Goal: Transaction & Acquisition: Purchase product/service

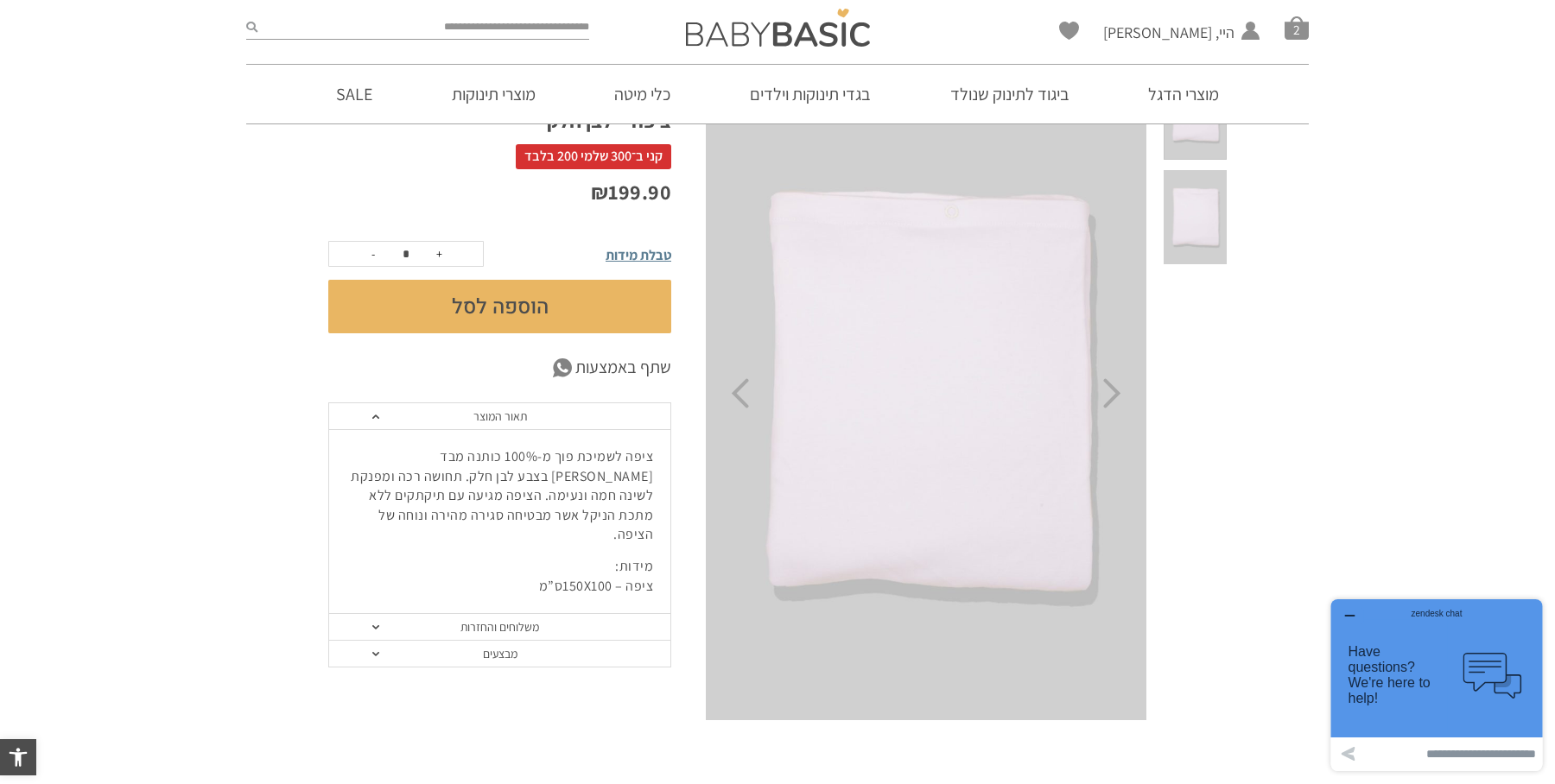
scroll to position [106, 0]
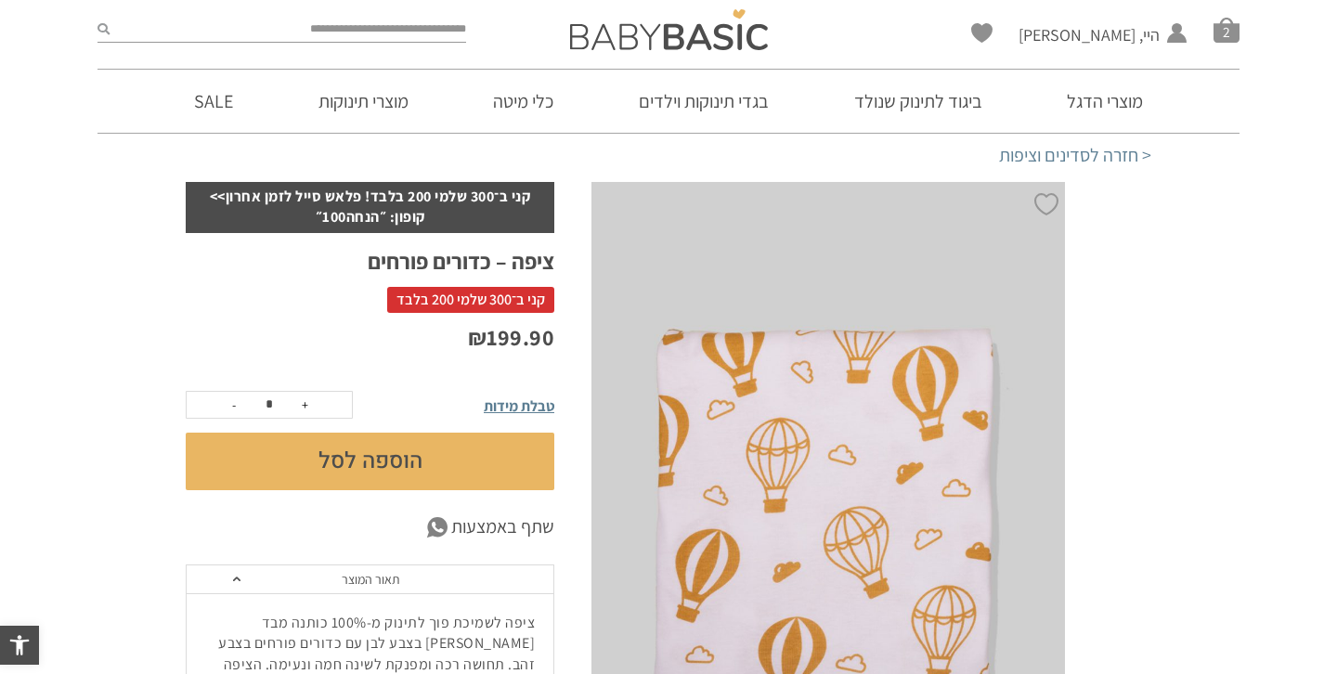
scroll to position [61, 0]
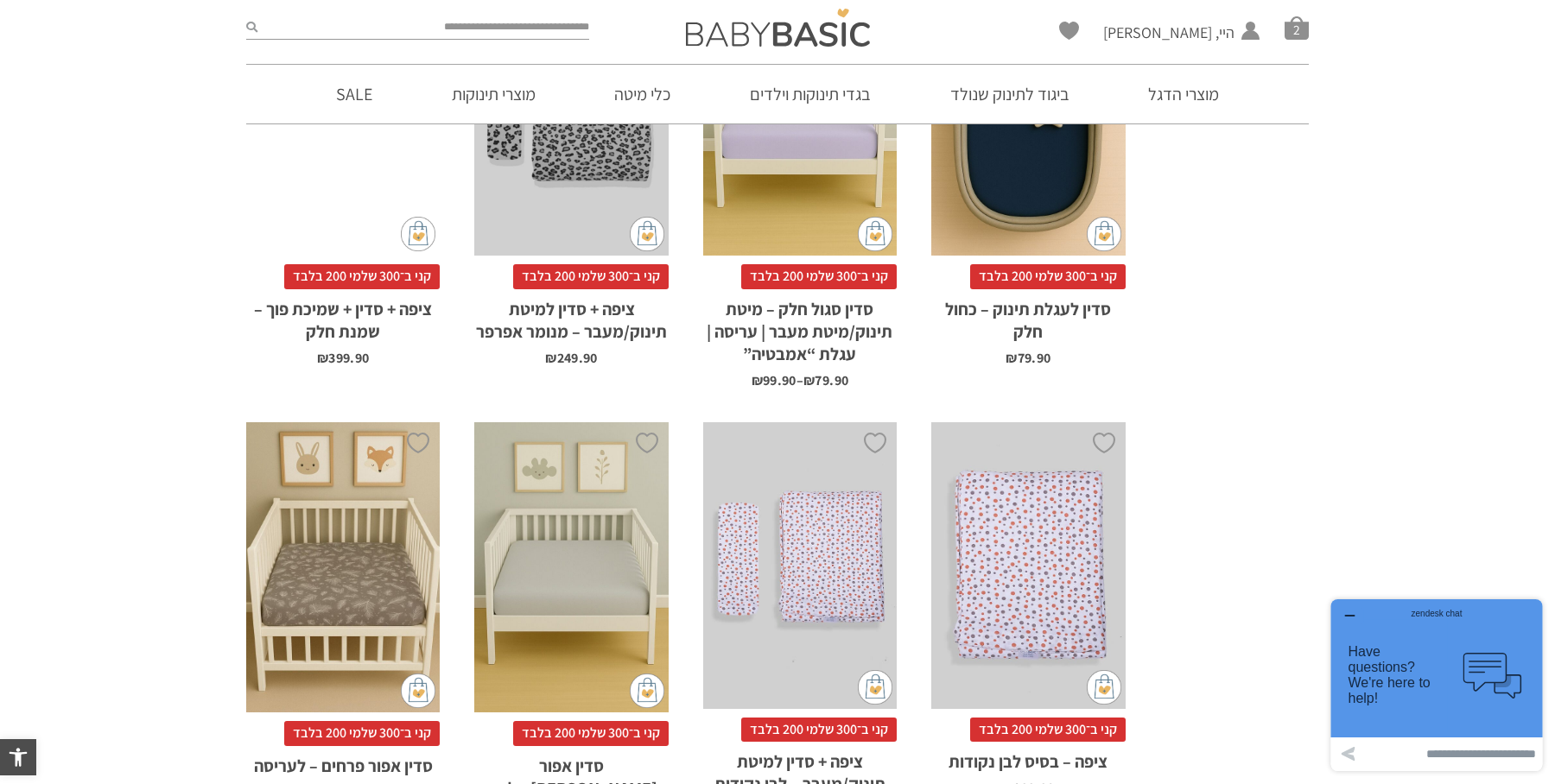
scroll to position [4186, 0]
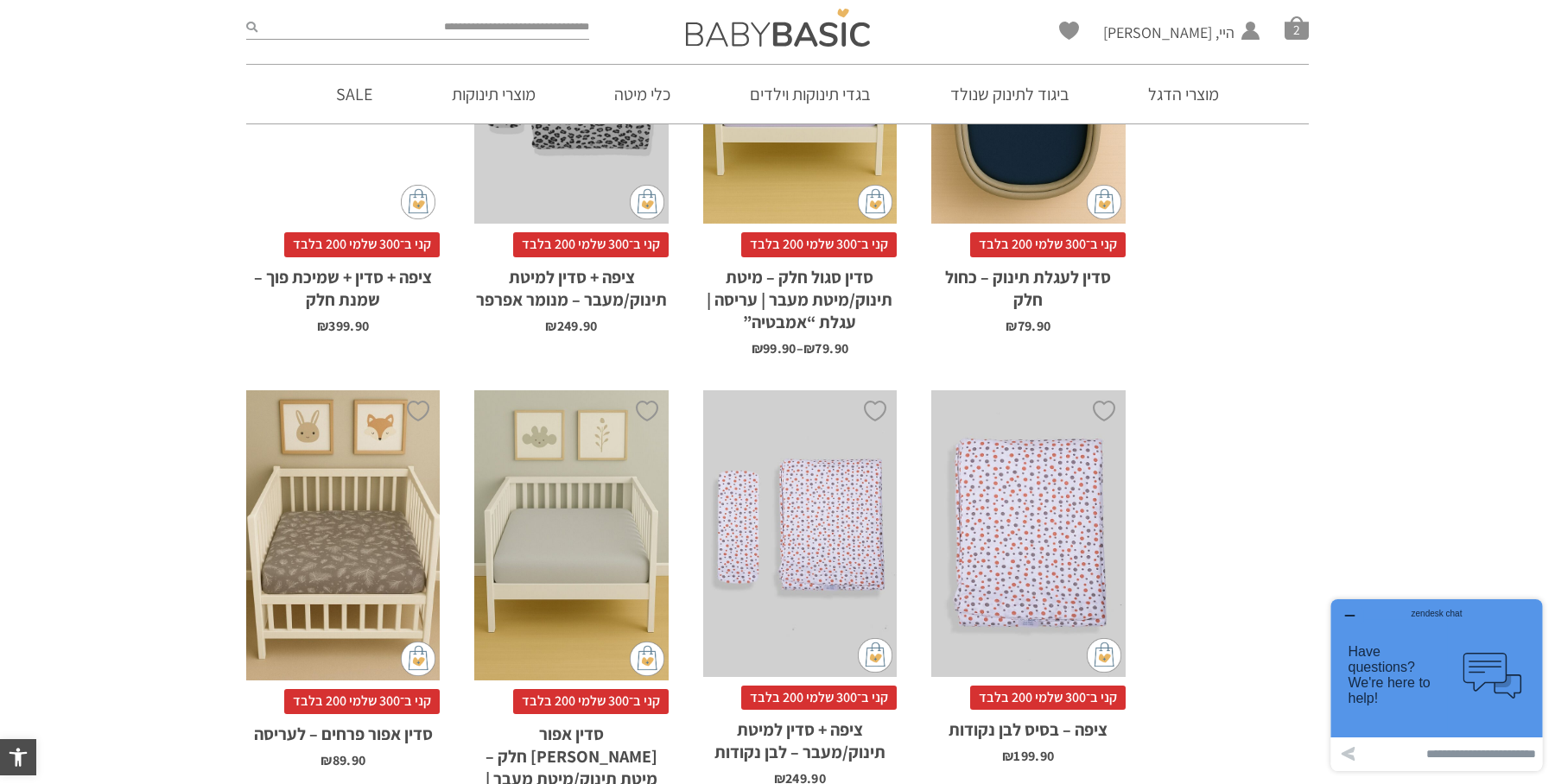
click at [1008, 529] on div "x הוספה לסל" at bounding box center [1028, 534] width 194 height 286
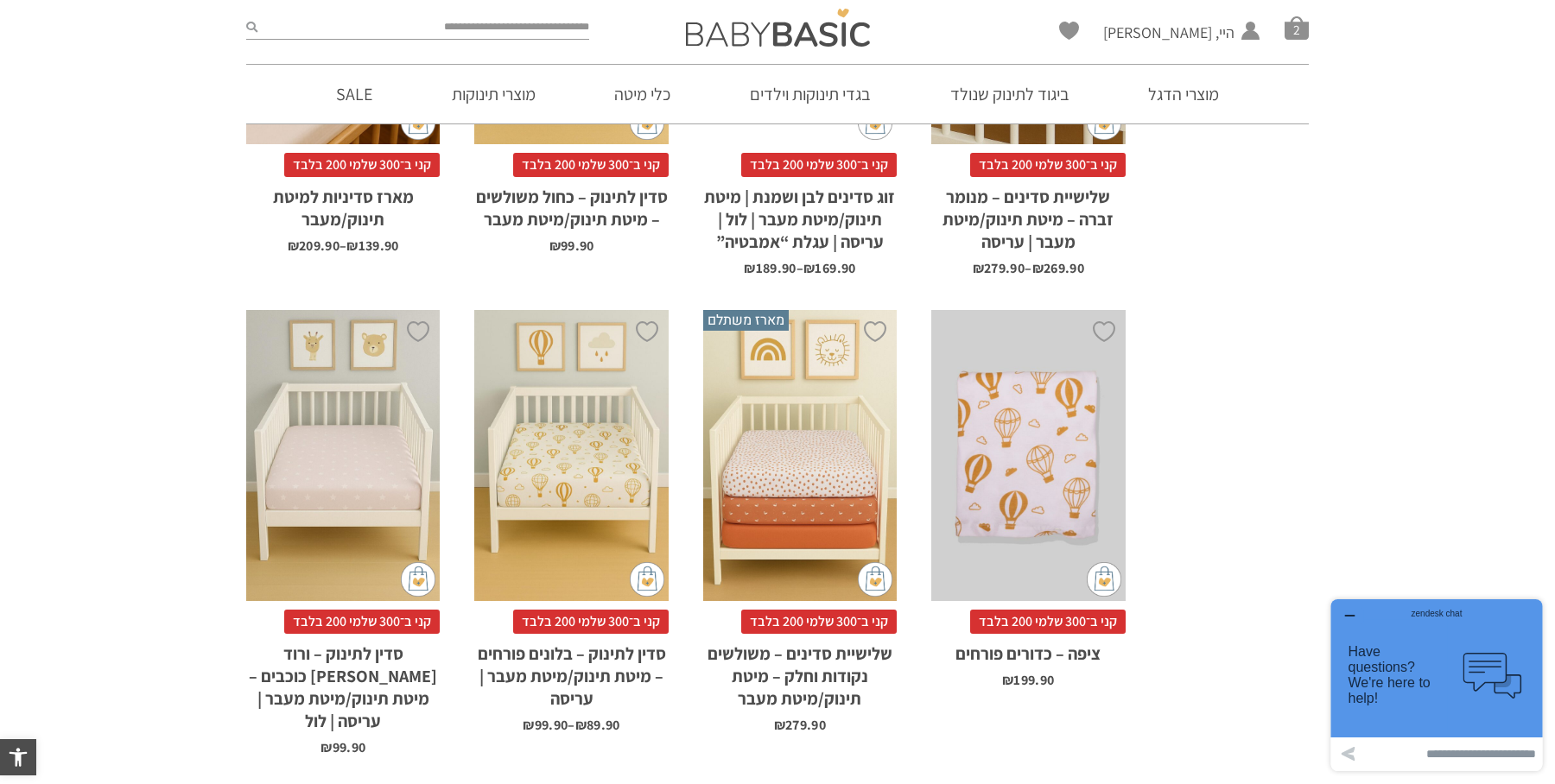
scroll to position [3275, 0]
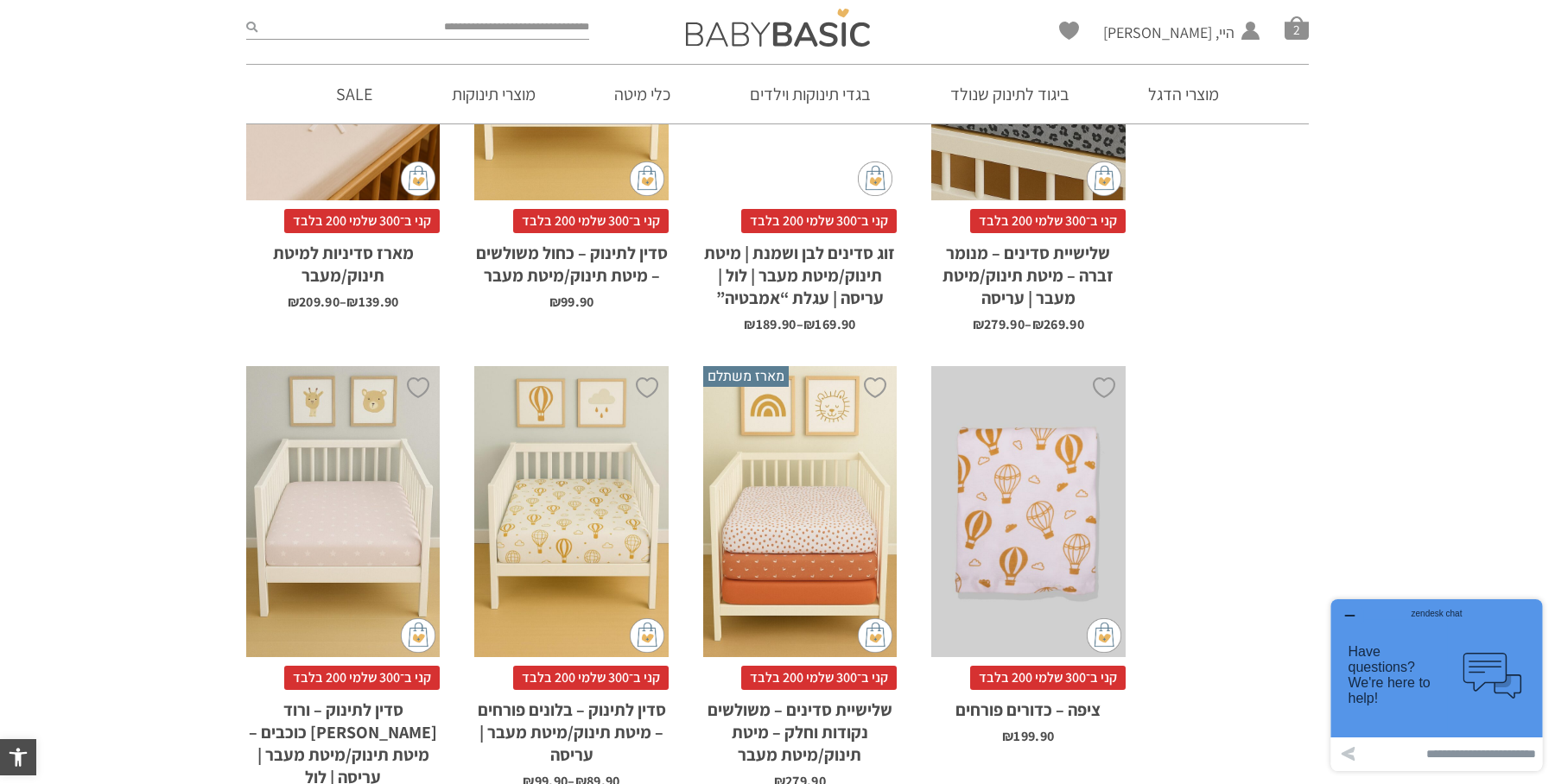
click at [498, 31] on input "search" at bounding box center [423, 28] width 332 height 22
type input "*****"
click at [247, 17] on button "submit" at bounding box center [252, 28] width 11 height 22
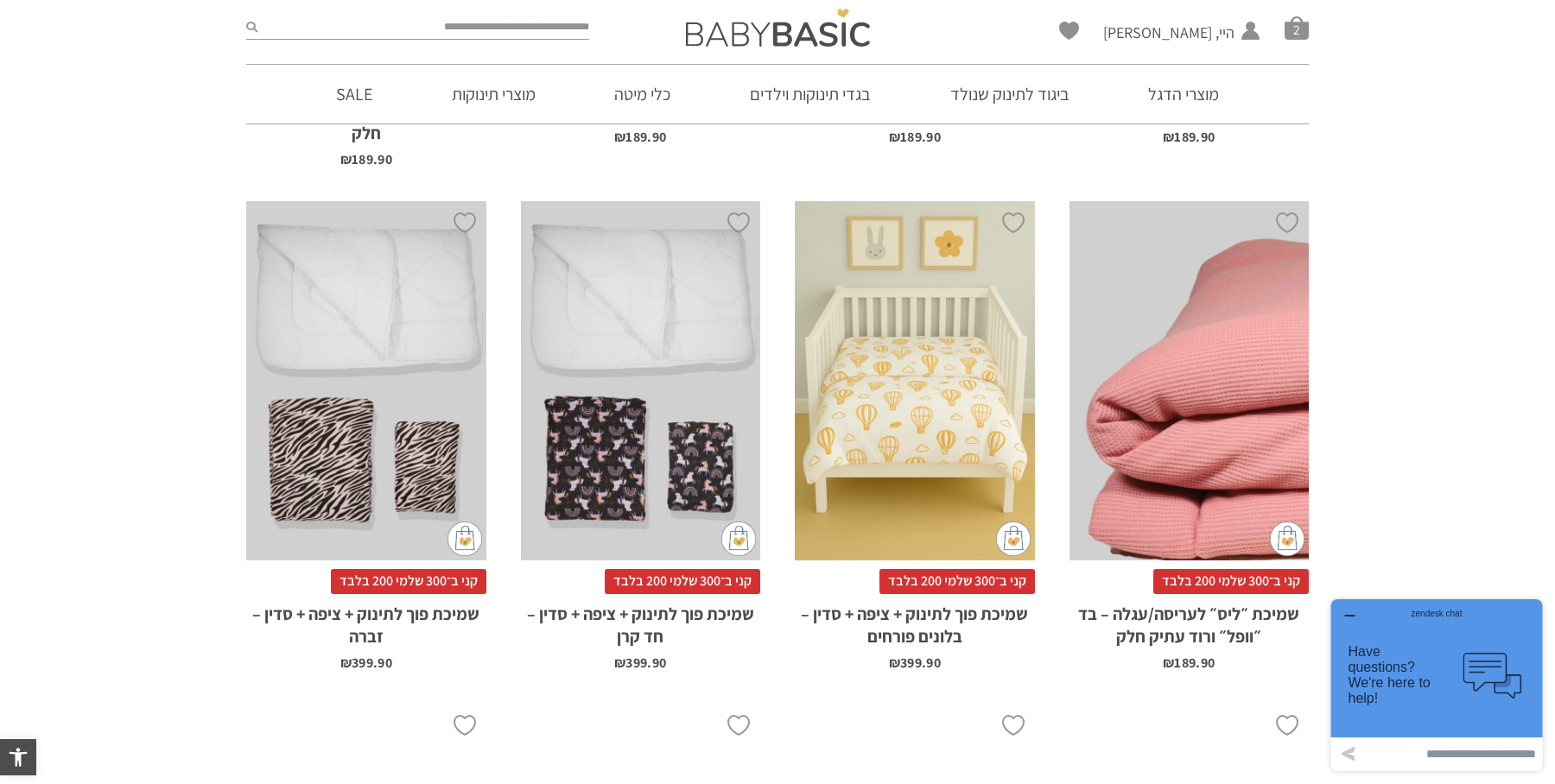
scroll to position [1305, 0]
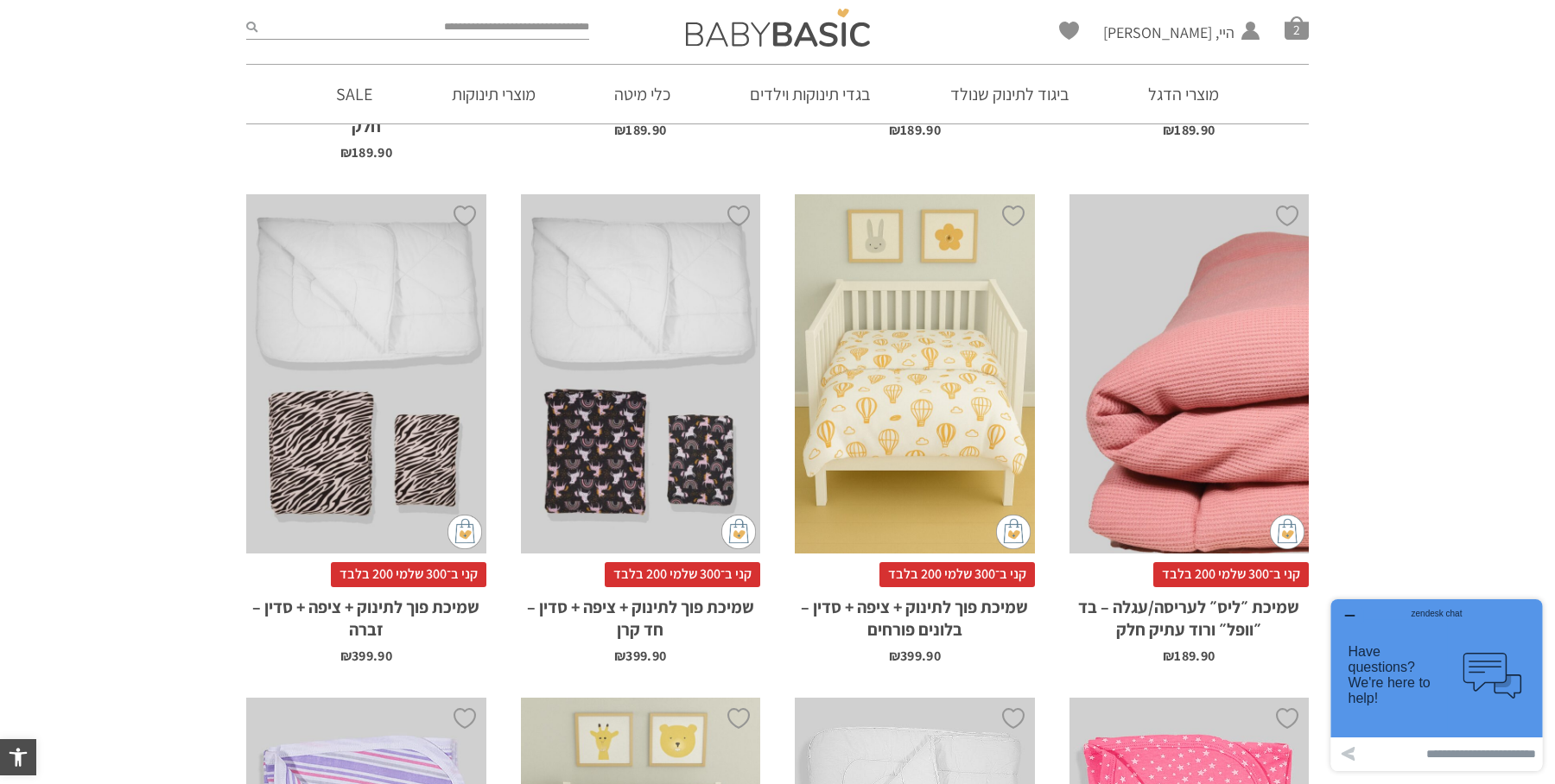
click at [661, 313] on div "x הוספה לסל" at bounding box center [641, 374] width 240 height 359
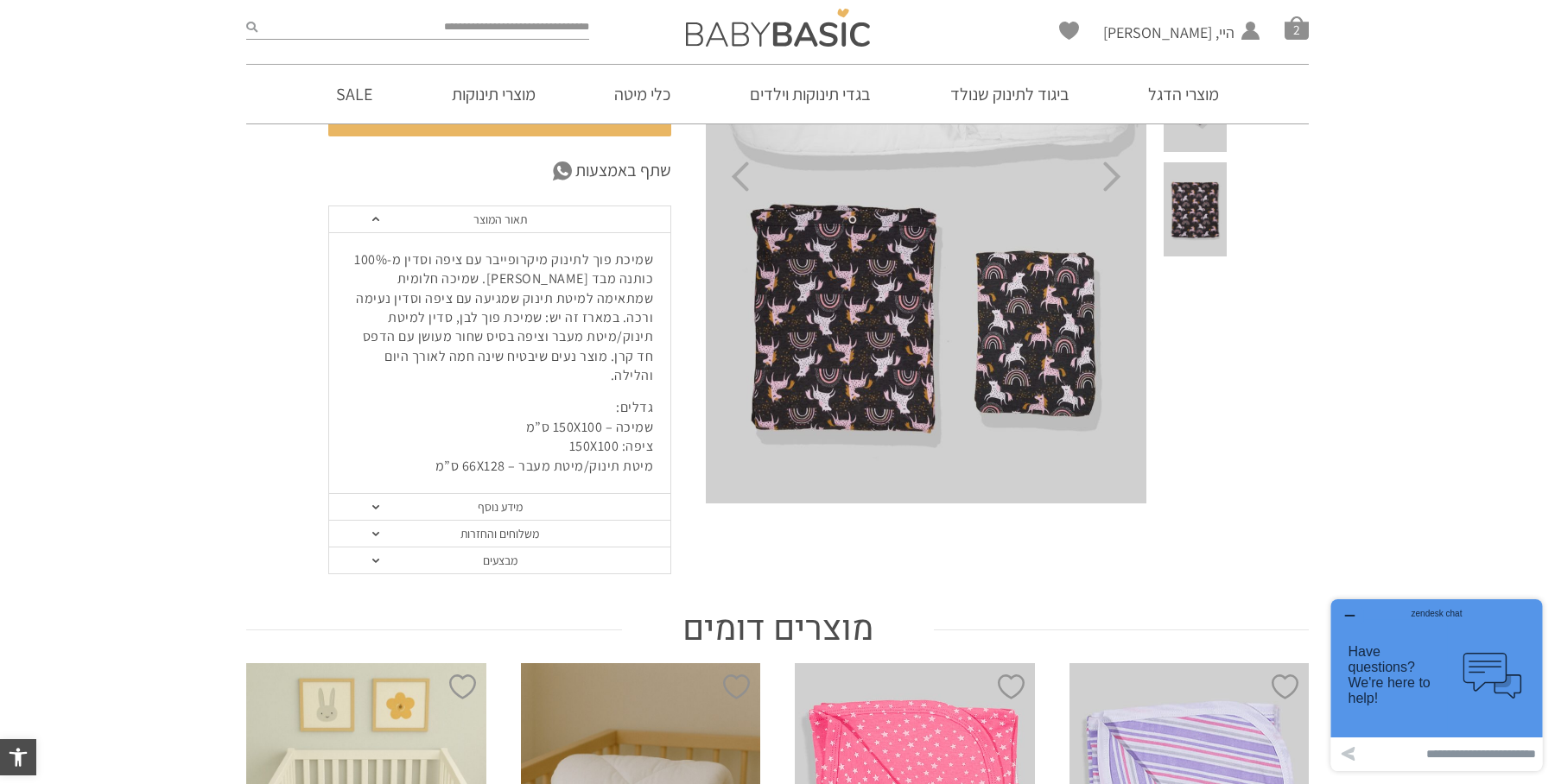
scroll to position [339, 0]
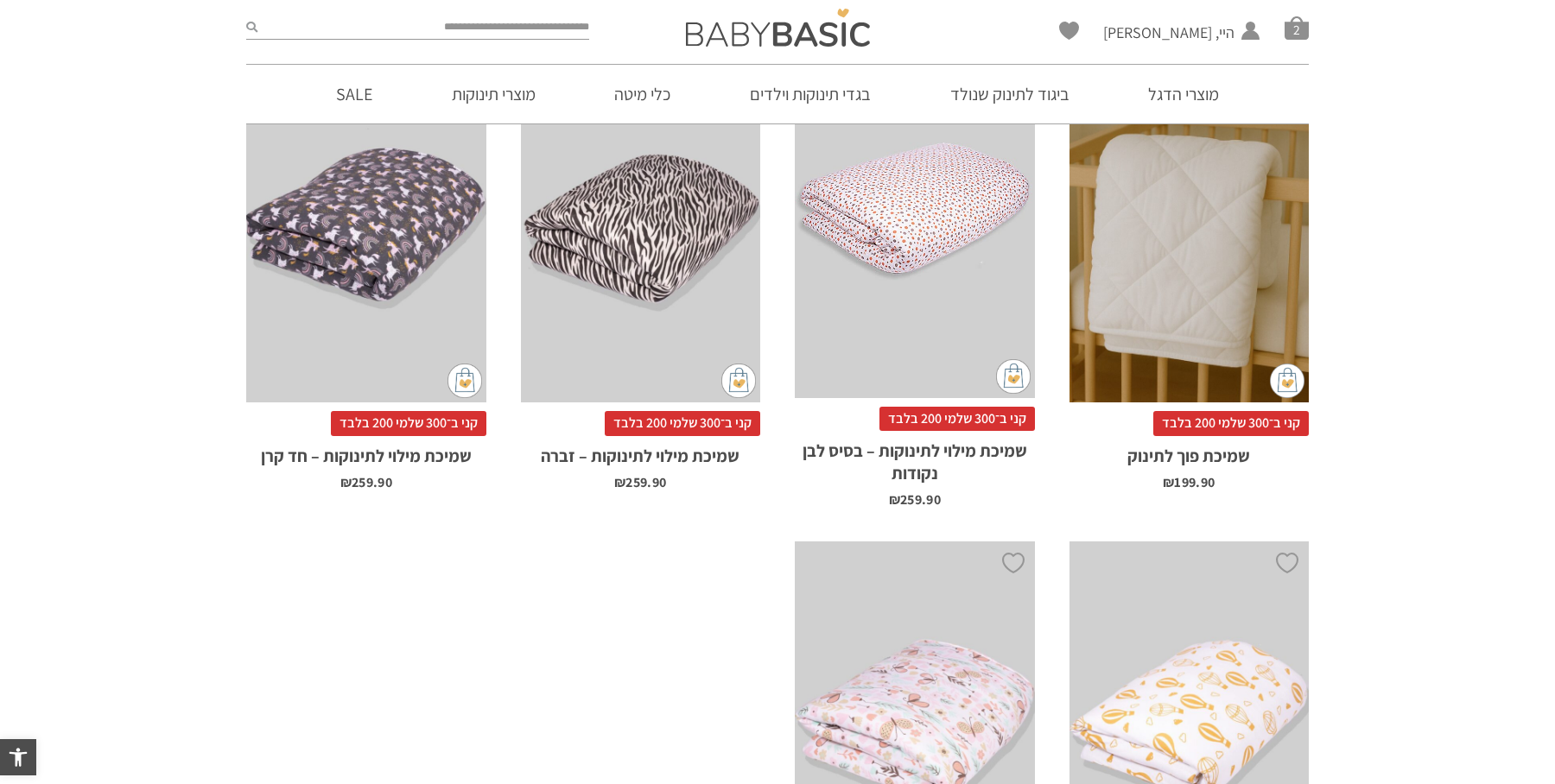
scroll to position [3018, 0]
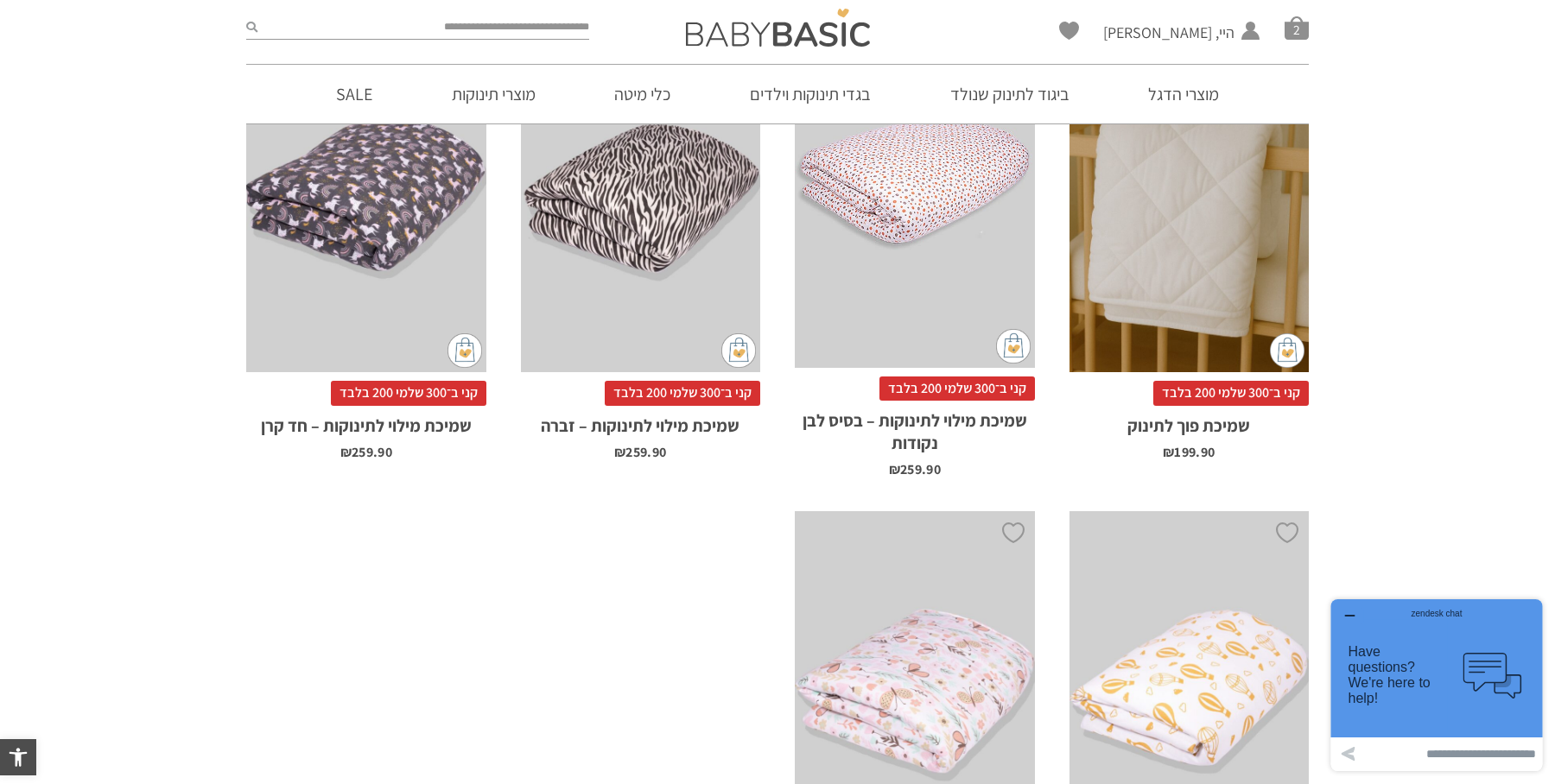
click at [1213, 196] on div "x הוספה לסל" at bounding box center [1189, 193] width 240 height 359
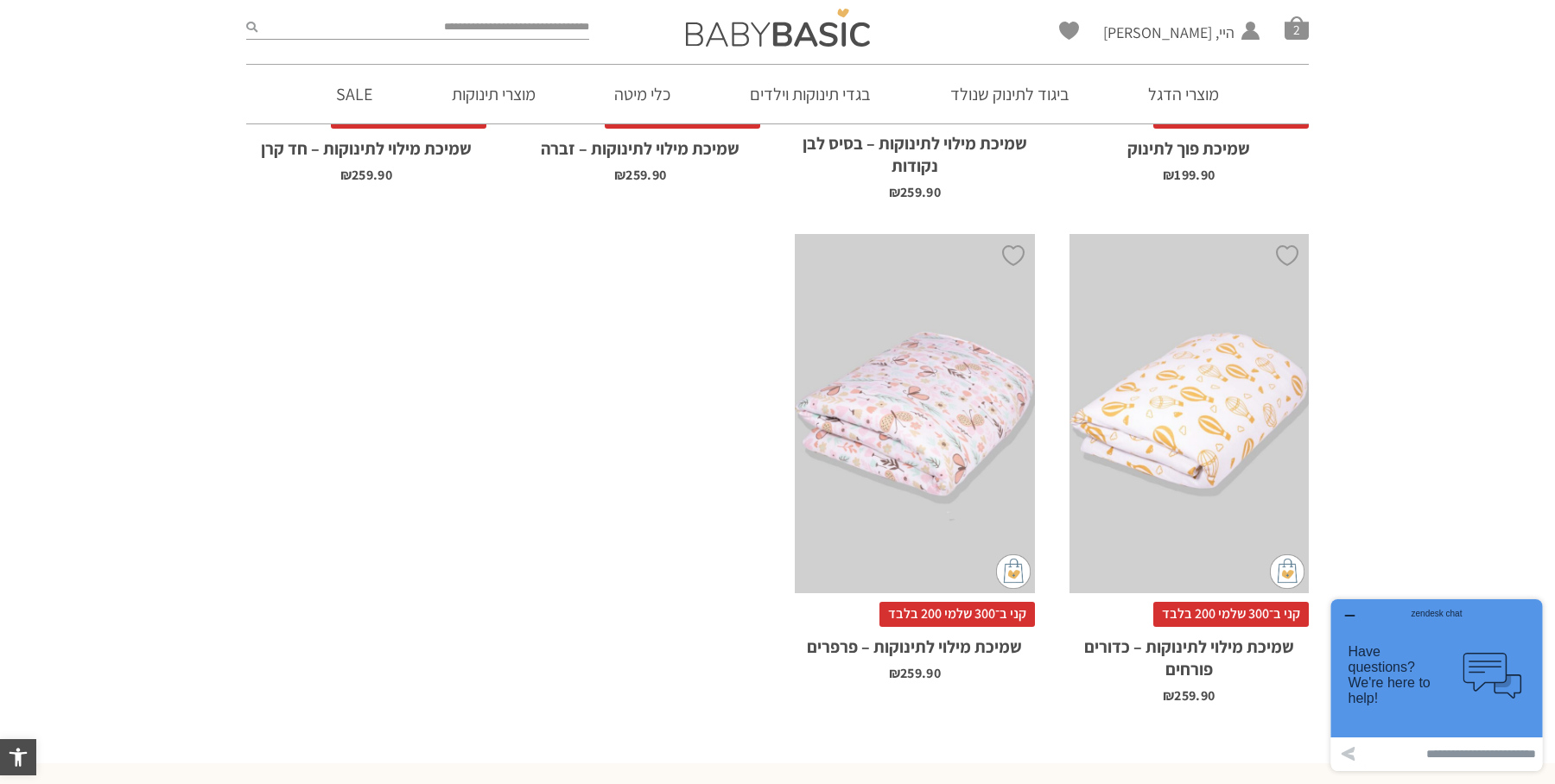
scroll to position [3300, 0]
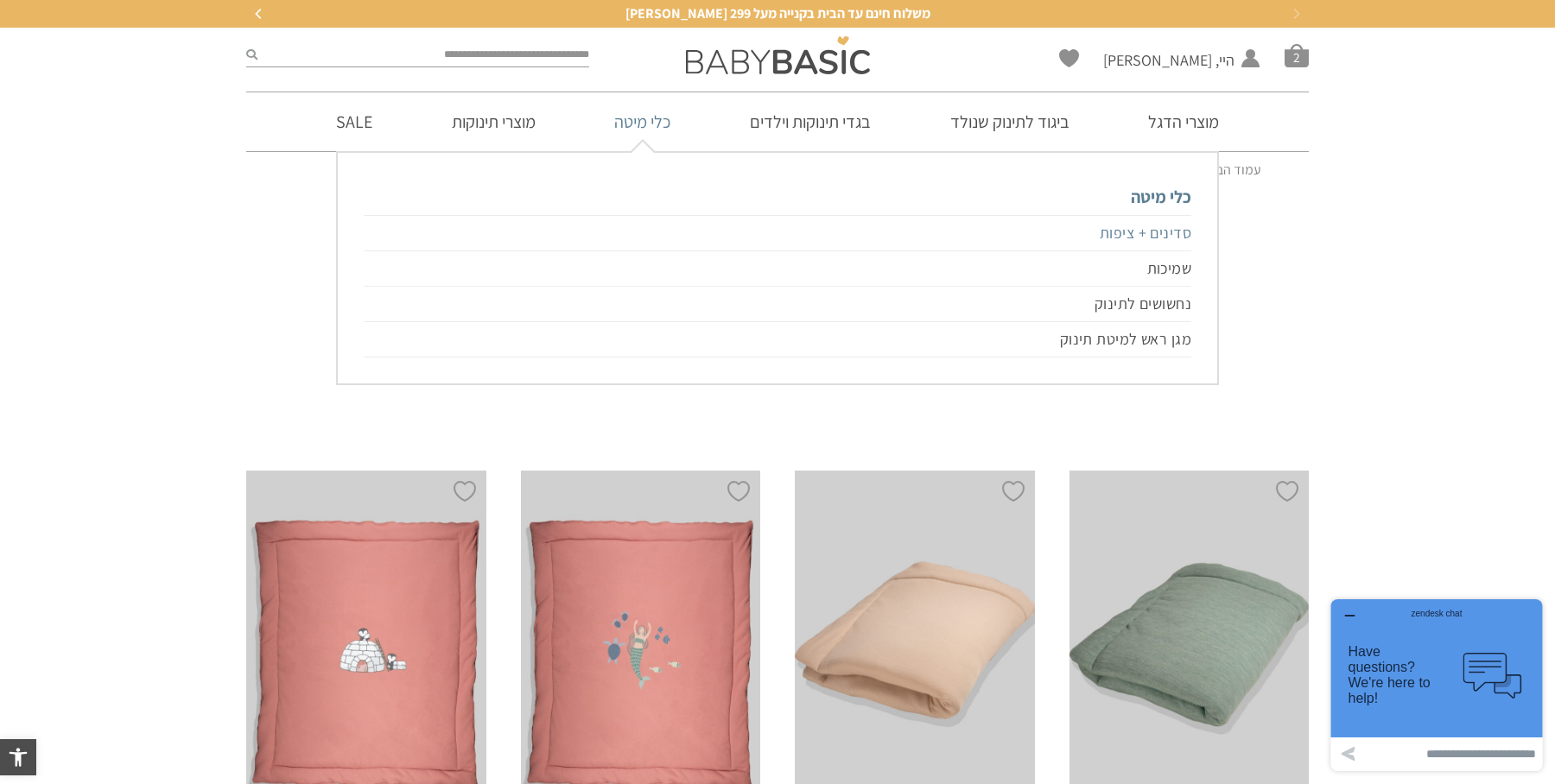
click at [1132, 229] on link "סדינים + ציפות" at bounding box center [777, 233] width 827 height 36
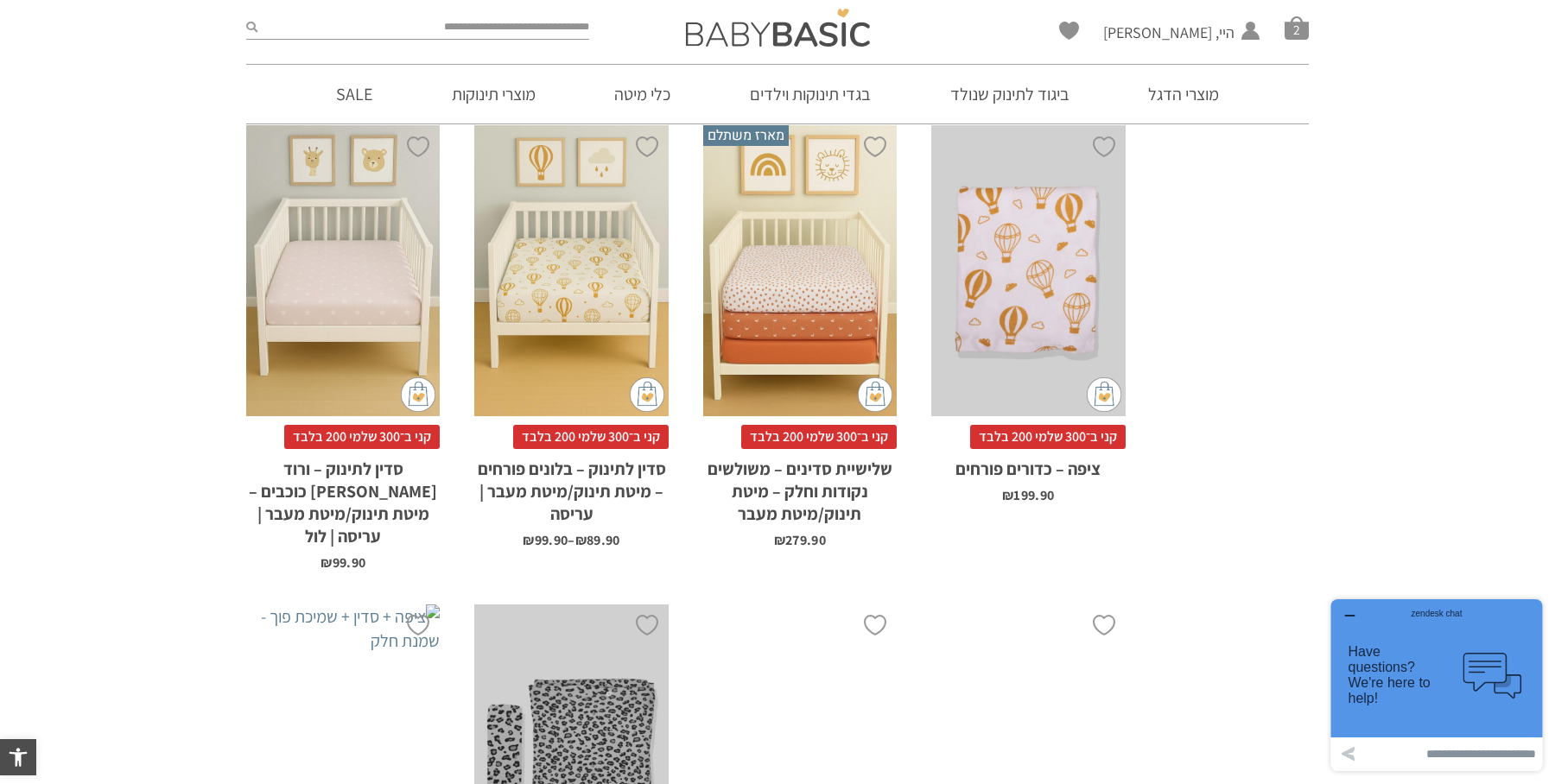
scroll to position [3460, 0]
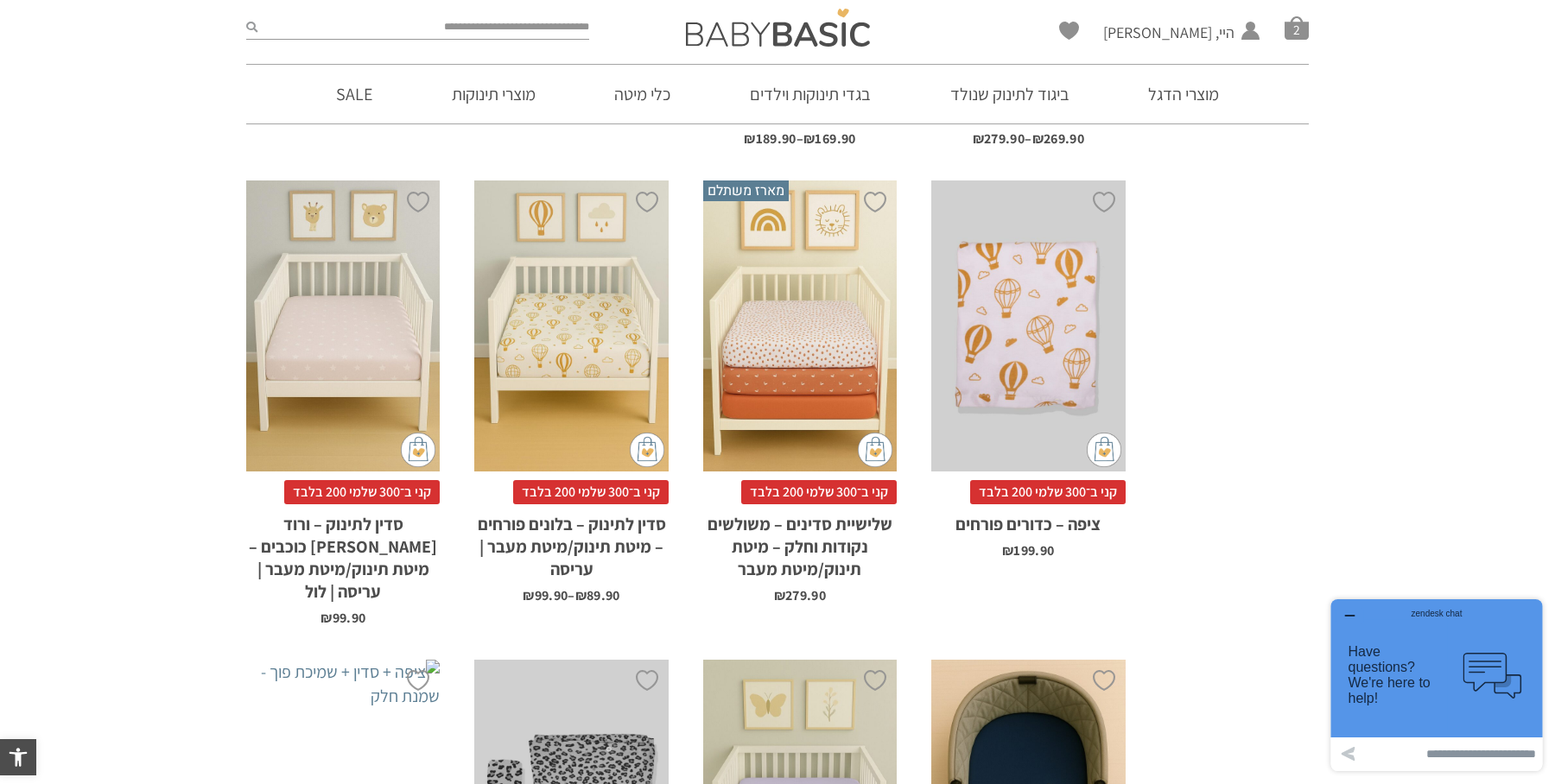
click at [1066, 301] on div "x הוספה לסל" at bounding box center [1028, 326] width 194 height 291
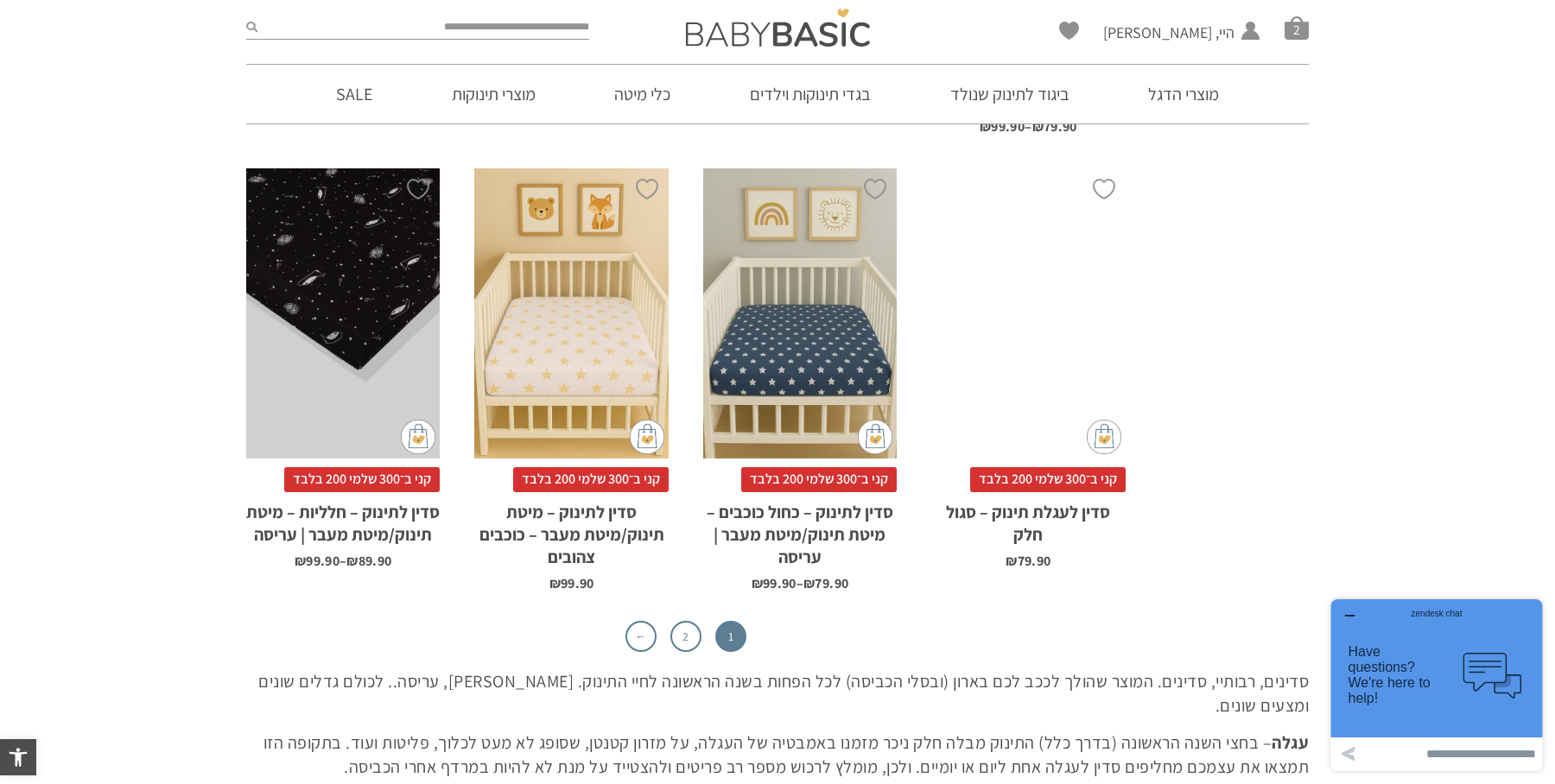
scroll to position [5373, 0]
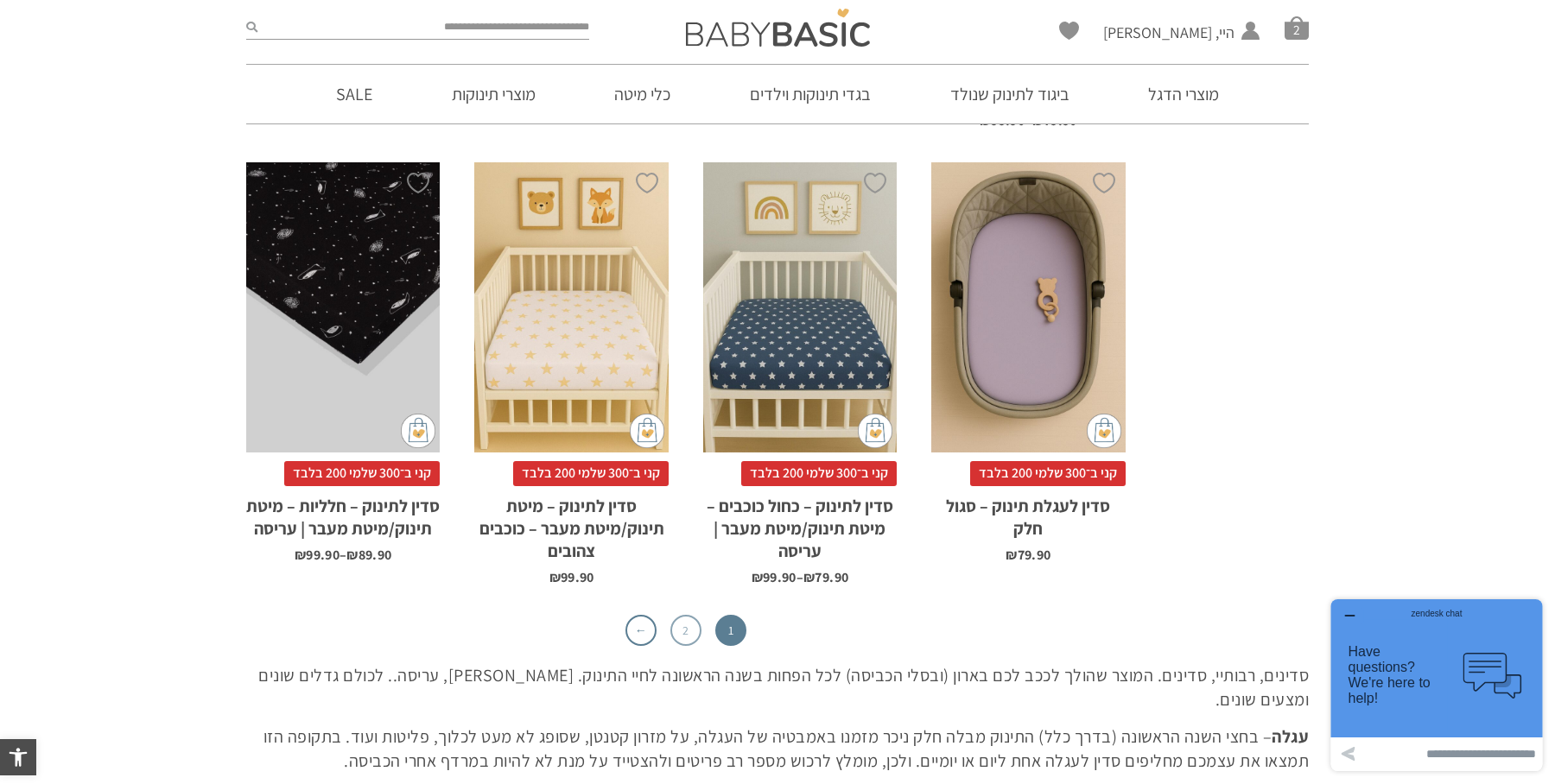
click at [692, 615] on link "2" at bounding box center [685, 630] width 31 height 31
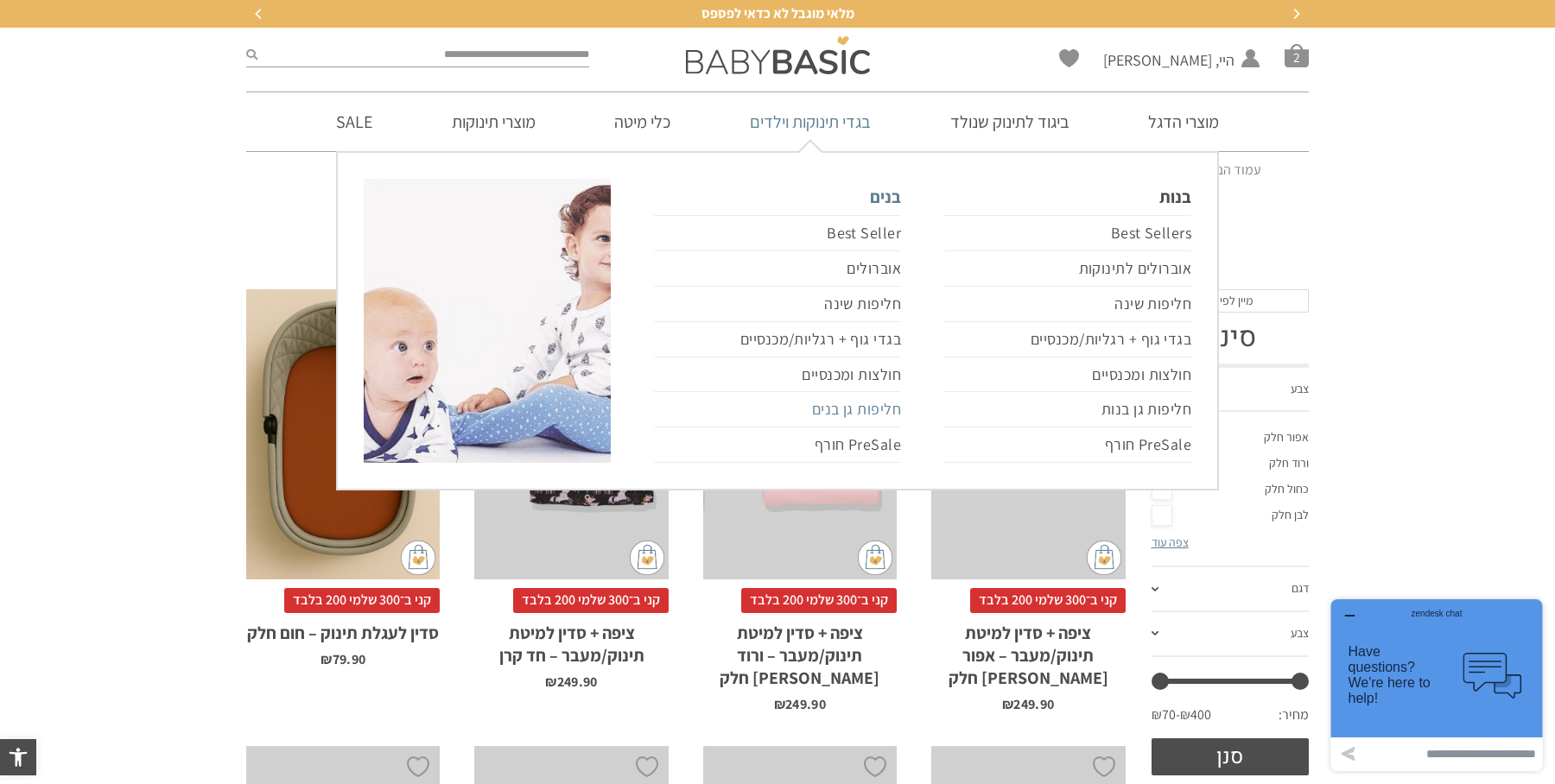
click at [886, 407] on link "חליפות גן בנים" at bounding box center [778, 410] width 248 height 35
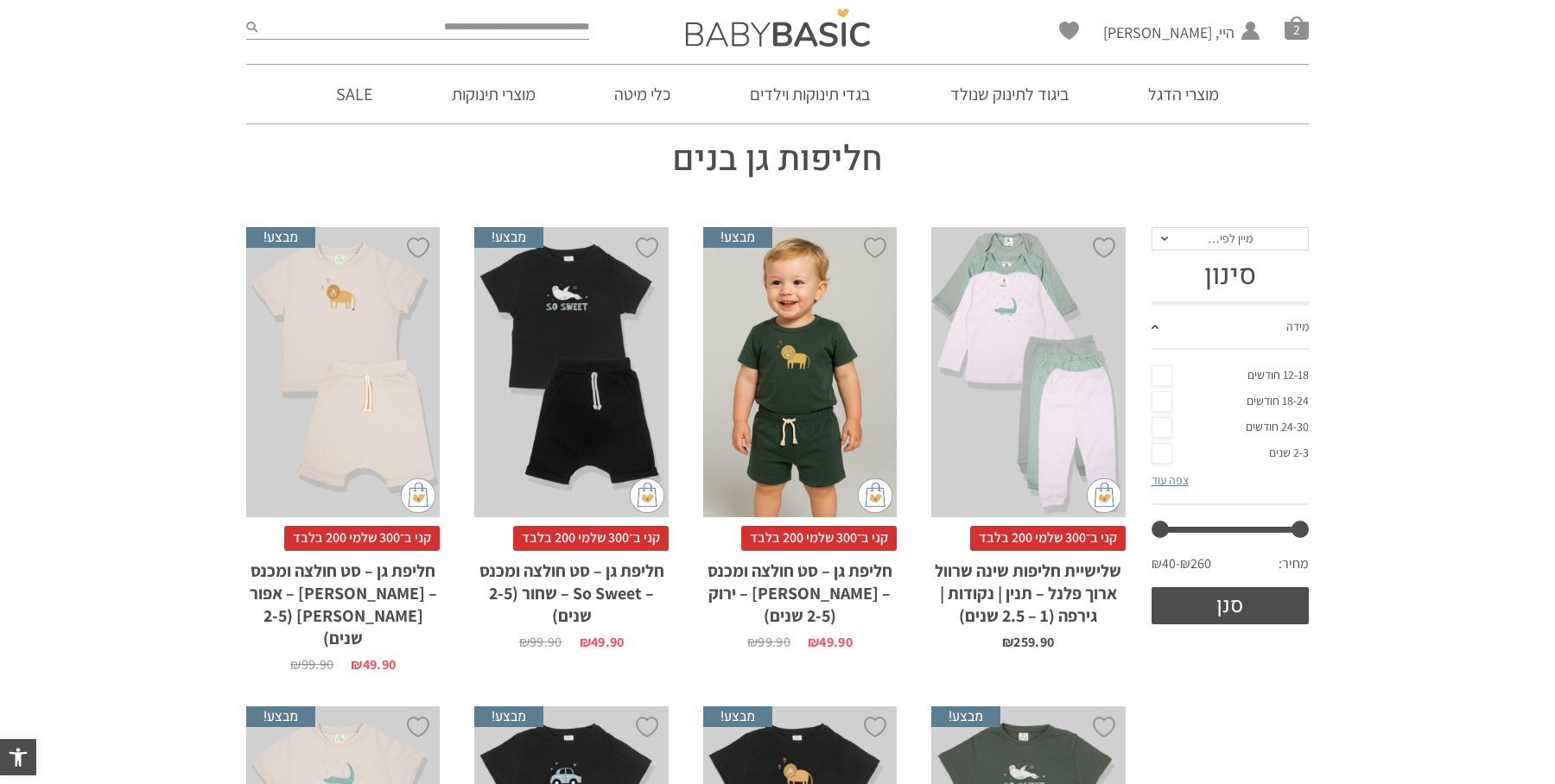
scroll to position [66, 0]
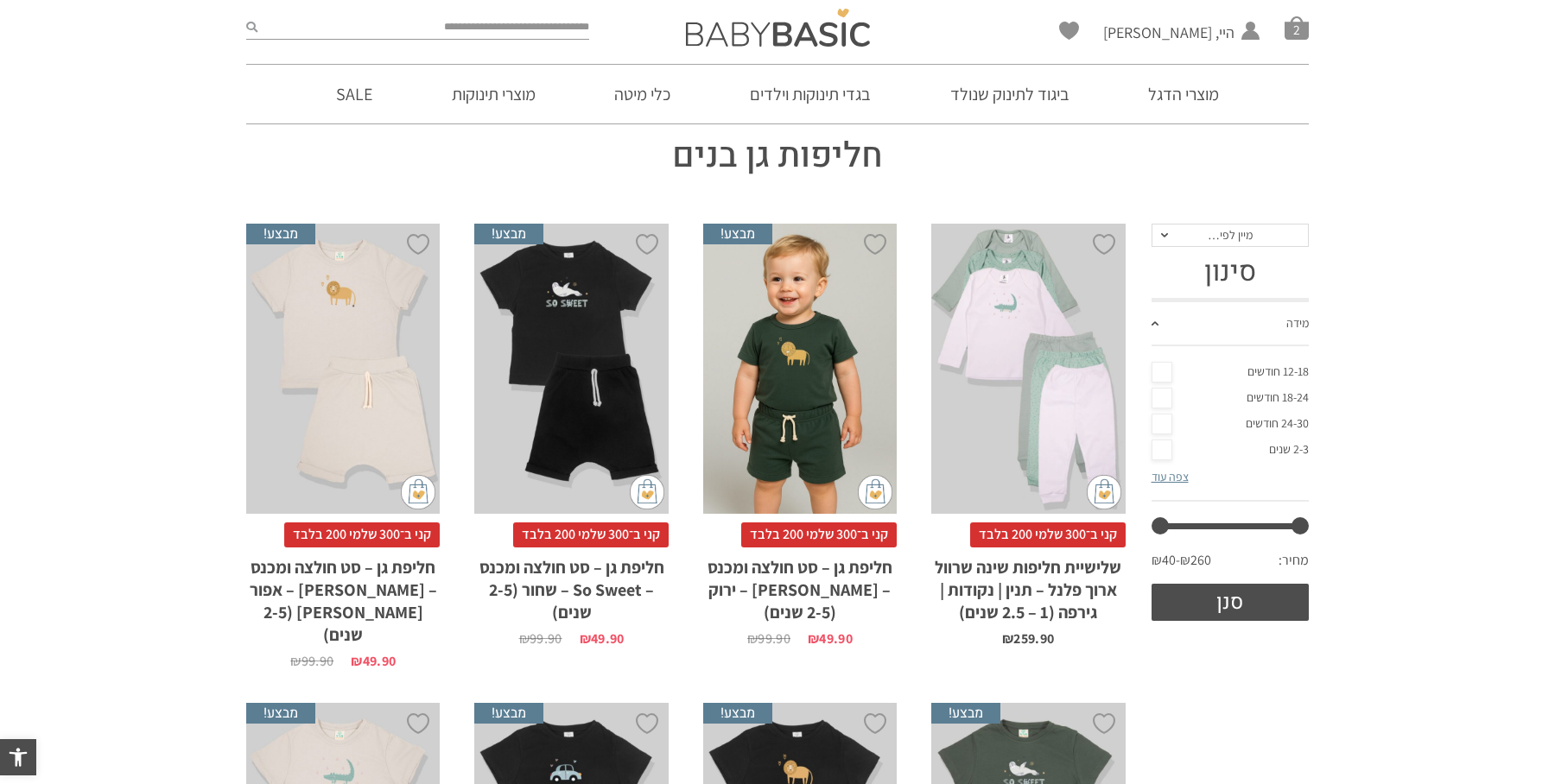
click at [1169, 478] on link "צפה עוד" at bounding box center [1171, 476] width 37 height 16
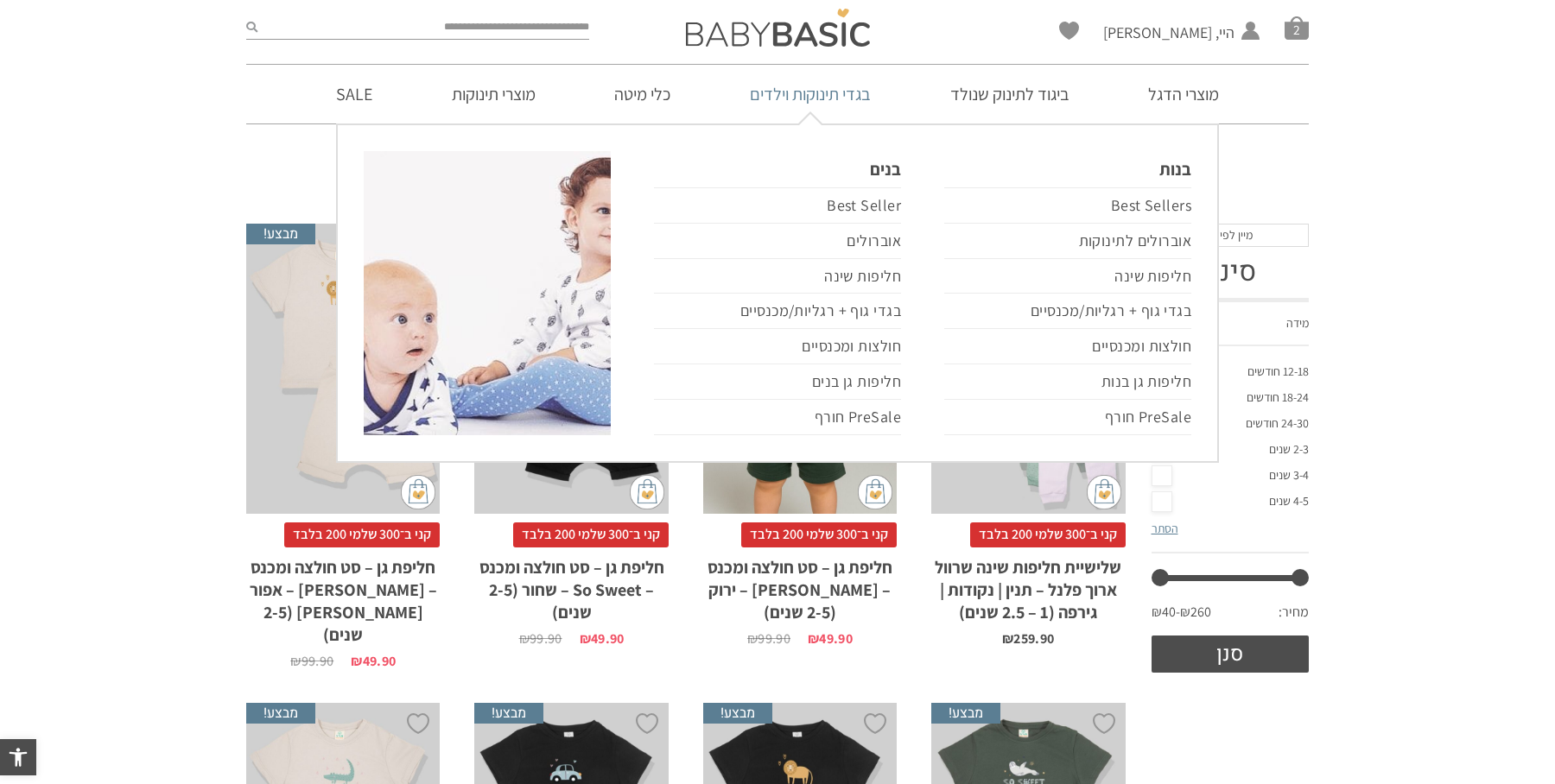
scroll to position [0, 0]
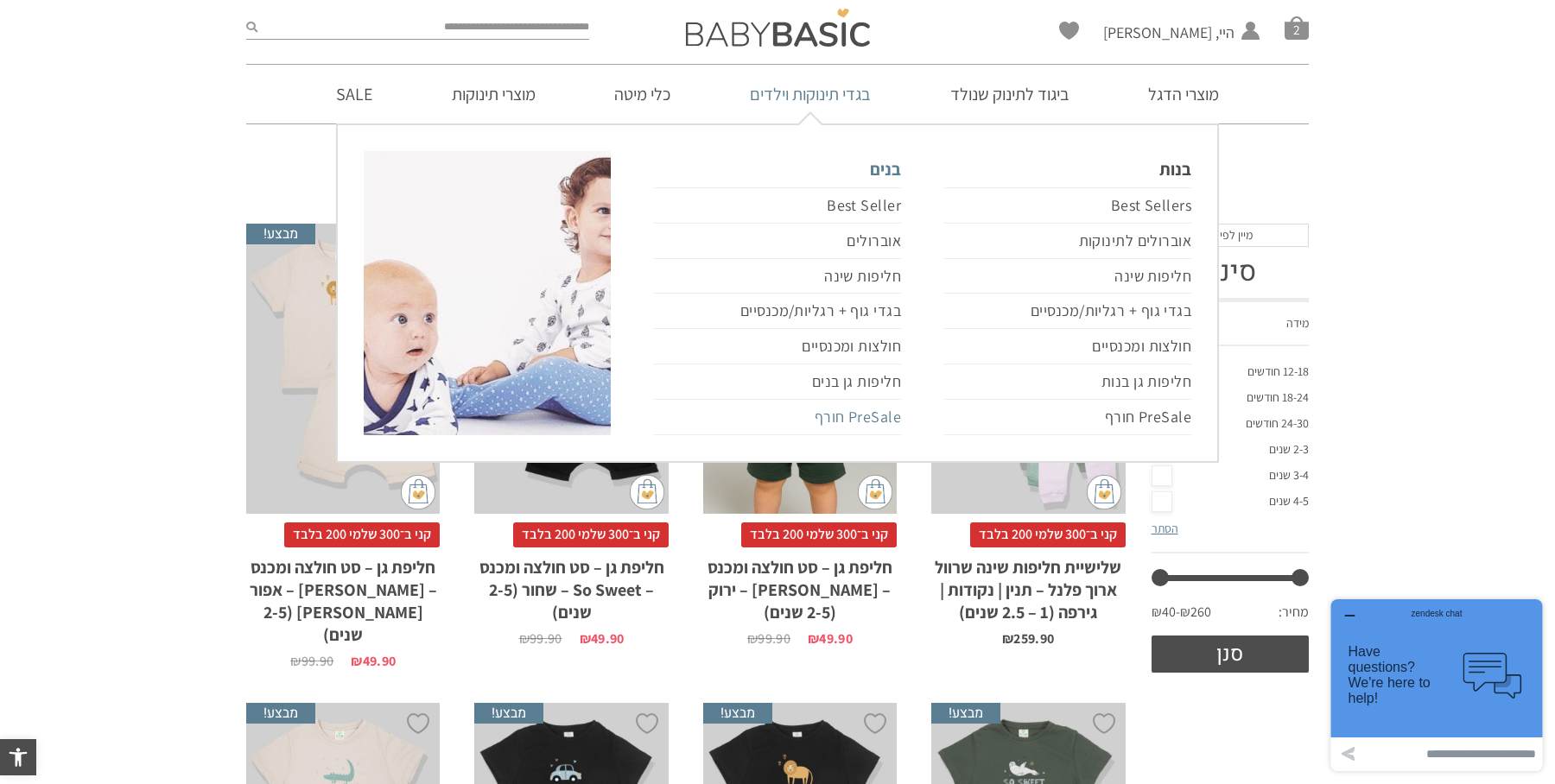
click at [872, 416] on link "PreSale חורף" at bounding box center [778, 418] width 248 height 35
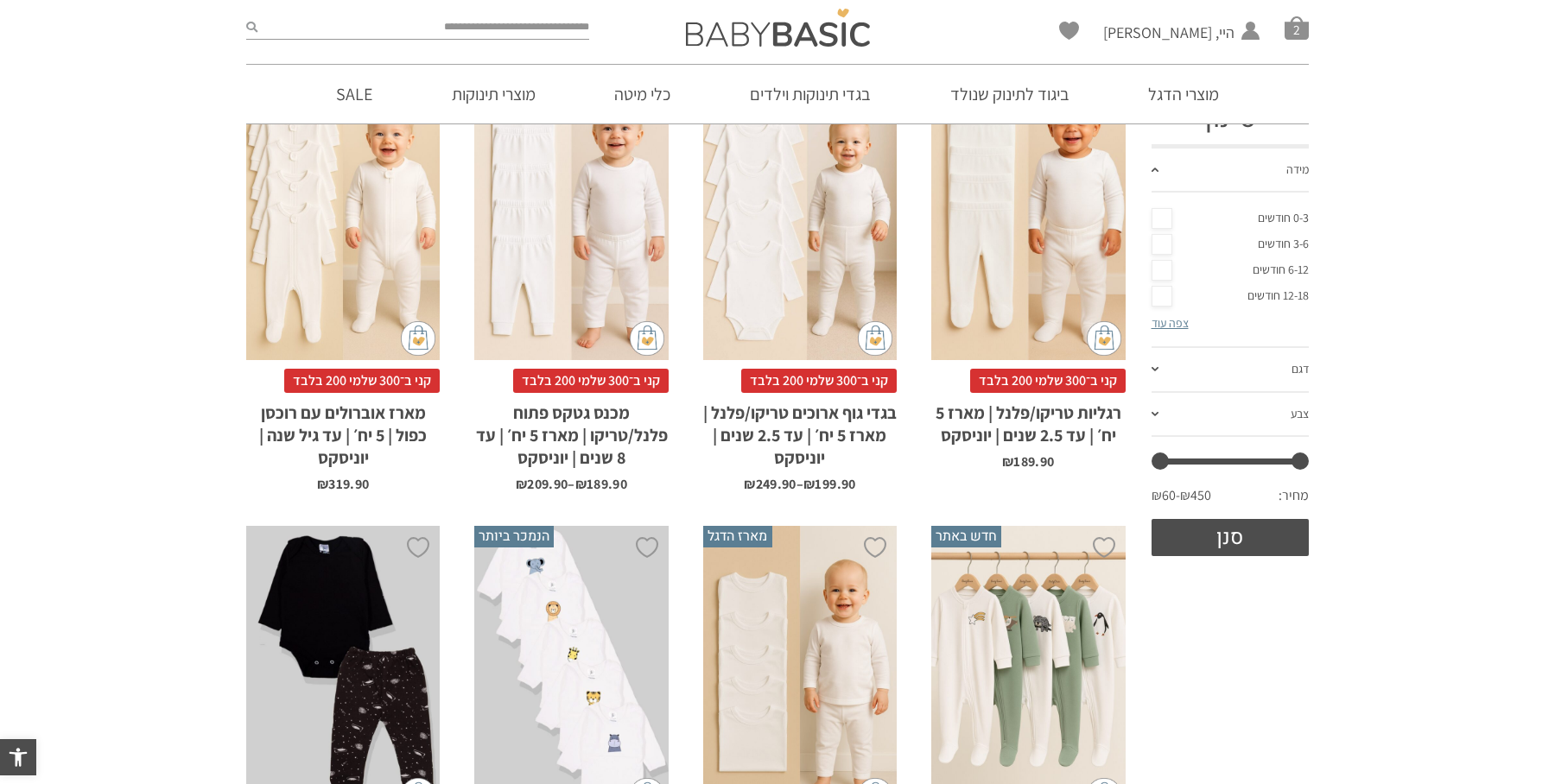
scroll to position [314, 0]
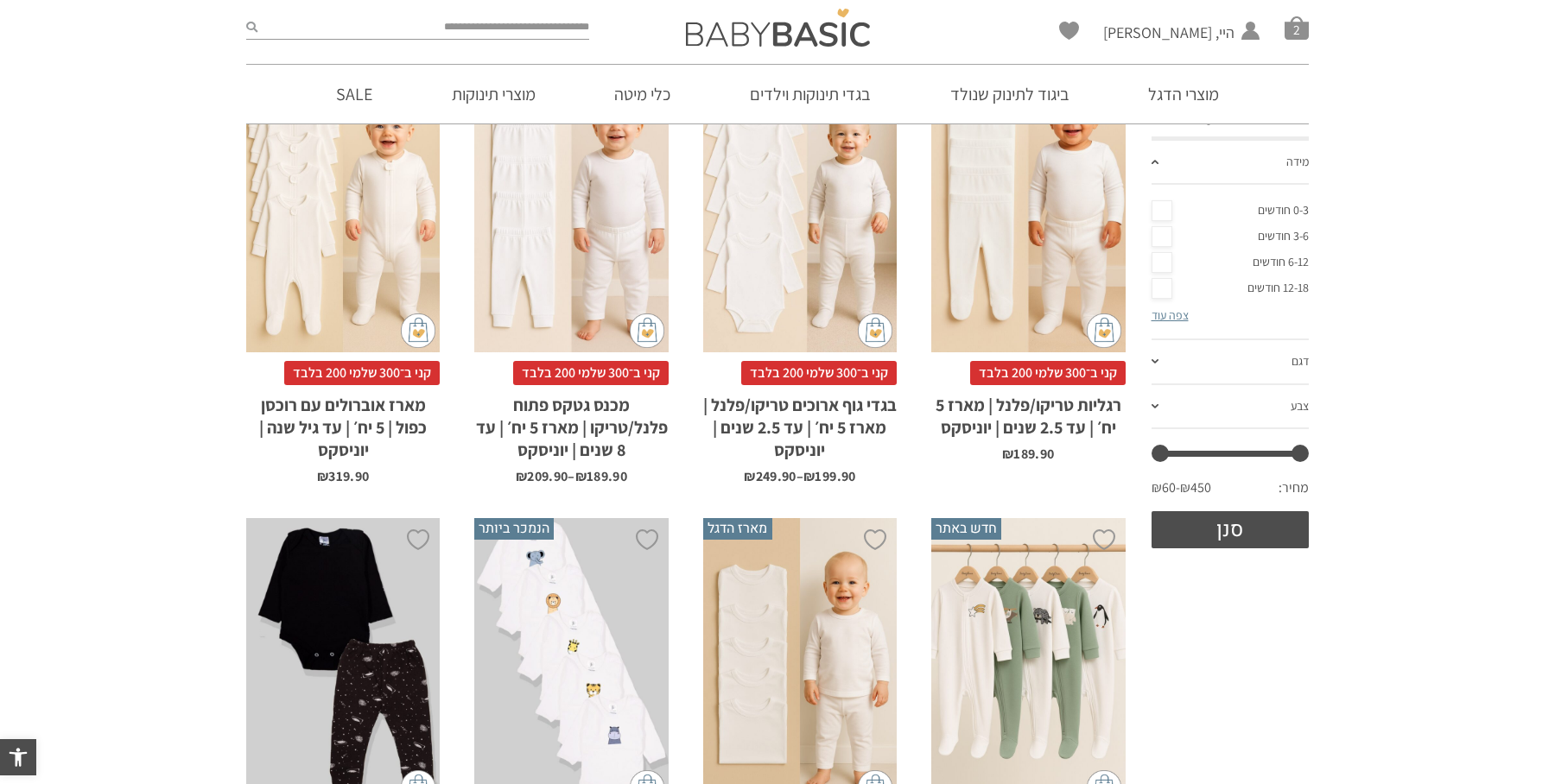
click at [1172, 317] on link "צפה עוד" at bounding box center [1171, 315] width 37 height 16
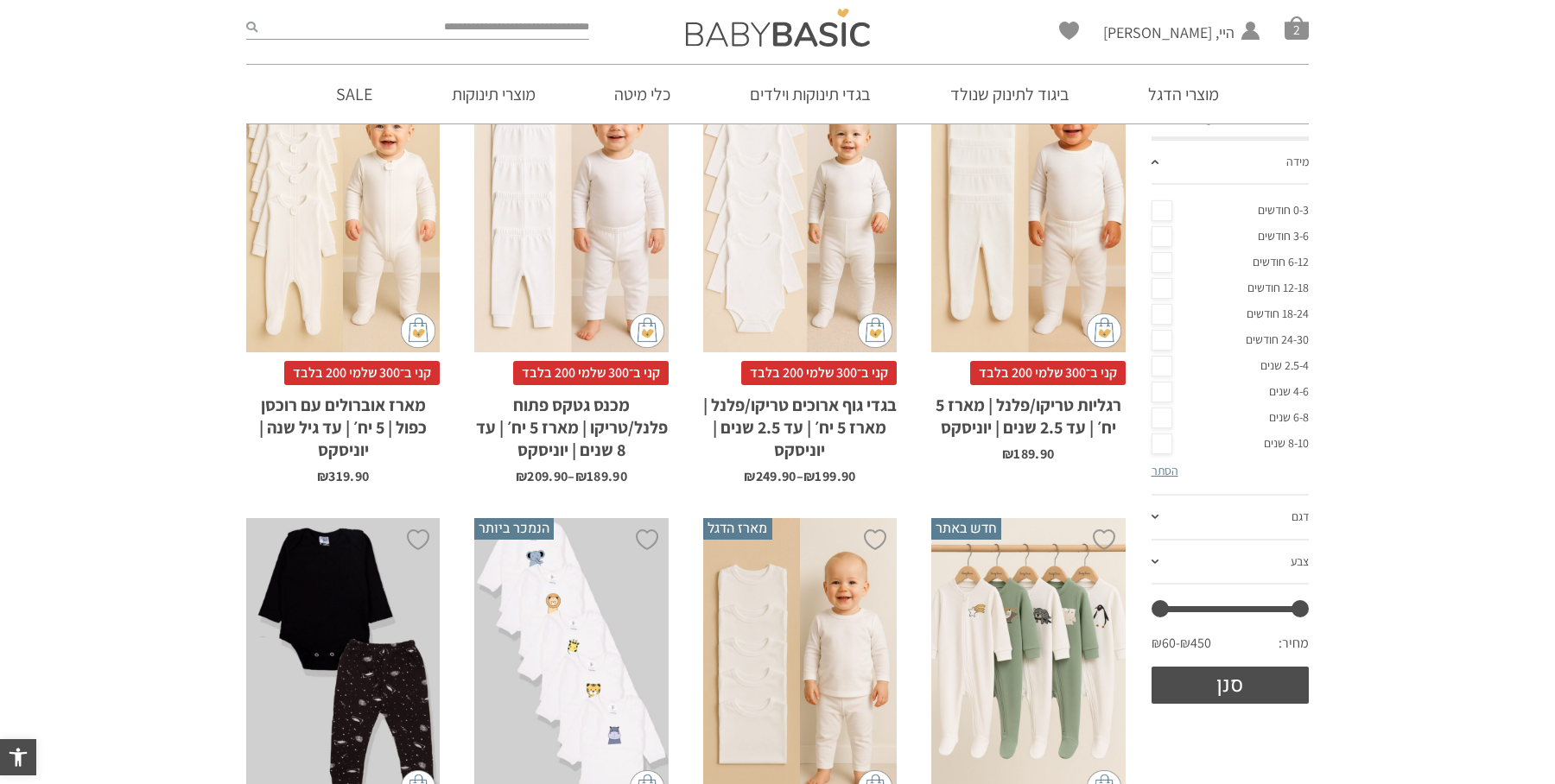
scroll to position [0, 0]
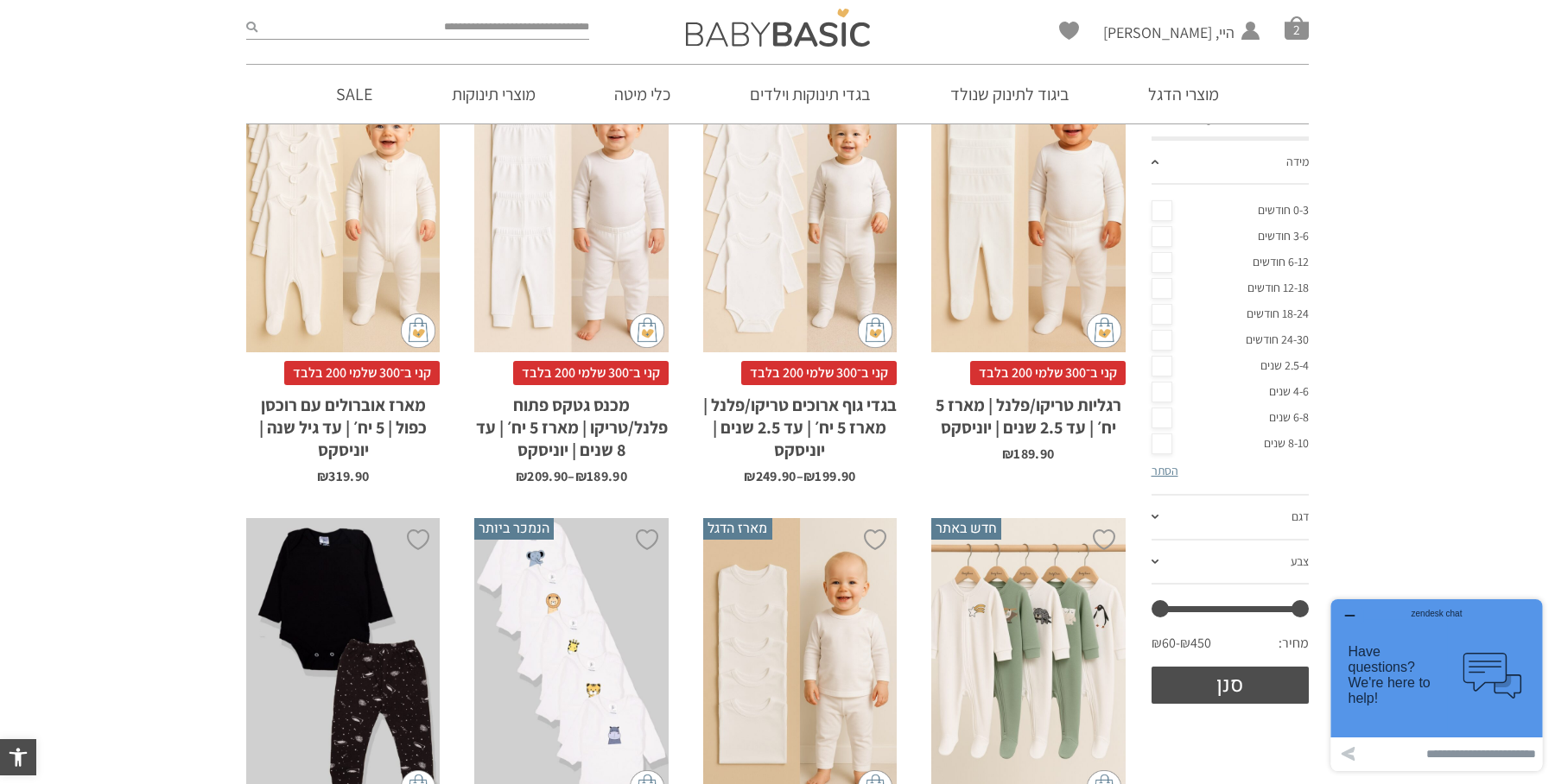
click at [1165, 394] on link "4-6 שנים" at bounding box center [1231, 392] width 158 height 26
click at [1233, 682] on button "סנן" at bounding box center [1231, 685] width 158 height 37
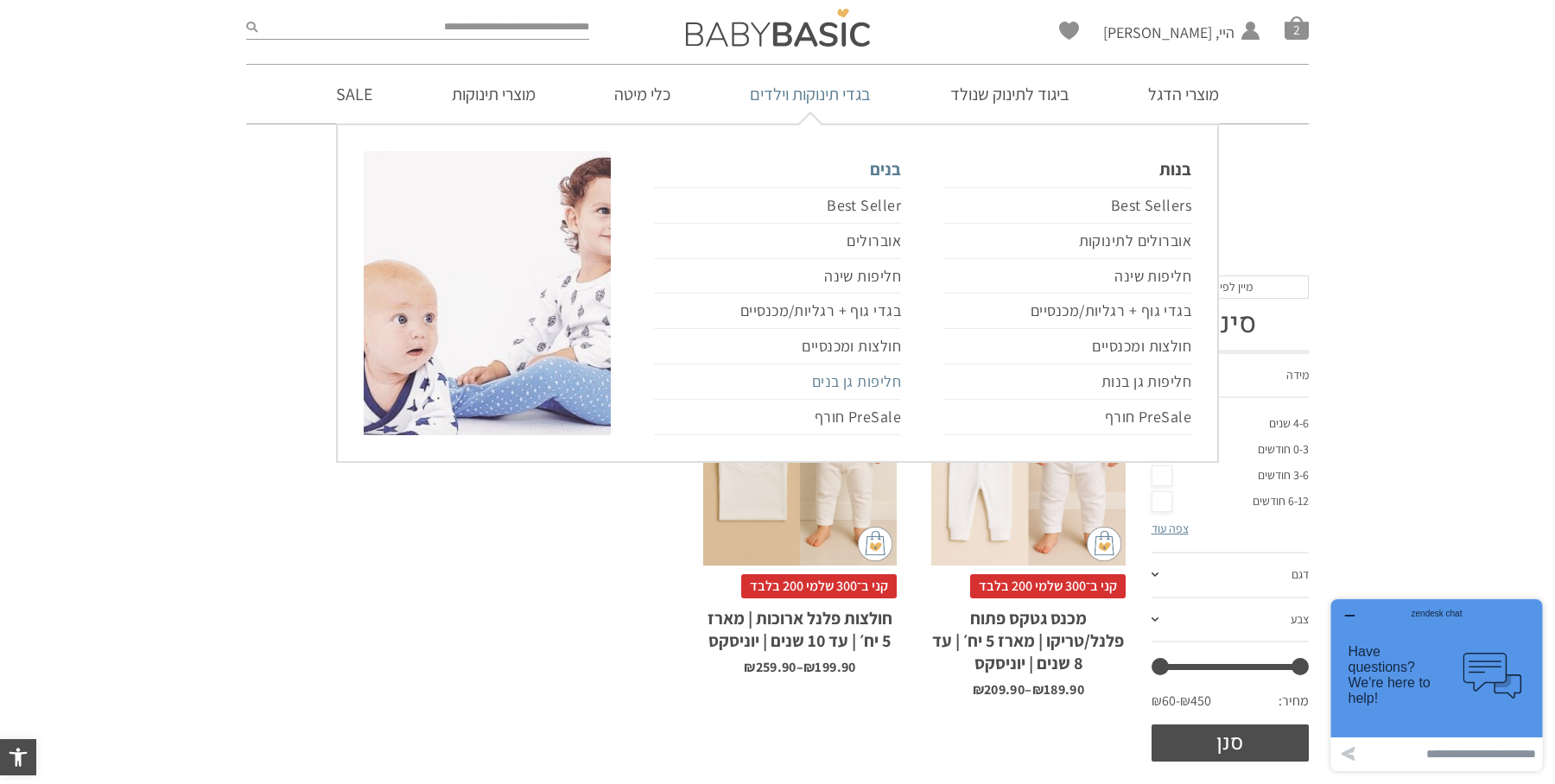
click at [881, 379] on link "חליפות גן בנים" at bounding box center [778, 382] width 248 height 35
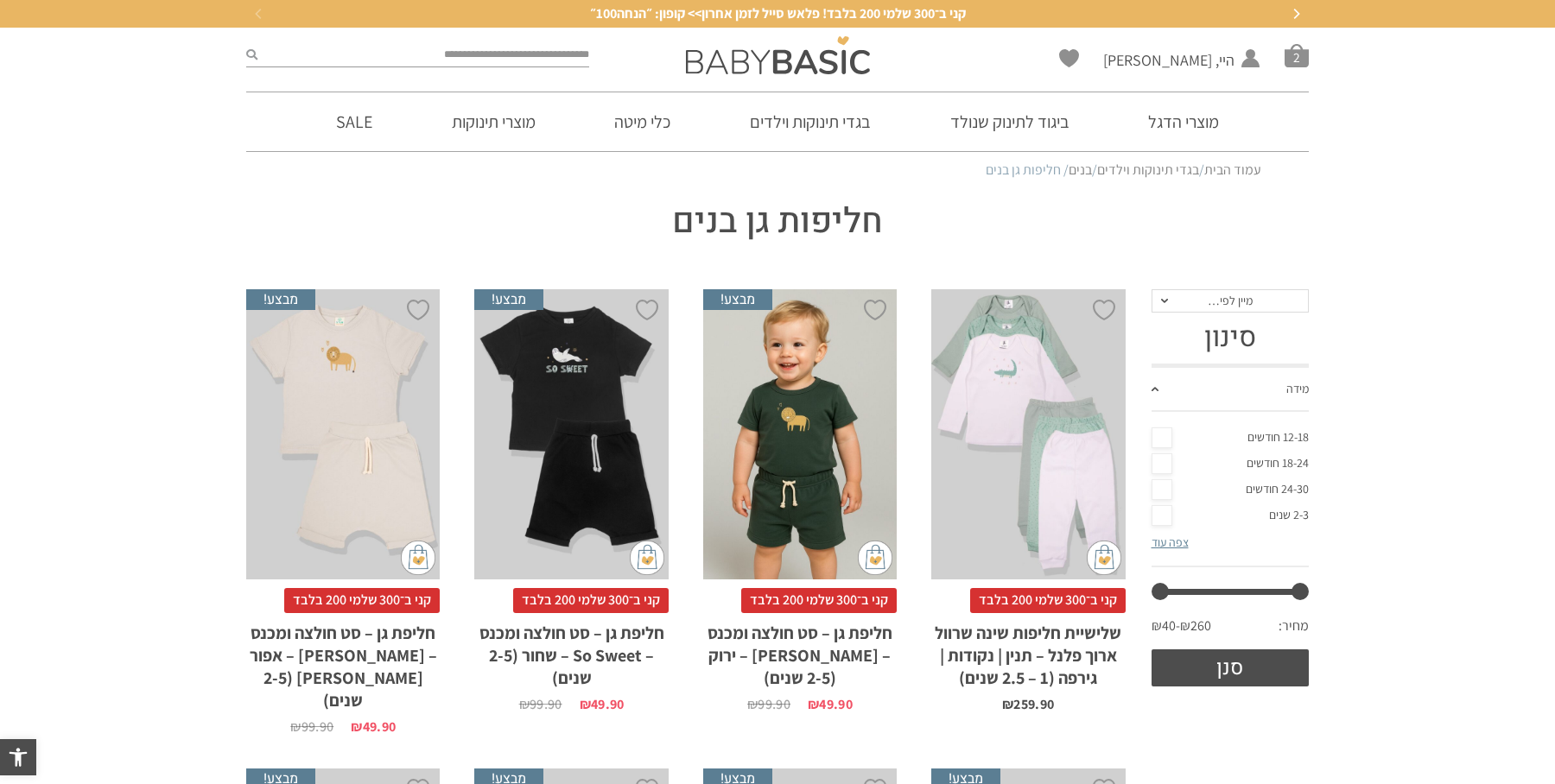
click at [1174, 550] on link "צפה עוד" at bounding box center [1171, 542] width 37 height 16
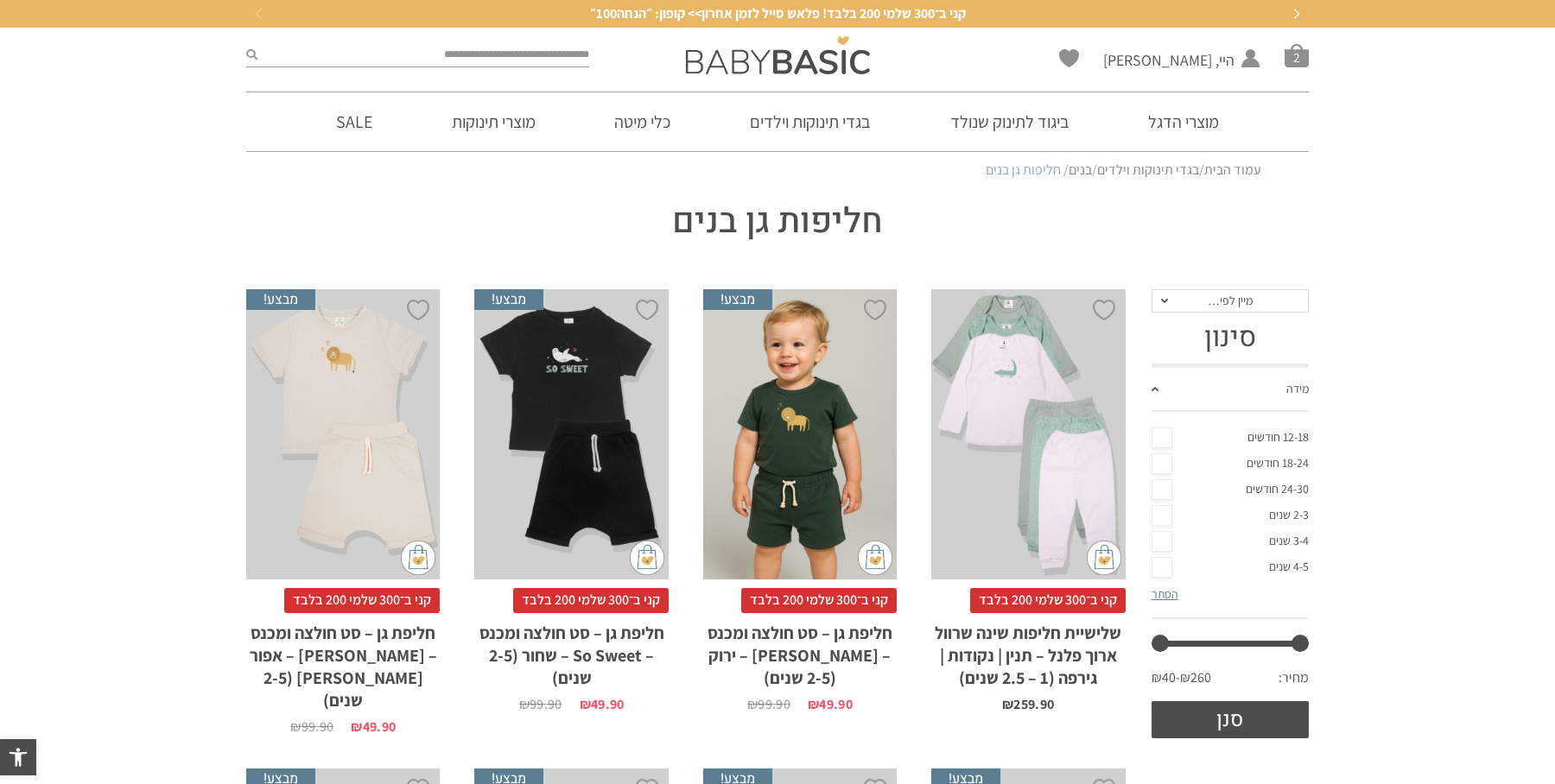
click at [1160, 573] on link "4-5 שנים" at bounding box center [1231, 567] width 158 height 26
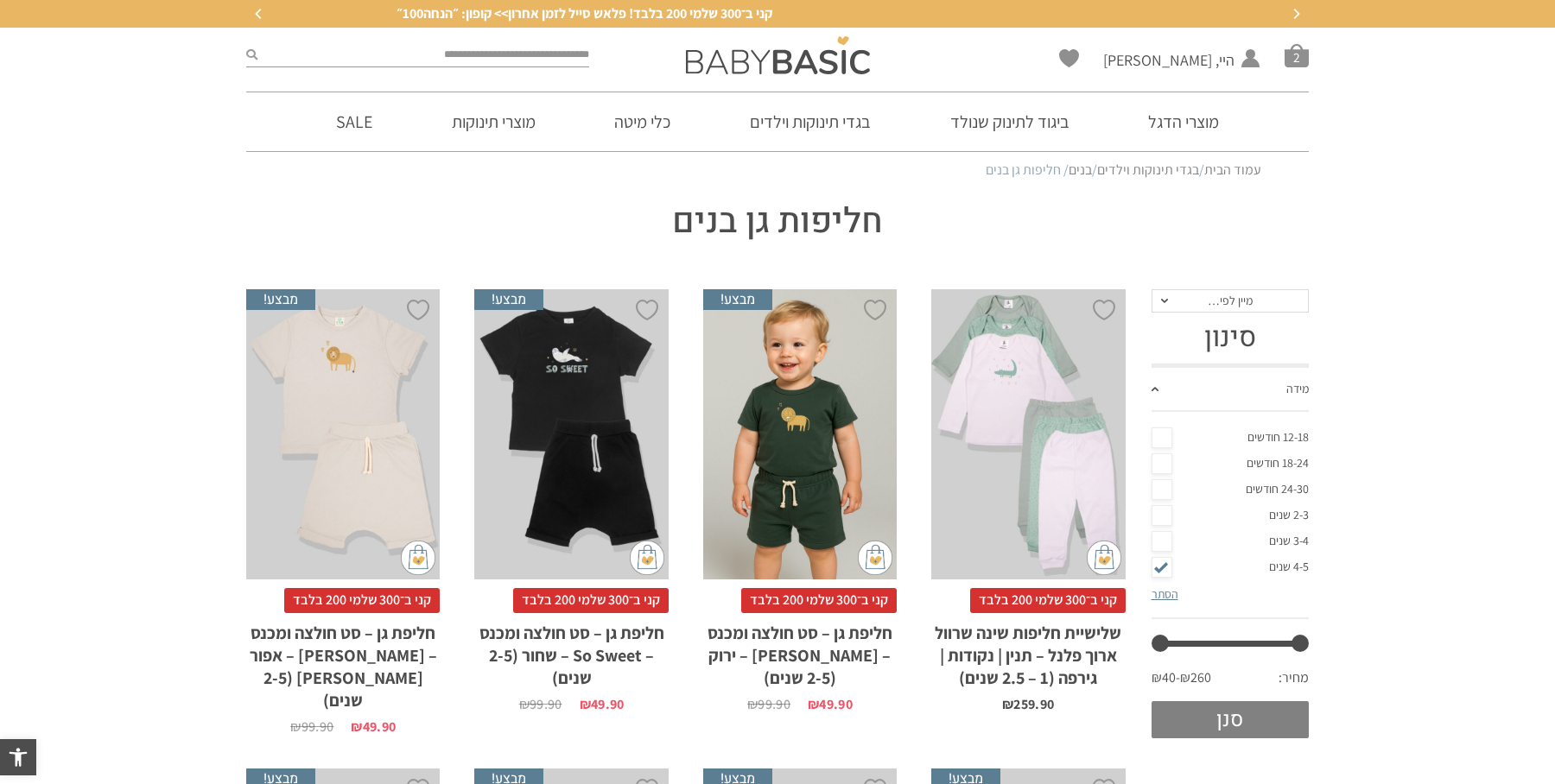
click at [1230, 724] on button "סנן" at bounding box center [1231, 720] width 158 height 37
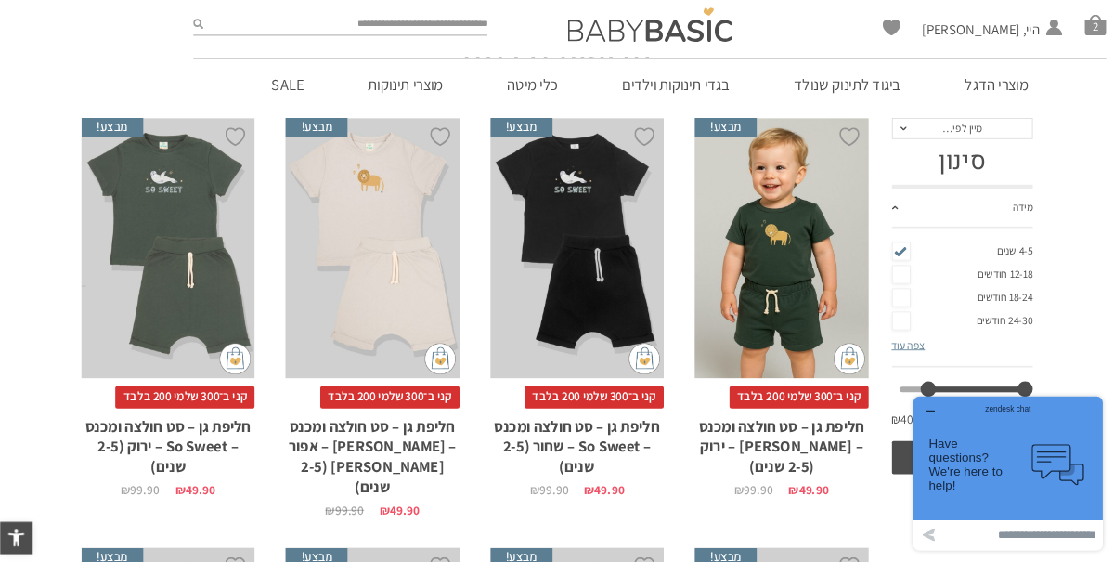
scroll to position [169, 0]
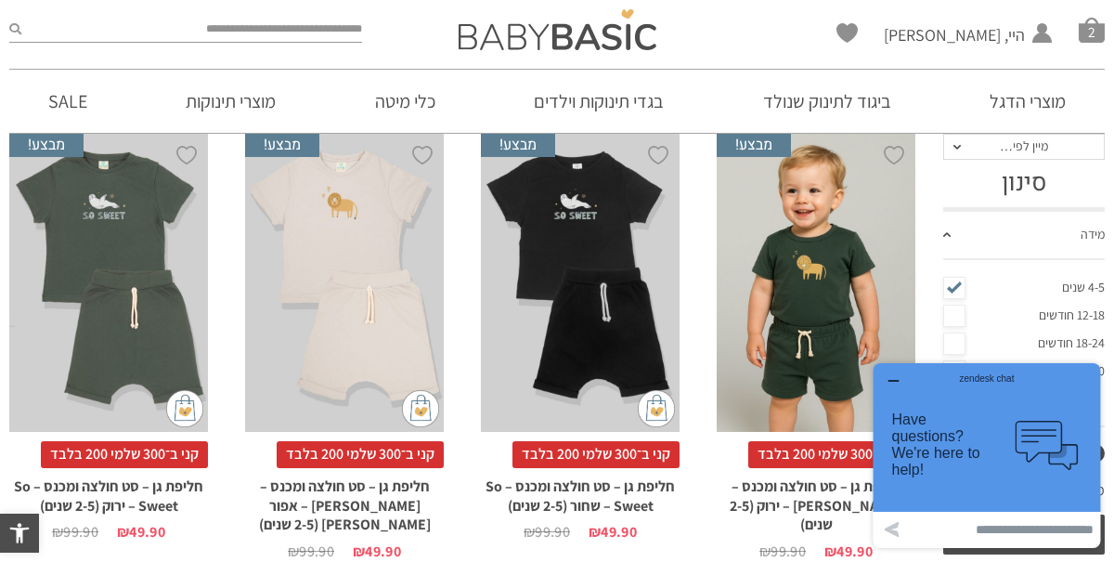
click at [887, 379] on icon "button" at bounding box center [893, 380] width 15 height 15
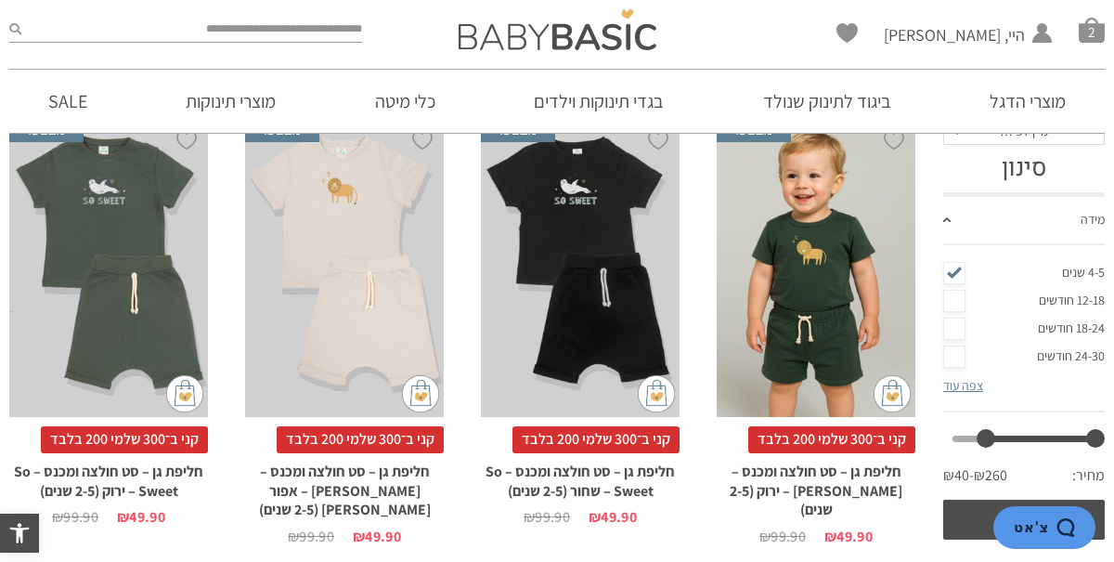
scroll to position [179, 0]
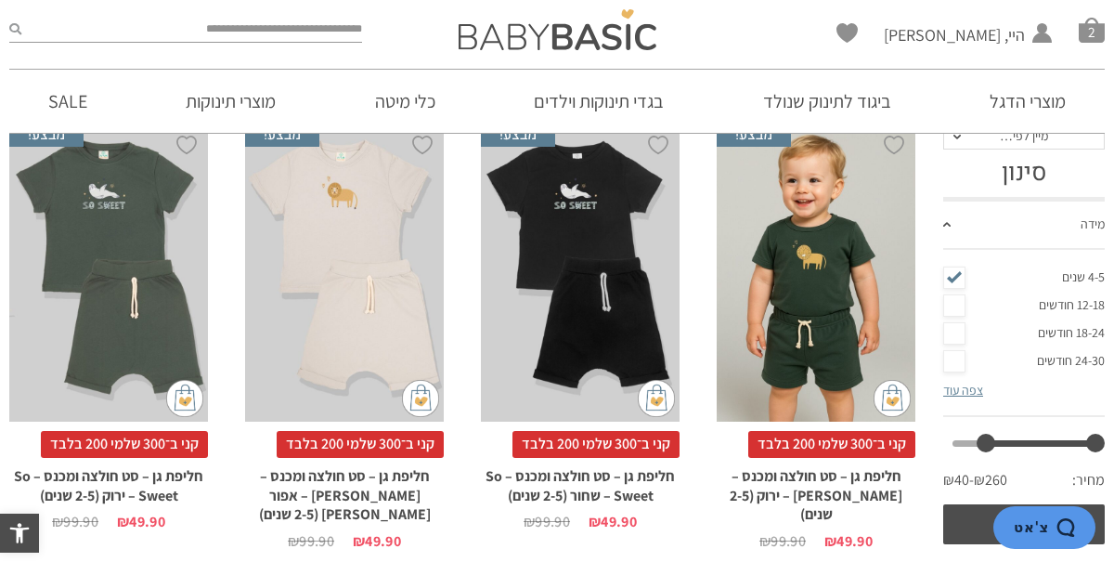
click at [963, 394] on link "צפה עוד" at bounding box center [963, 390] width 40 height 17
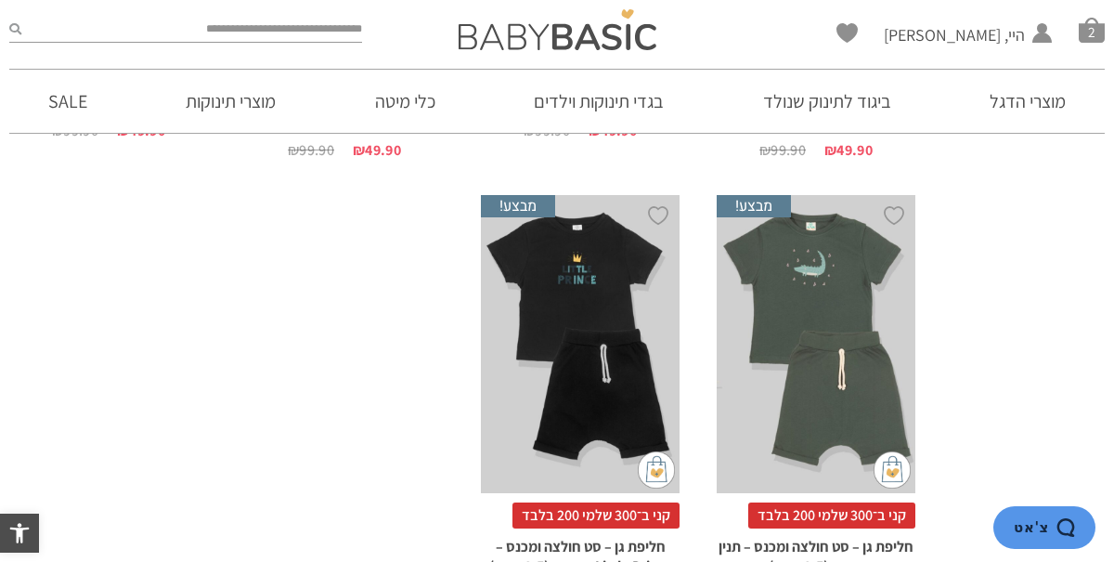
scroll to position [1030, 0]
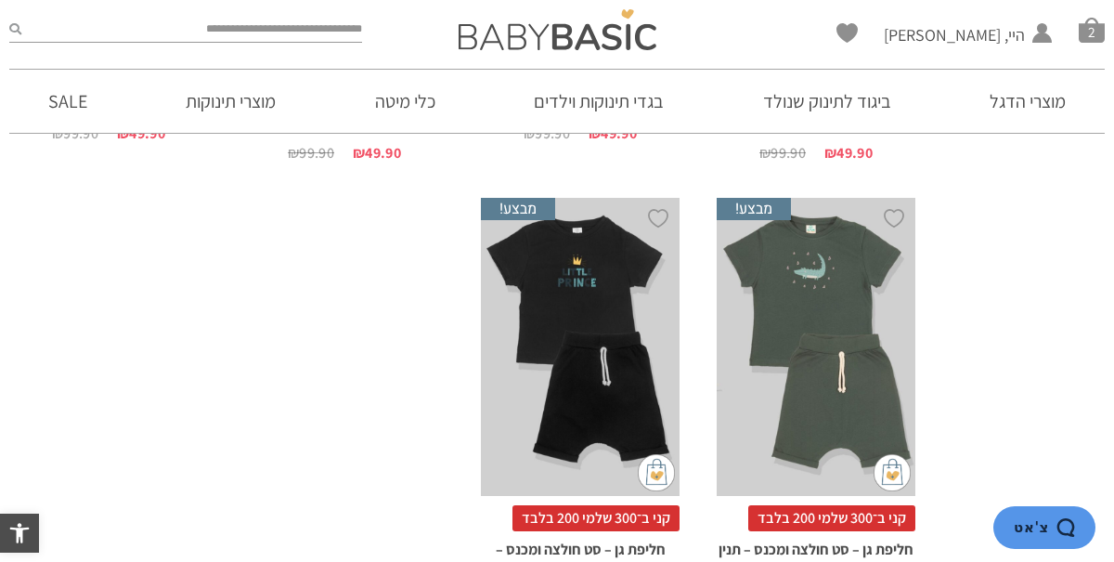
click at [590, 273] on div "x בחירת מידה 2-3-שנים 3-4-שנים 4-5-שנים" at bounding box center [580, 347] width 199 height 298
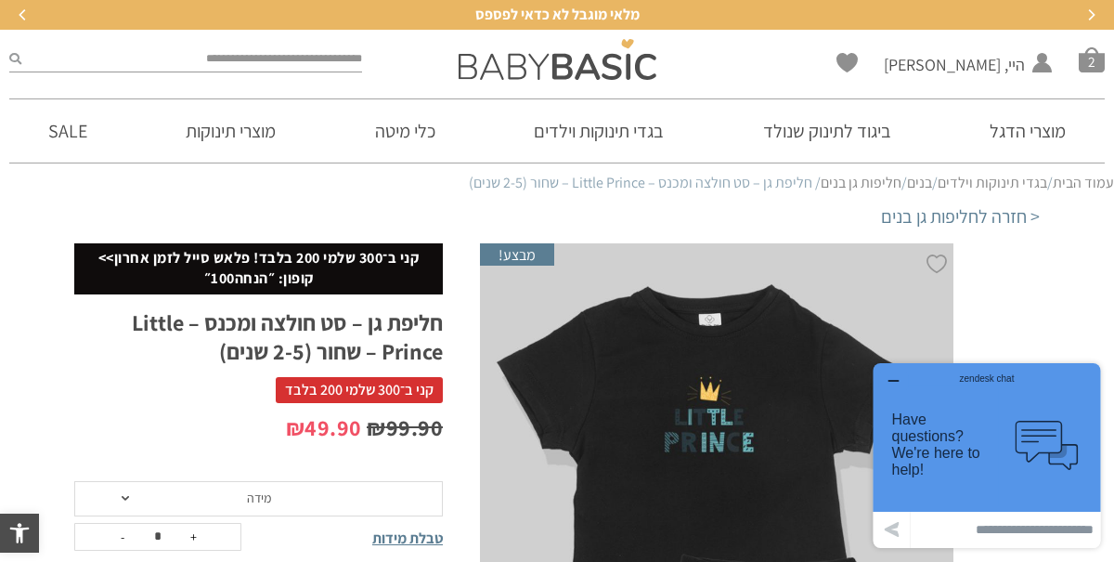
click at [888, 382] on icon "button" at bounding box center [893, 380] width 15 height 15
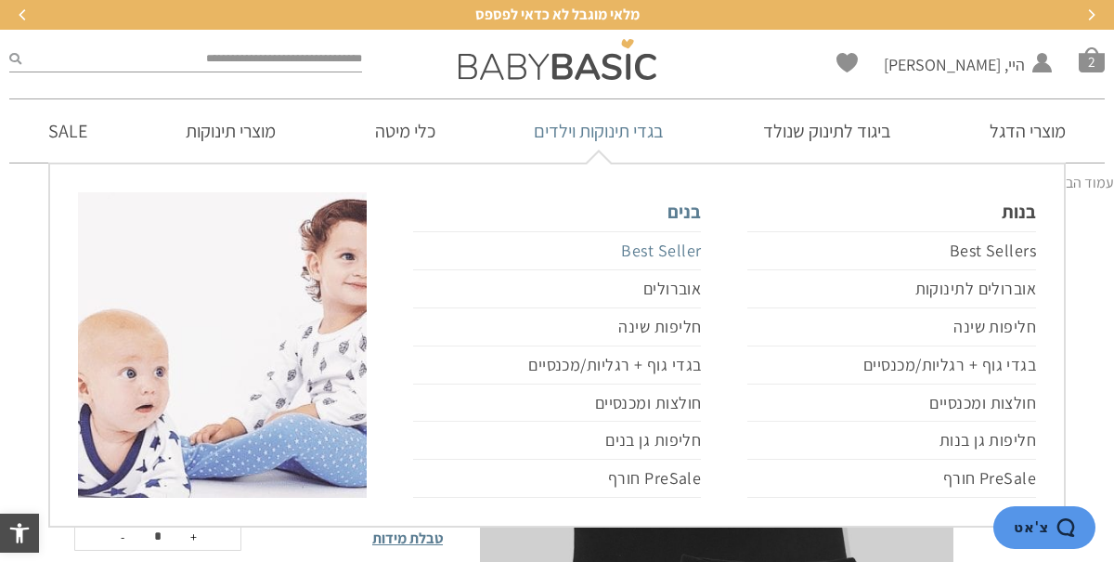
click at [677, 254] on link "Best Seller" at bounding box center [557, 250] width 289 height 39
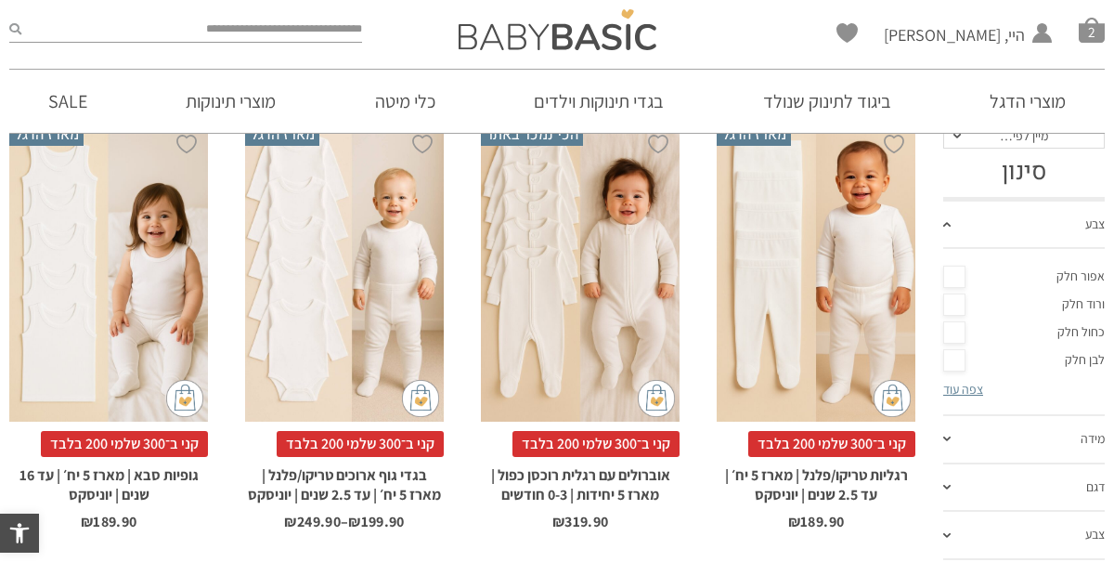
scroll to position [306, 0]
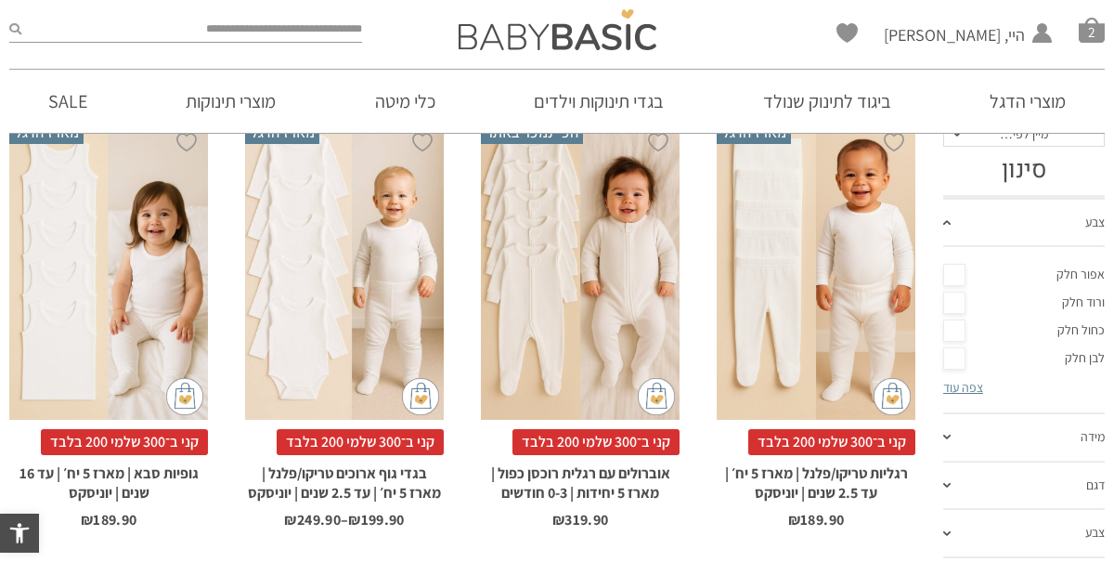
click at [987, 428] on link "מידה" at bounding box center [1024, 438] width 162 height 48
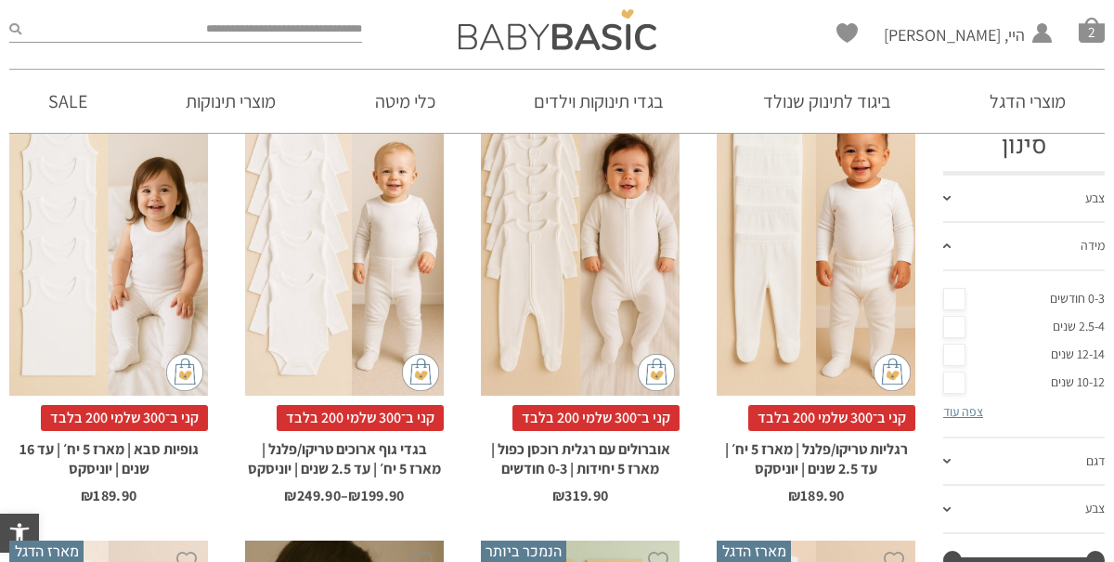
scroll to position [340, 0]
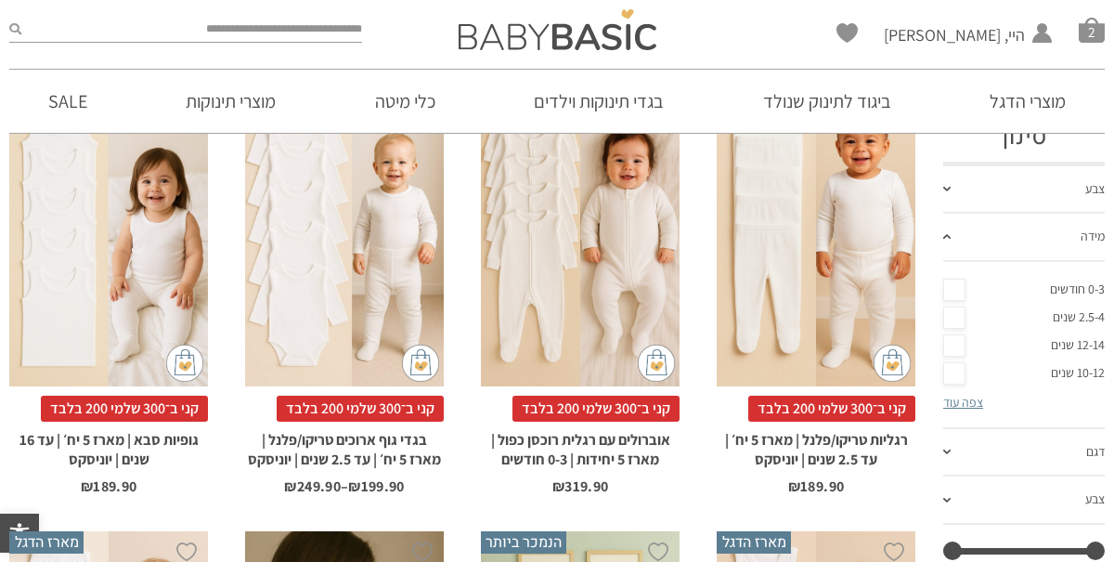
click at [974, 407] on link "צפה עוד" at bounding box center [963, 402] width 40 height 17
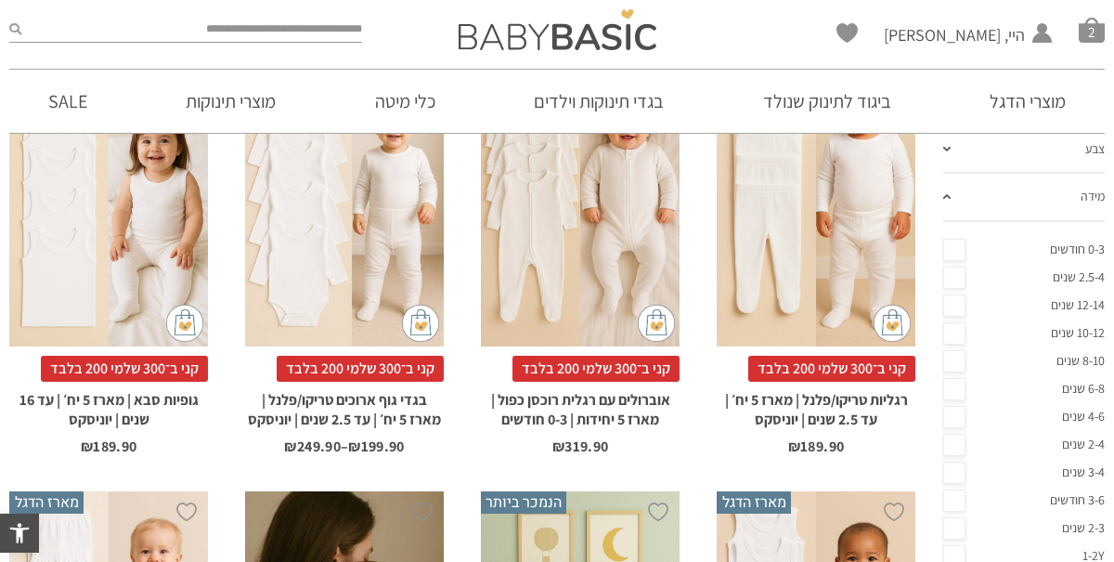
scroll to position [0, 0]
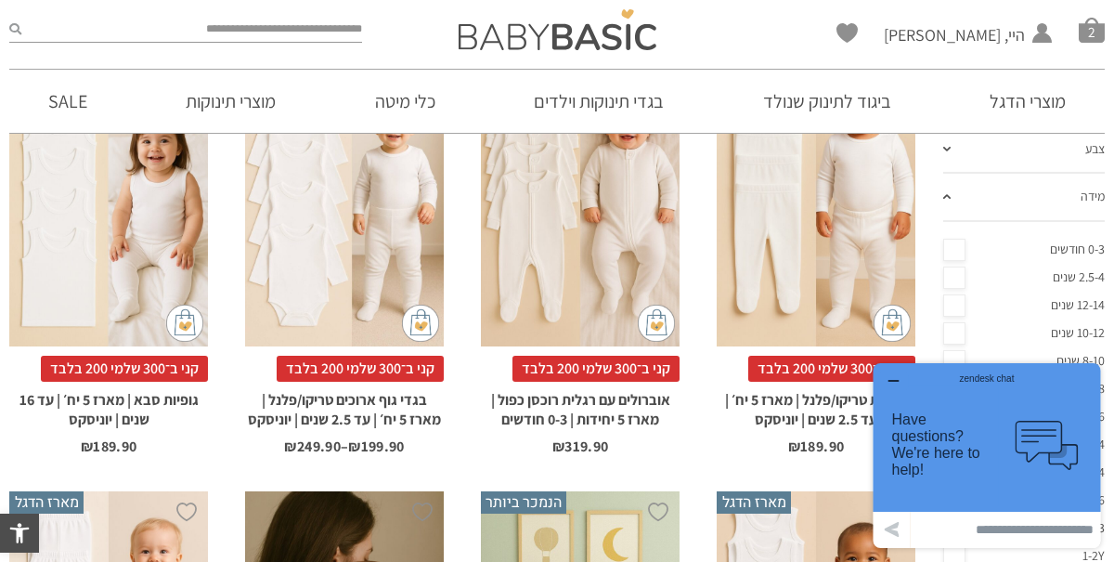
click at [886, 378] on icon "button" at bounding box center [893, 380] width 15 height 15
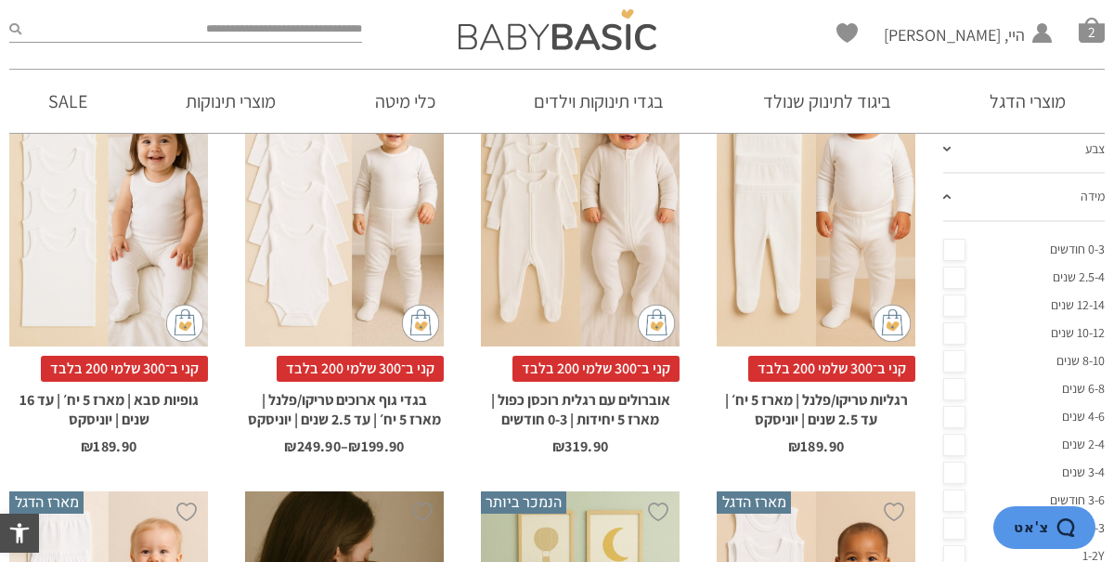
click at [954, 418] on link "4-6 שנים" at bounding box center [1024, 417] width 162 height 28
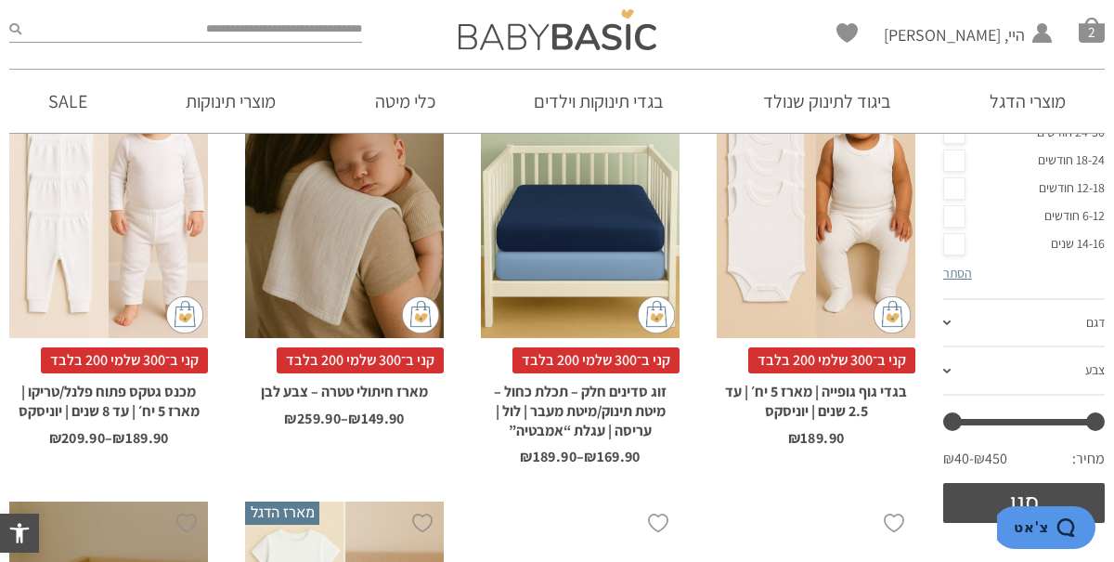
scroll to position [873, 0]
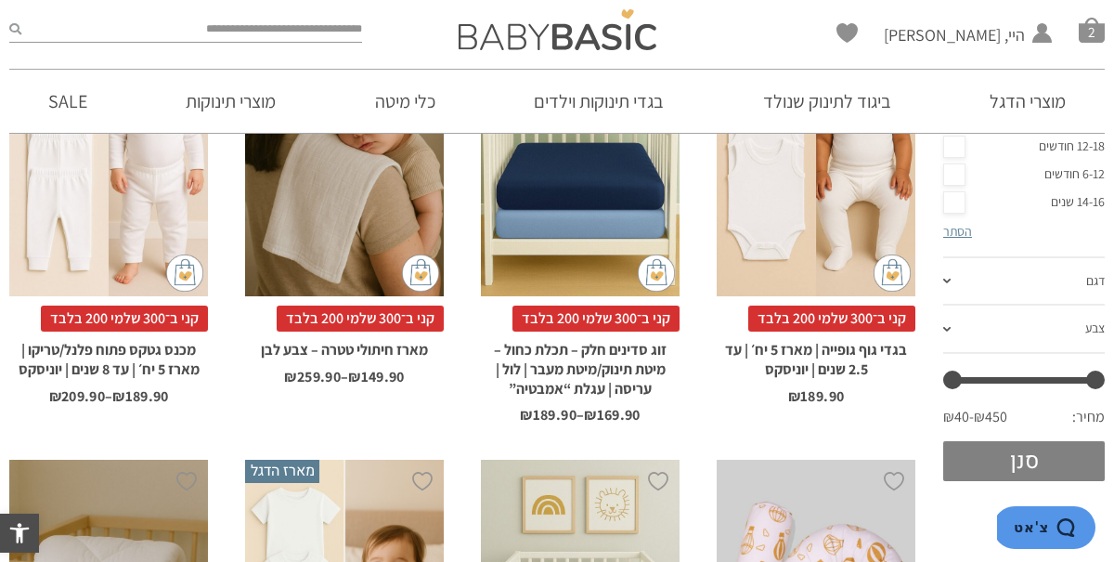
click at [994, 457] on button "סנן" at bounding box center [1024, 461] width 162 height 40
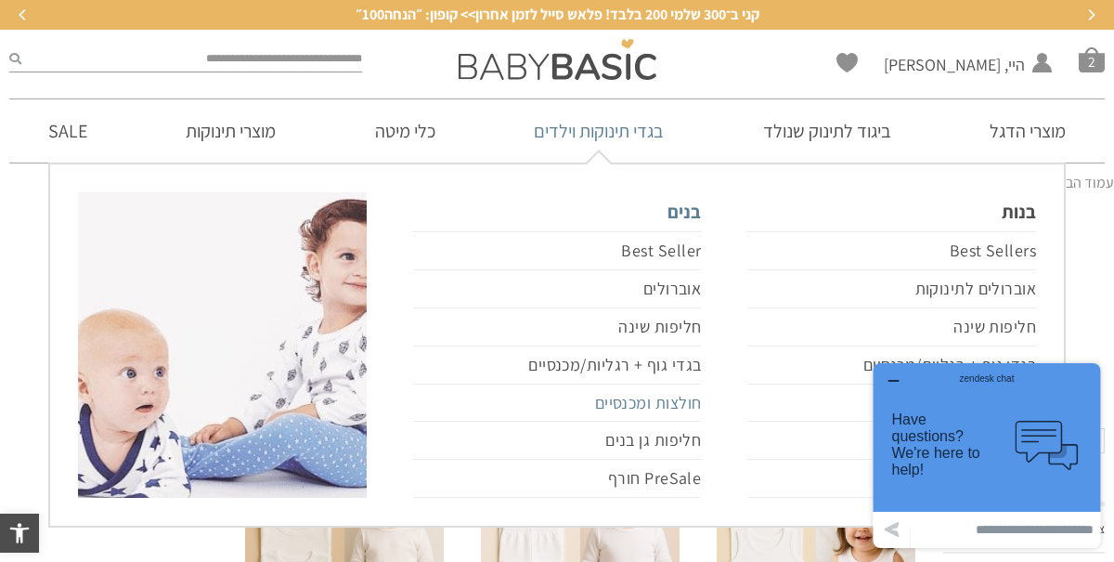
click at [686, 405] on link "חולצות ומכנסיים" at bounding box center [557, 403] width 289 height 38
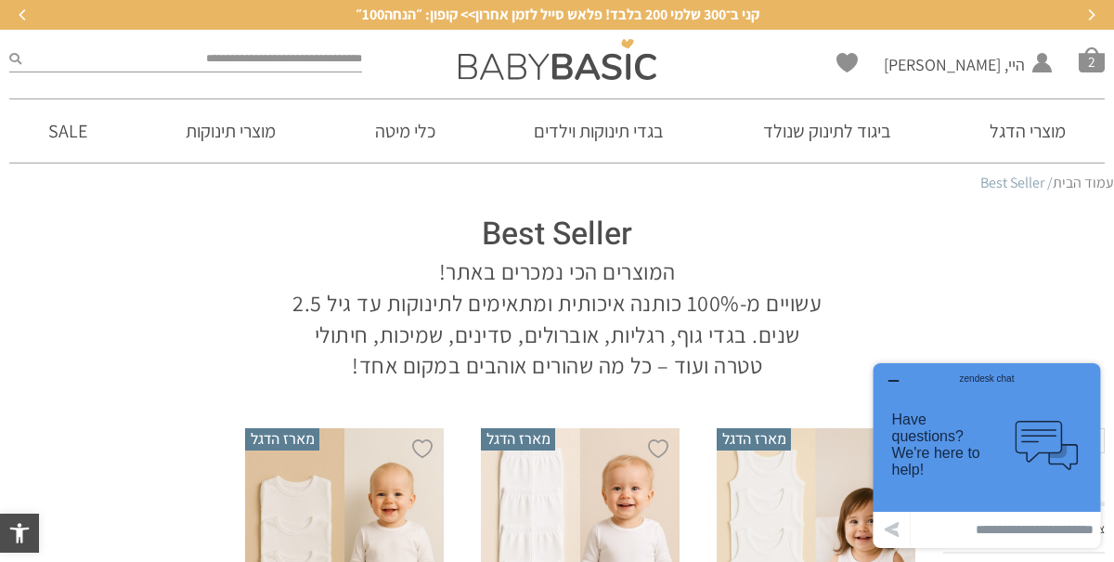
click at [886, 381] on button "button" at bounding box center [893, 381] width 30 height 19
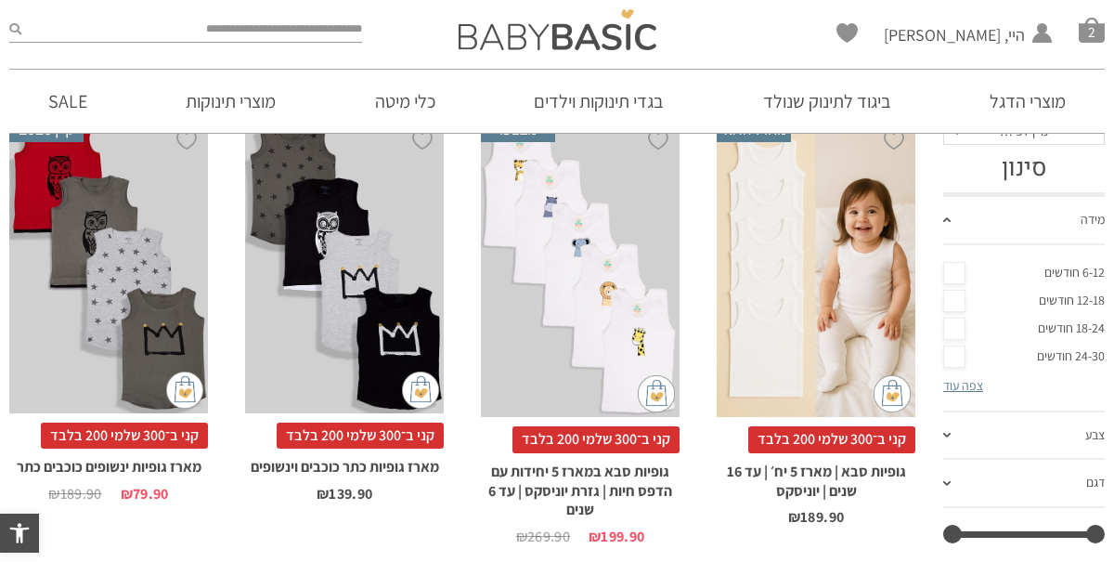
scroll to position [194, 0]
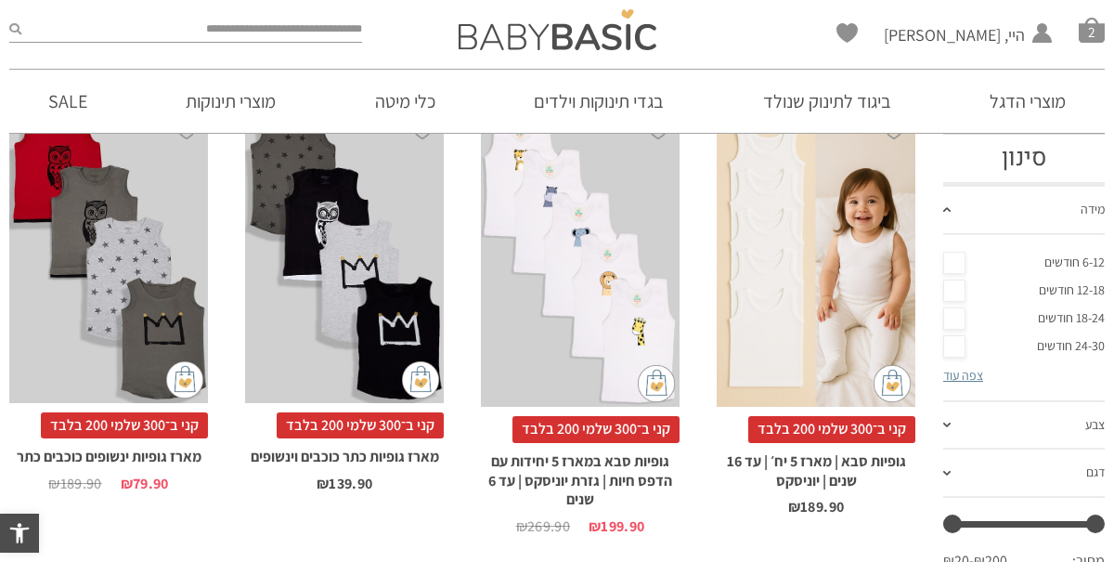
click at [957, 372] on link "צפה עוד" at bounding box center [963, 375] width 40 height 17
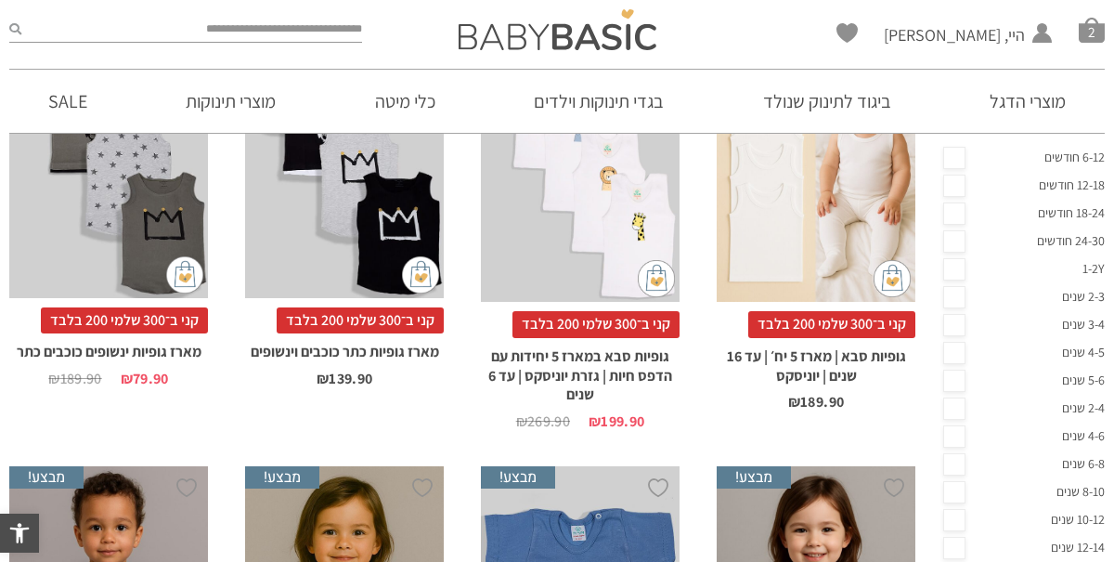
scroll to position [0, 0]
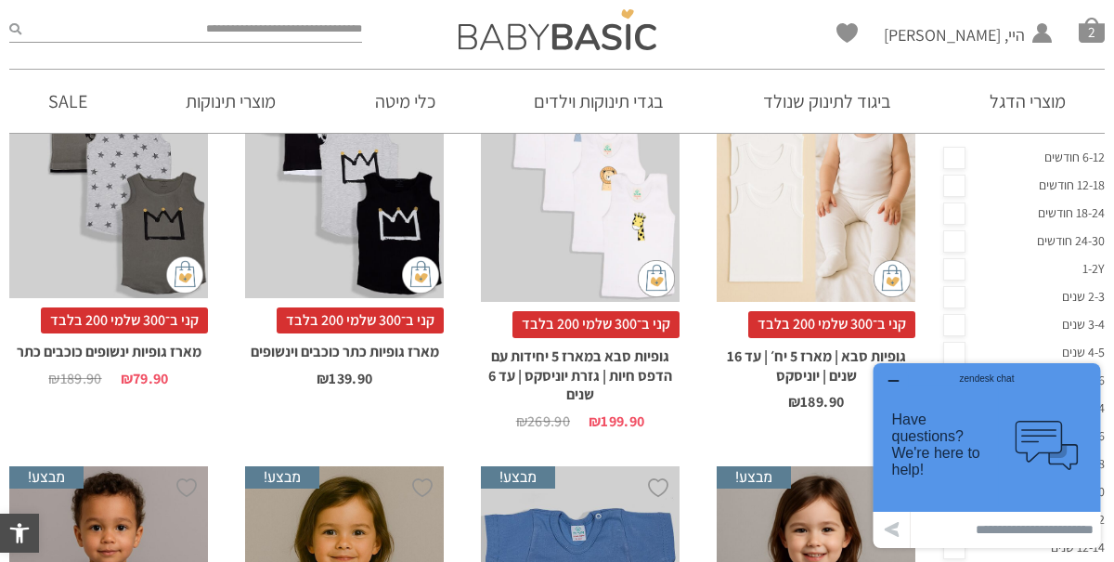
click at [958, 357] on body "zendesk chat Have questions? We're here to help! .cls-1,.cls-2{fill:#cccccb;}.c…" at bounding box center [986, 456] width 241 height 200
click at [955, 355] on link "4-5 שנים" at bounding box center [1024, 353] width 162 height 28
click at [894, 381] on icon "button" at bounding box center [893, 381] width 9 height 0
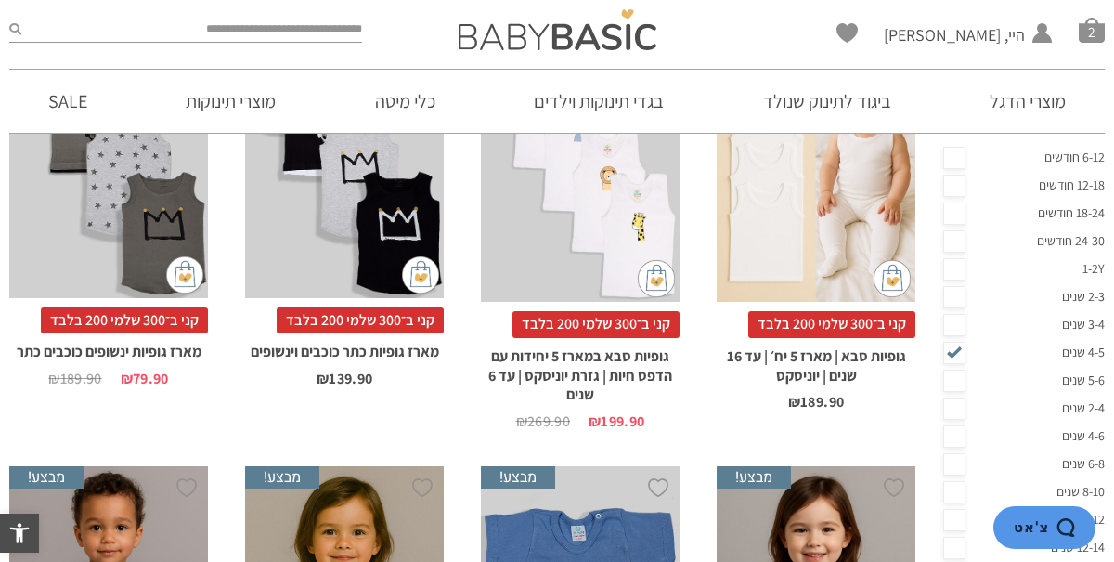
click at [959, 376] on link "5-6 שנים" at bounding box center [1024, 381] width 162 height 28
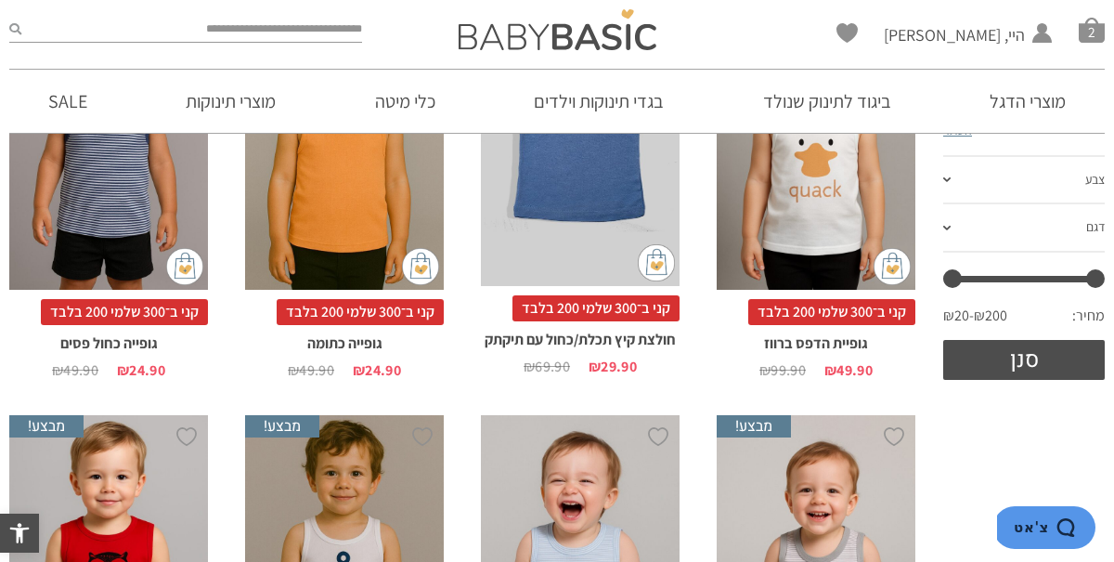
scroll to position [786, 0]
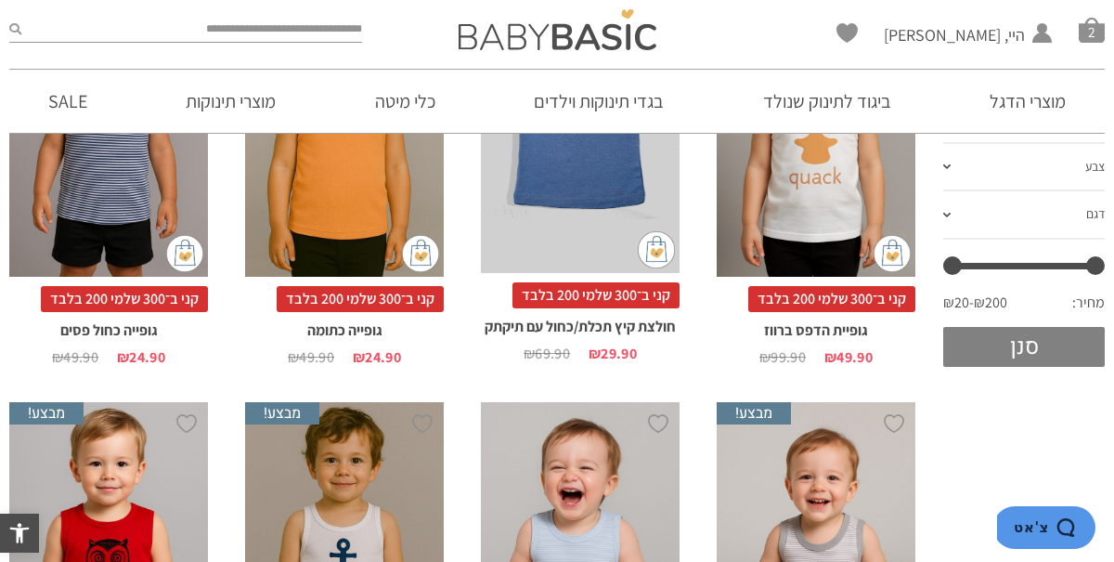
click at [1041, 348] on button "סנן" at bounding box center [1024, 347] width 162 height 40
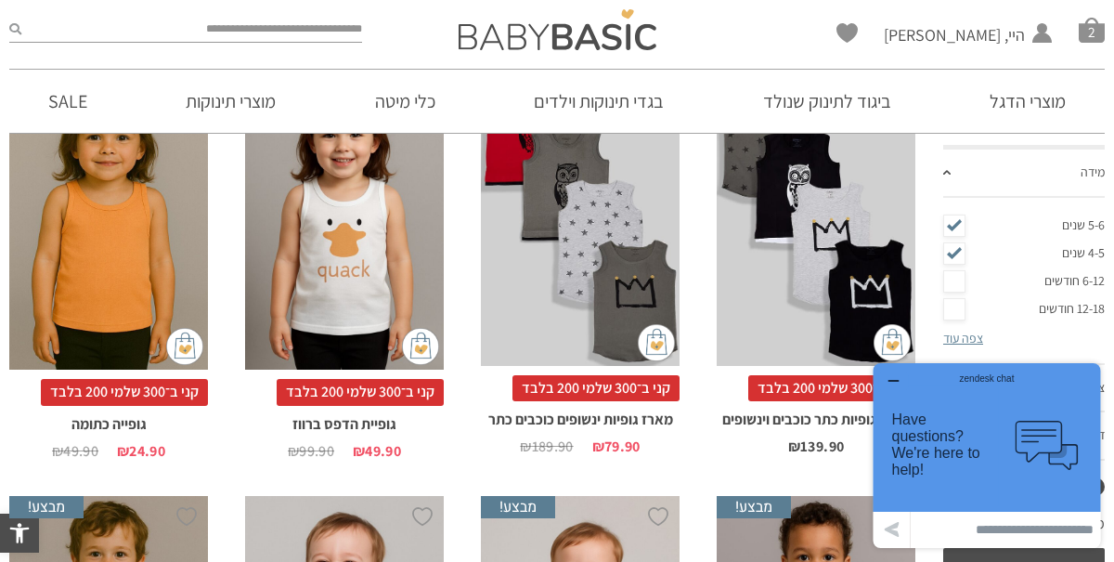
scroll to position [234, 0]
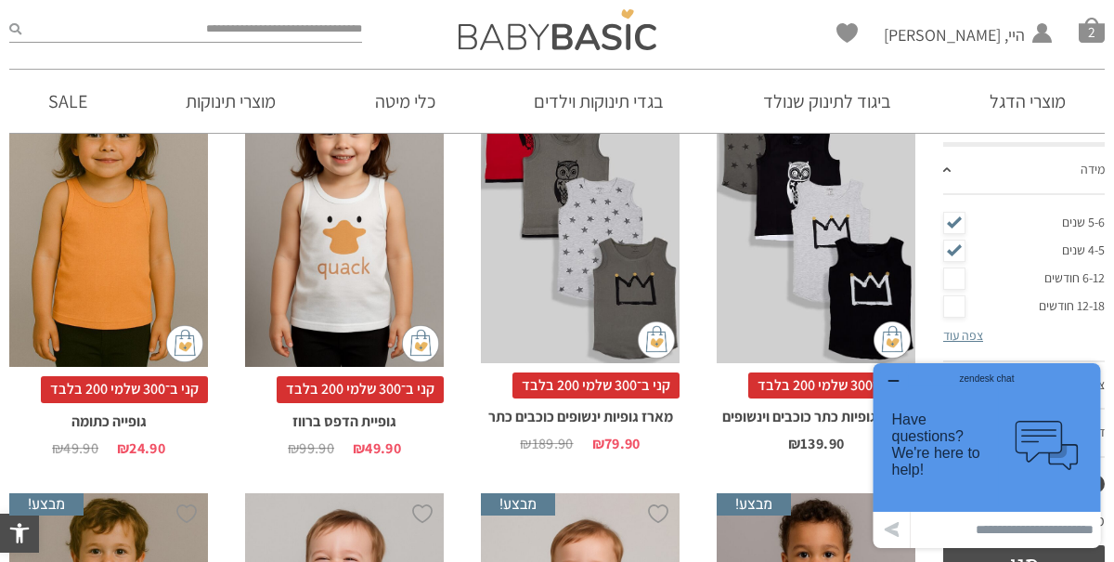
click at [889, 383] on icon "button" at bounding box center [893, 380] width 15 height 15
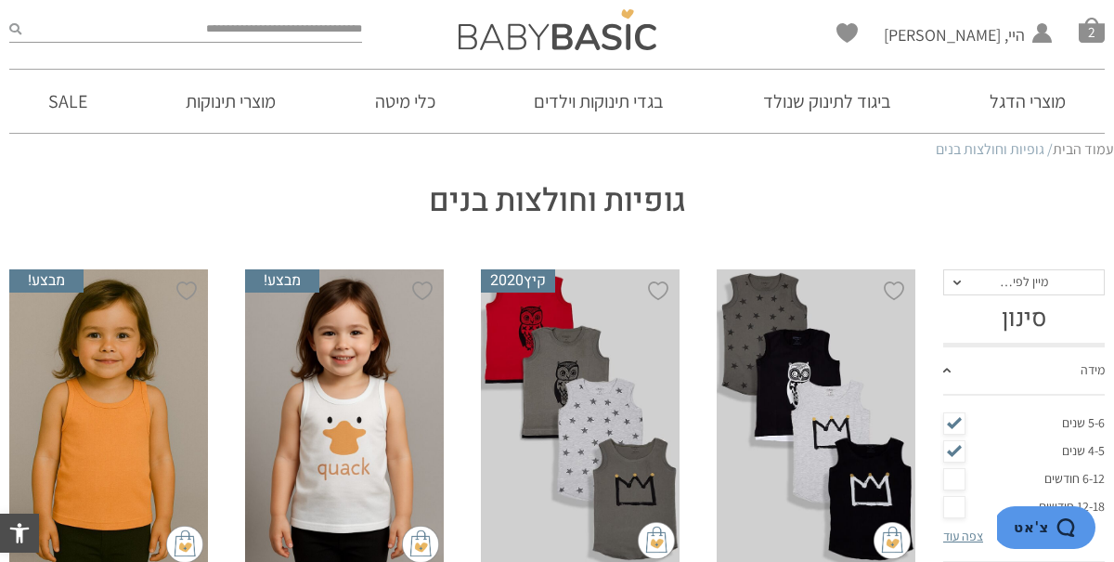
scroll to position [28, 0]
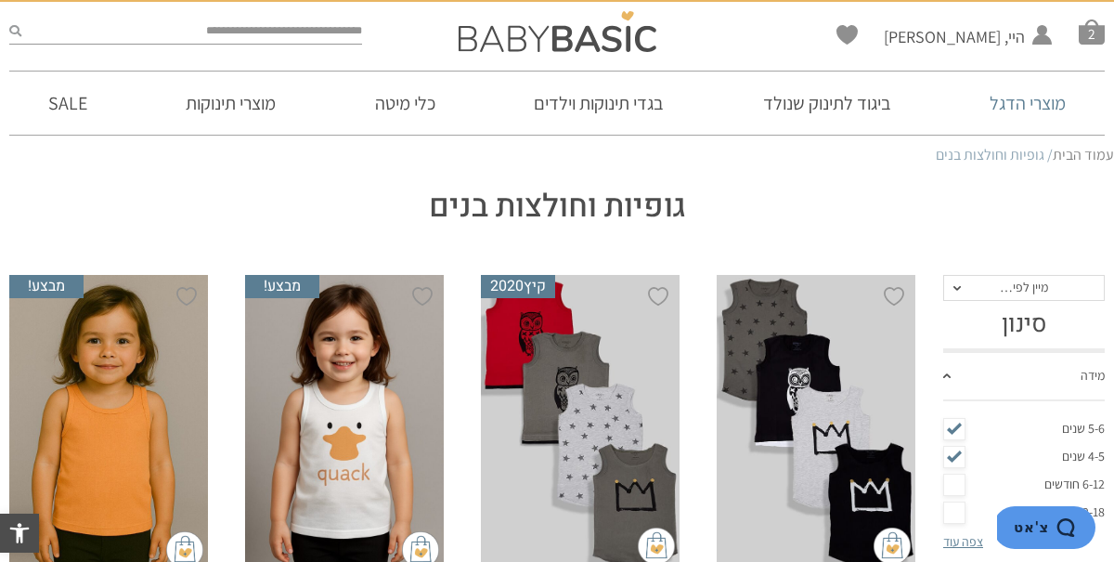
click at [989, 106] on link "מוצרי הדגל" at bounding box center [1028, 102] width 132 height 63
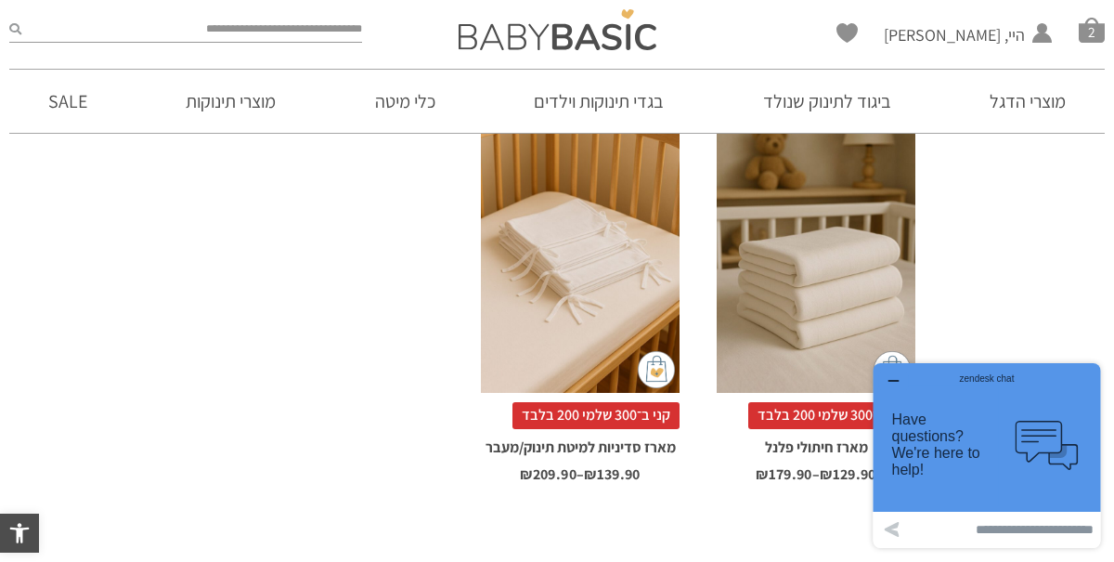
scroll to position [1755, 0]
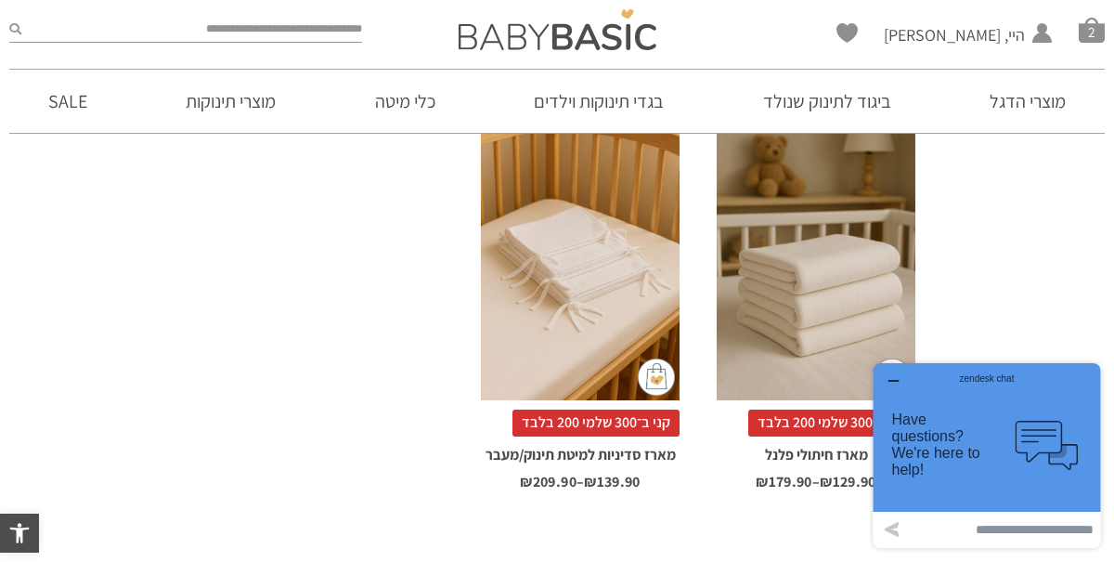
click at [888, 378] on icon "button" at bounding box center [893, 380] width 15 height 15
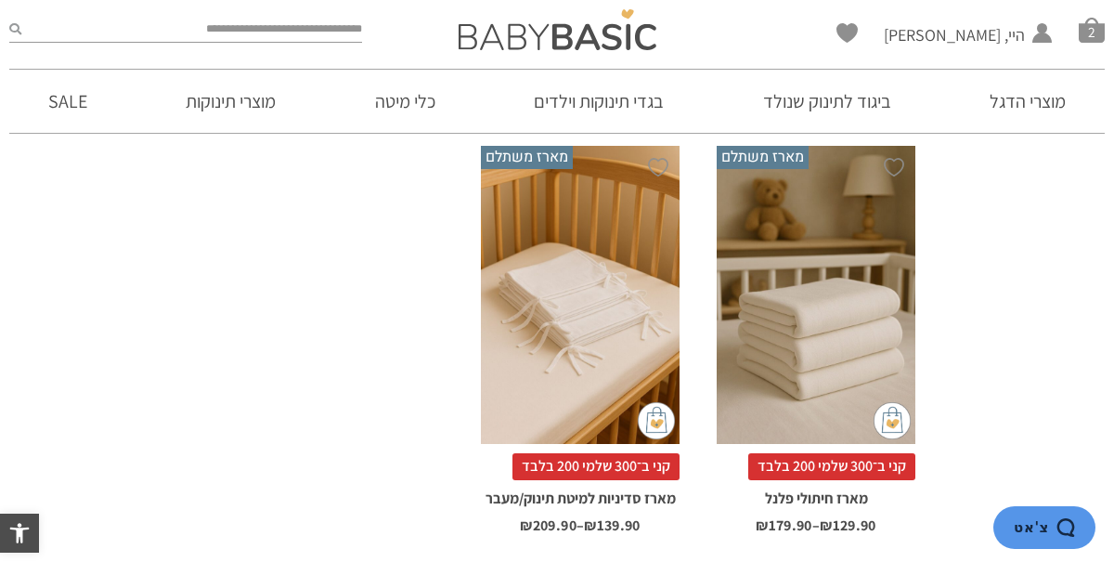
scroll to position [1692, 0]
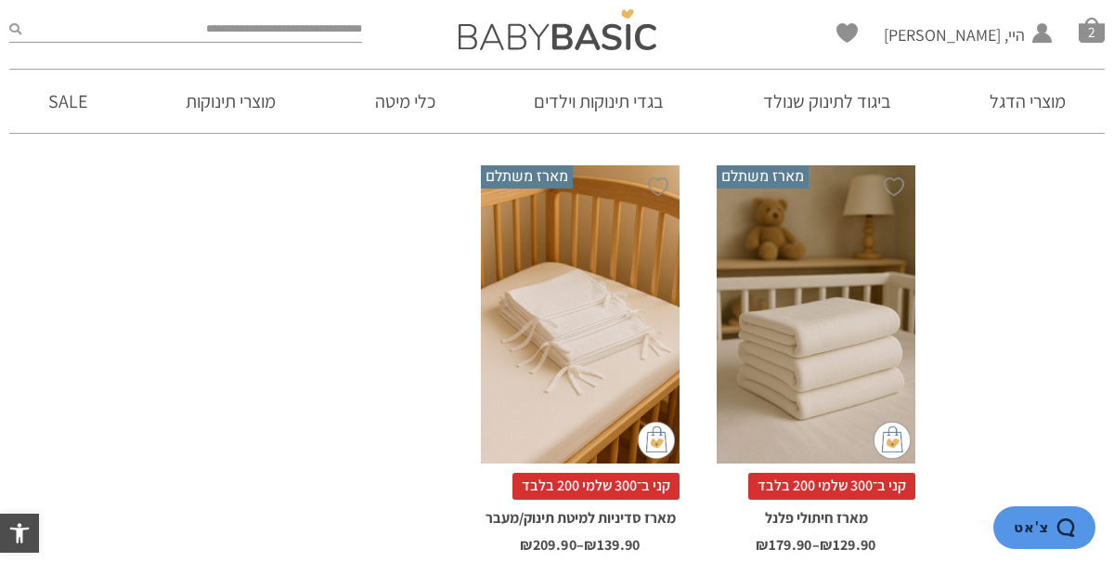
click at [292, 36] on input "search" at bounding box center [191, 30] width 341 height 24
type input "*"
type input "****"
click at [9, 18] on button "submit" at bounding box center [15, 30] width 12 height 24
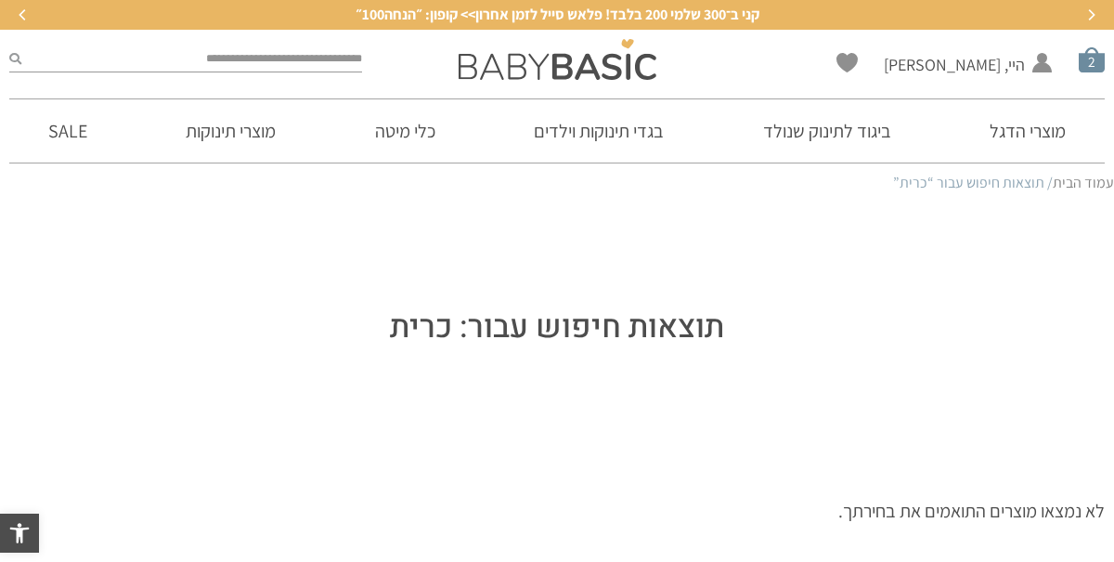
click at [1095, 64] on span "סל קניות" at bounding box center [1092, 59] width 26 height 26
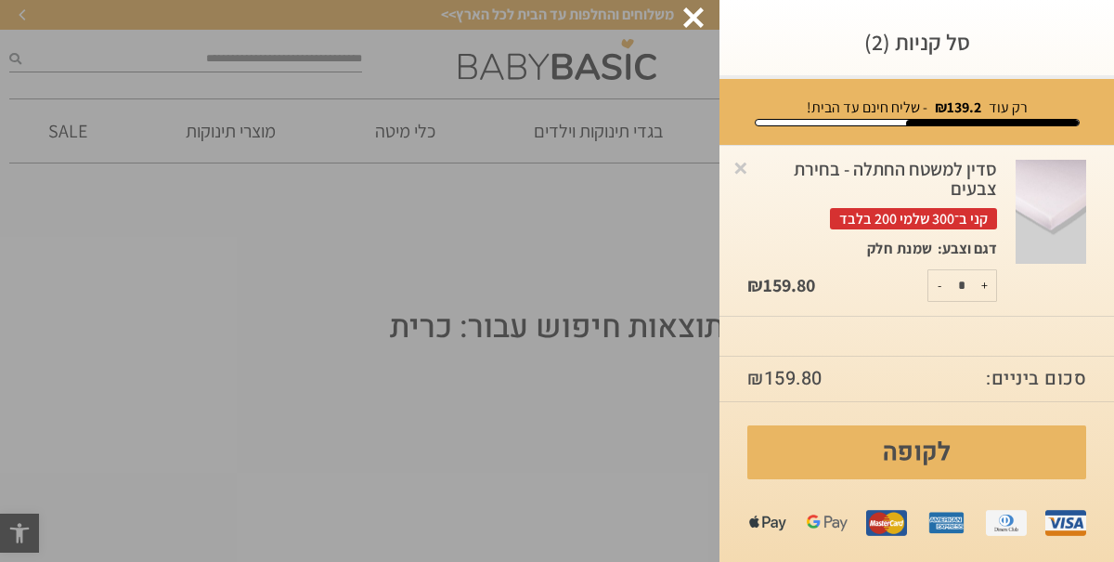
click at [693, 26] on div at bounding box center [693, 17] width 20 height 20
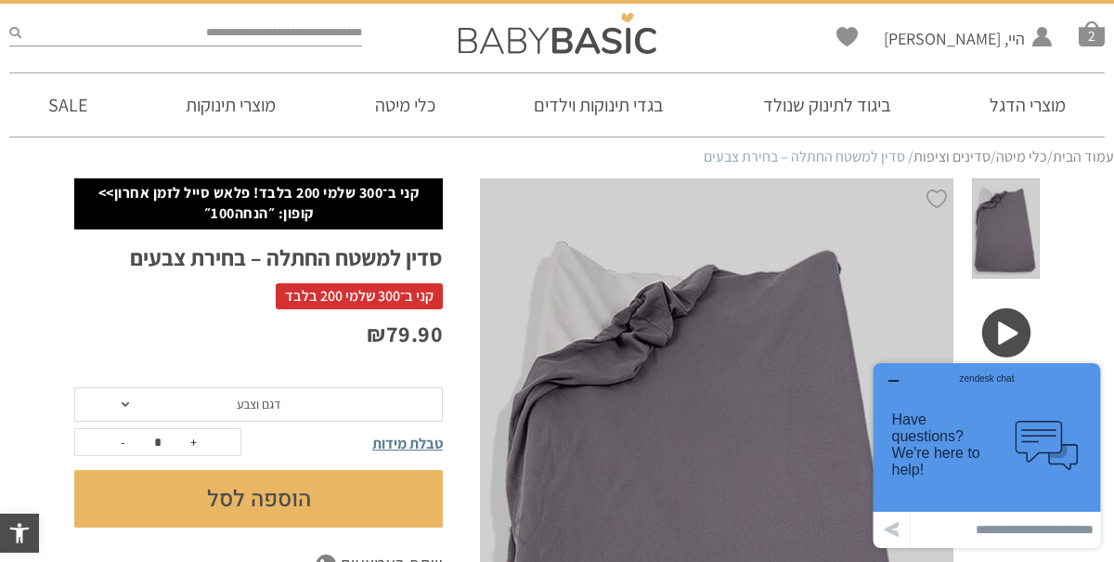
click at [893, 378] on icon "button" at bounding box center [893, 380] width 15 height 15
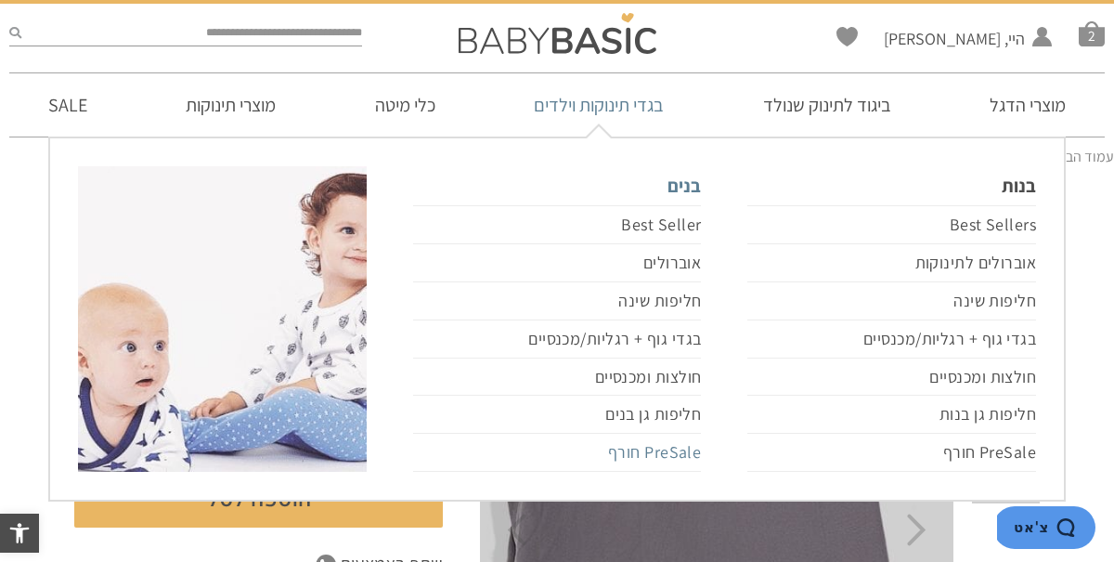
click at [653, 444] on link "PreSale חורף" at bounding box center [557, 453] width 289 height 38
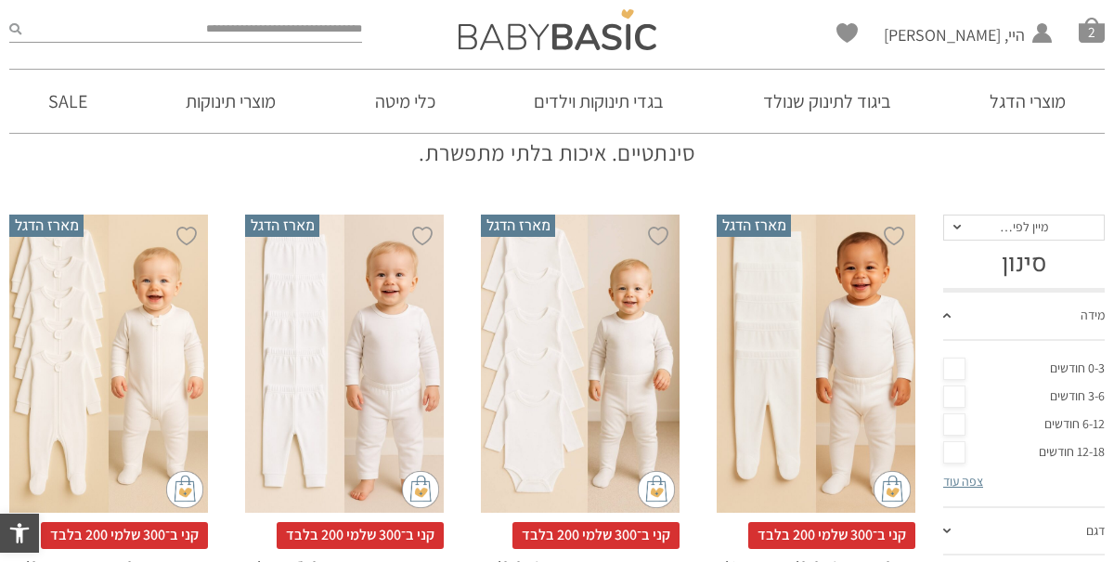
scroll to position [232, 0]
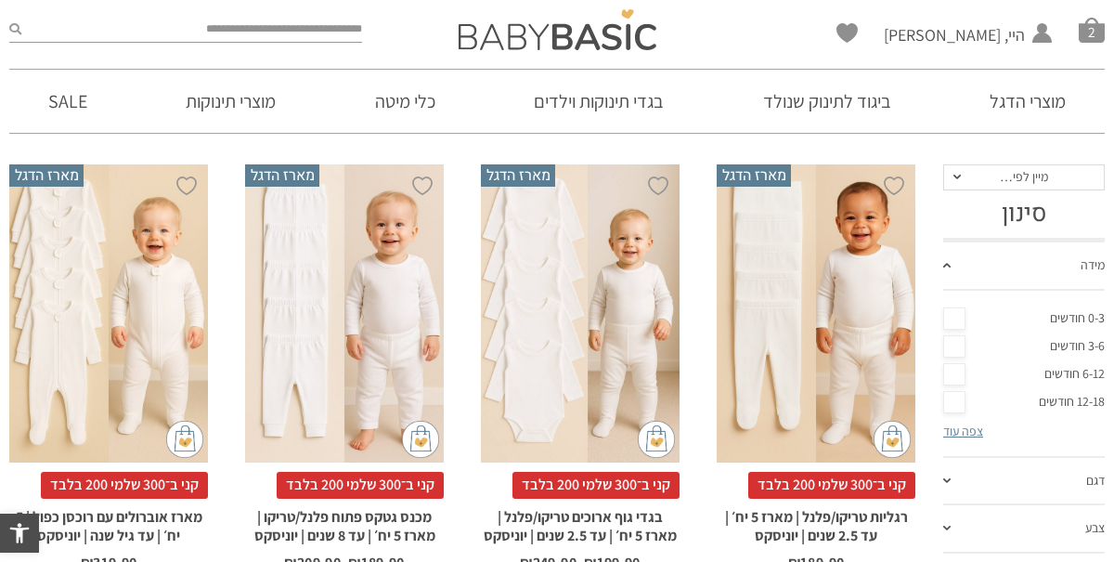
click at [952, 425] on link "צפה עוד" at bounding box center [963, 430] width 40 height 17
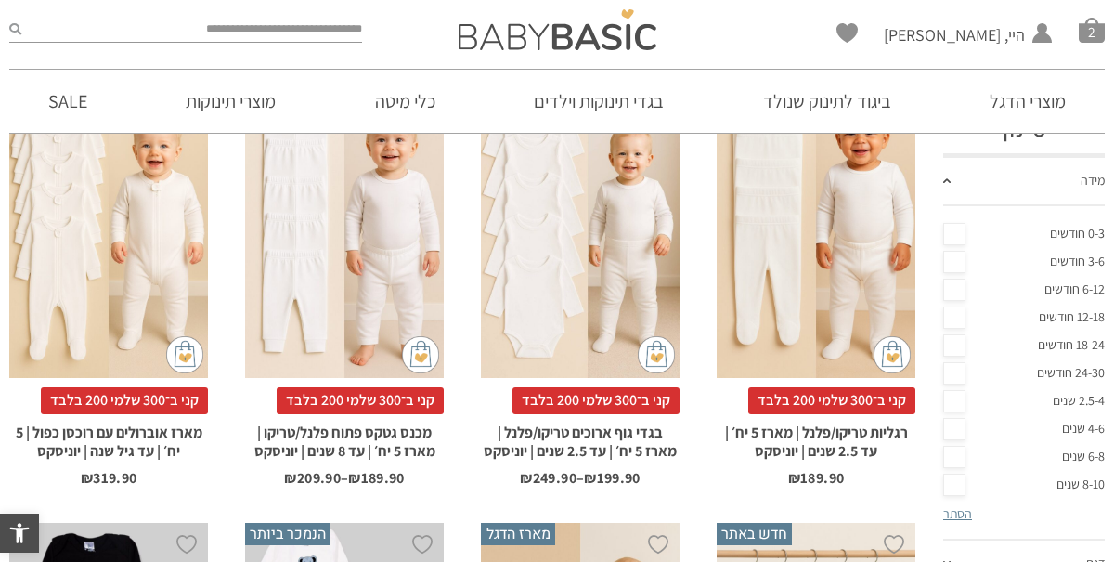
scroll to position [325, 0]
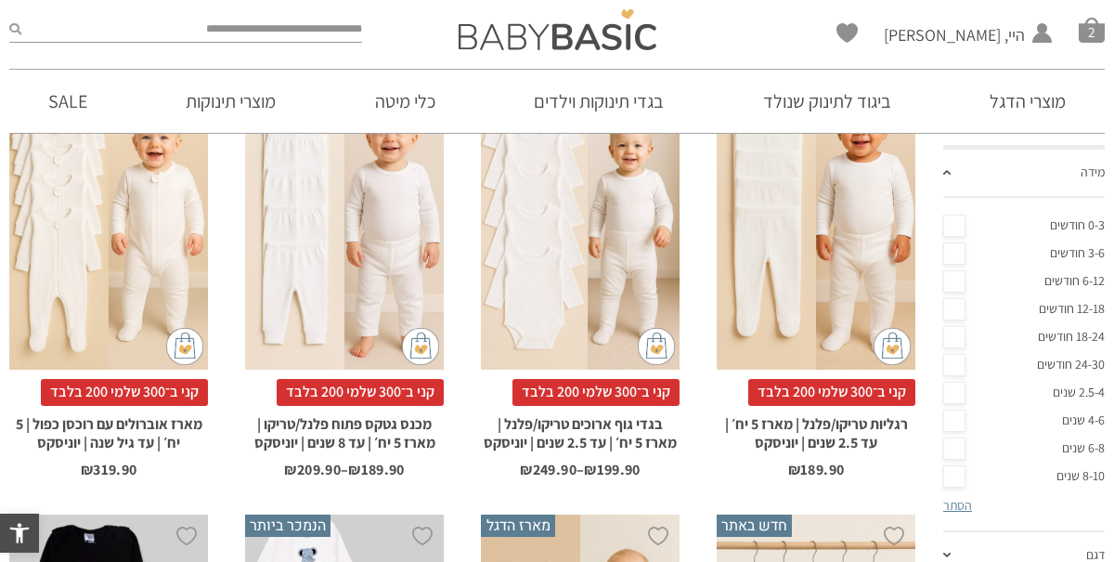
click at [954, 417] on link "4-6 שנים" at bounding box center [1024, 421] width 162 height 28
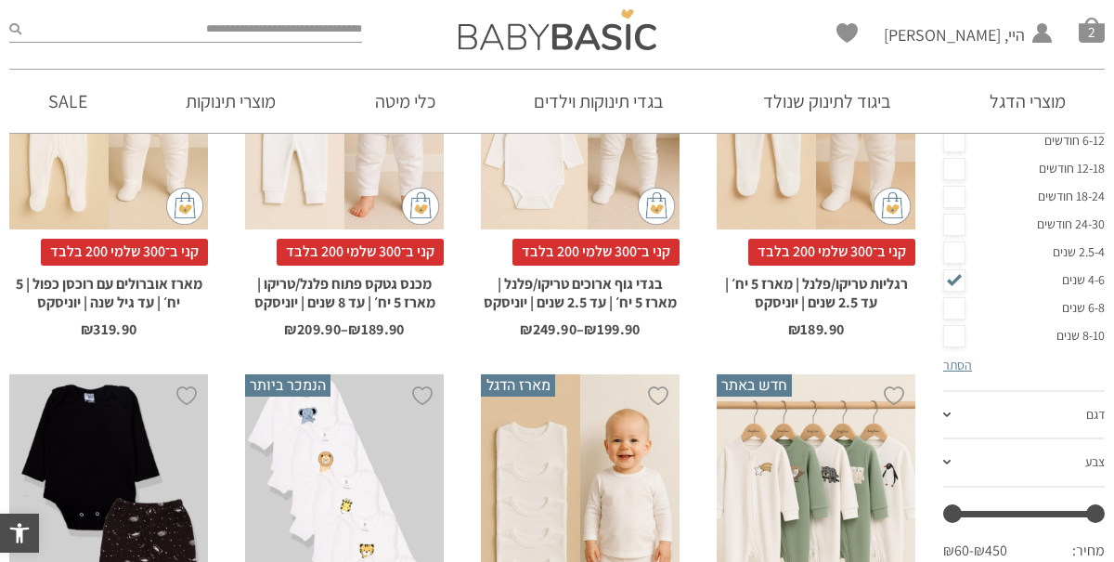
scroll to position [604, 0]
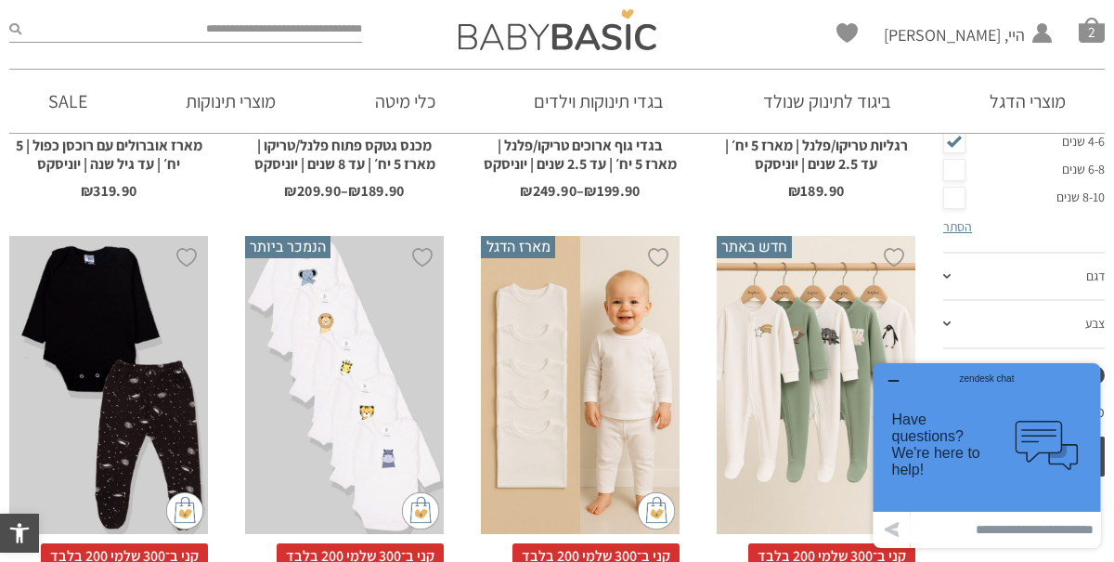
click at [1026, 463] on icon ".cls-1,.cls-2{fill:#cccccb;}.cls-2{opacity:0.3;}" at bounding box center [1048, 446] width 64 height 50
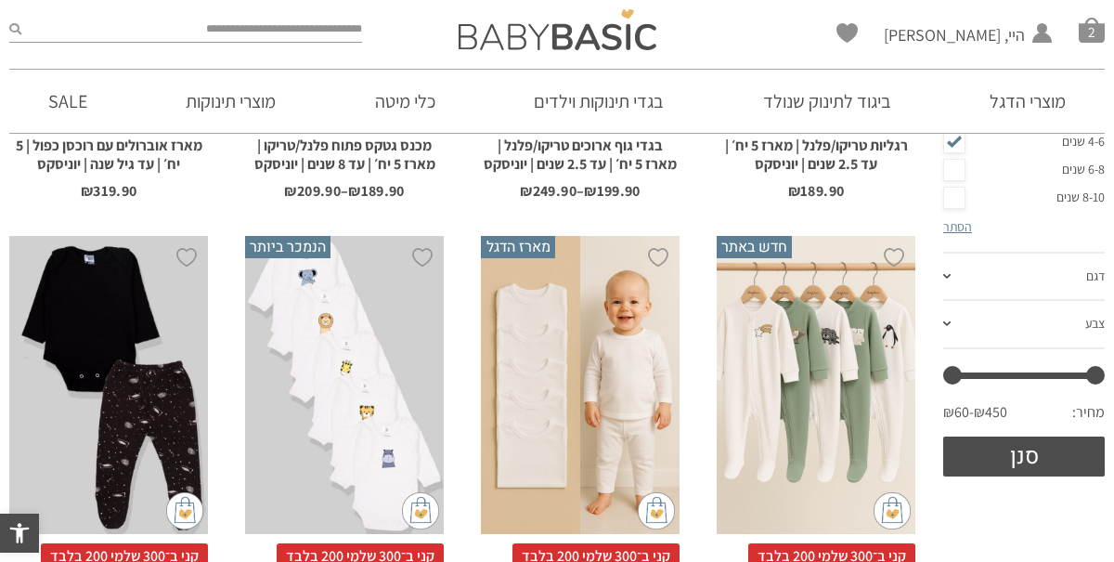
scroll to position [0, 0]
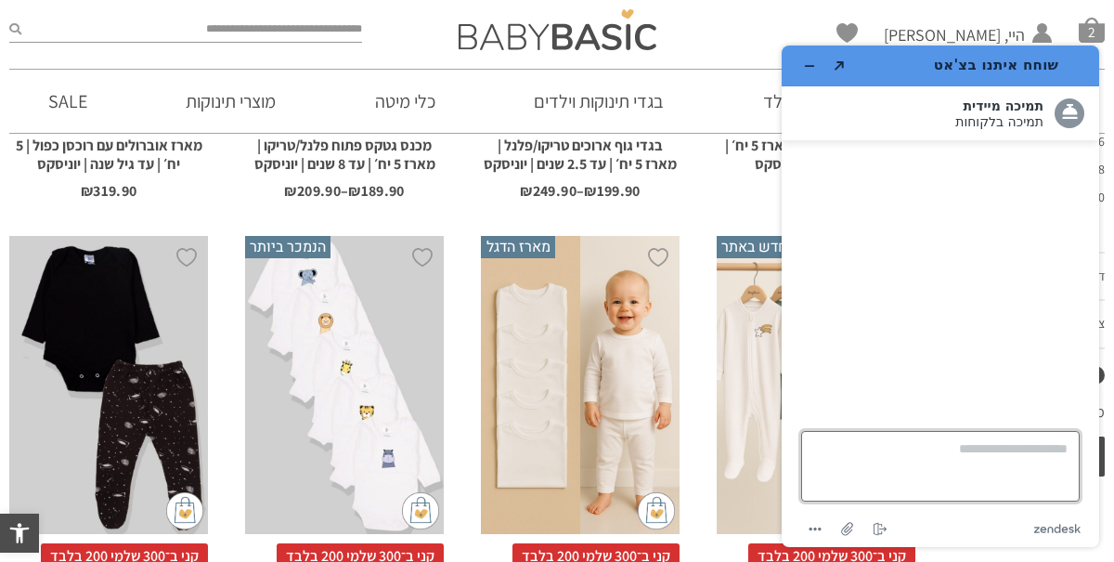
click at [1007, 458] on textarea "כאן כותבים את ההודעה..." at bounding box center [940, 466] width 279 height 71
click at [812, 69] on icon "מזער את היישומון" at bounding box center [809, 65] width 13 height 13
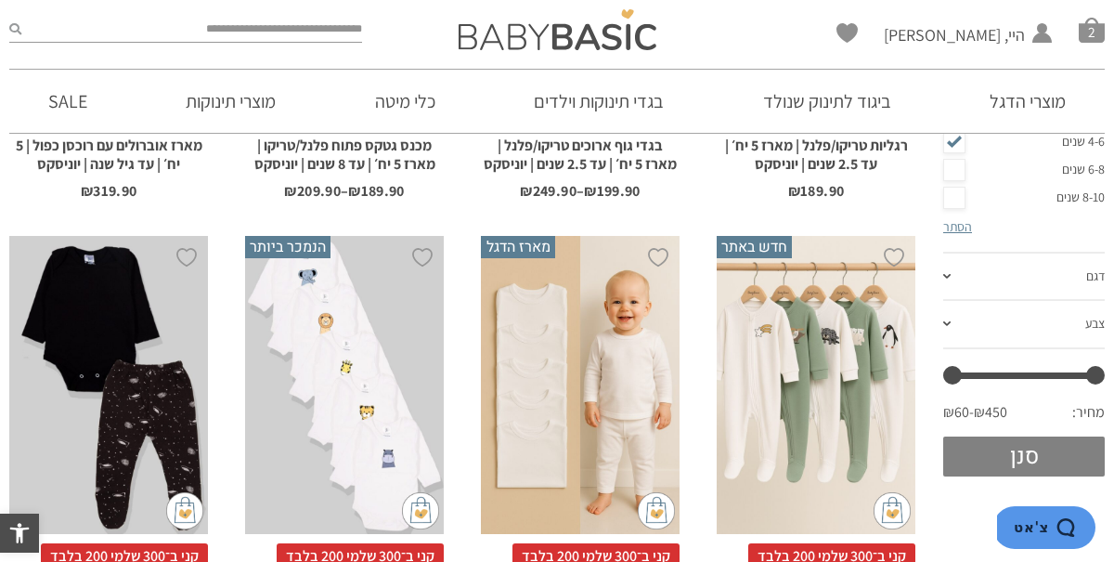
click at [1039, 465] on button "סנן" at bounding box center [1024, 456] width 162 height 40
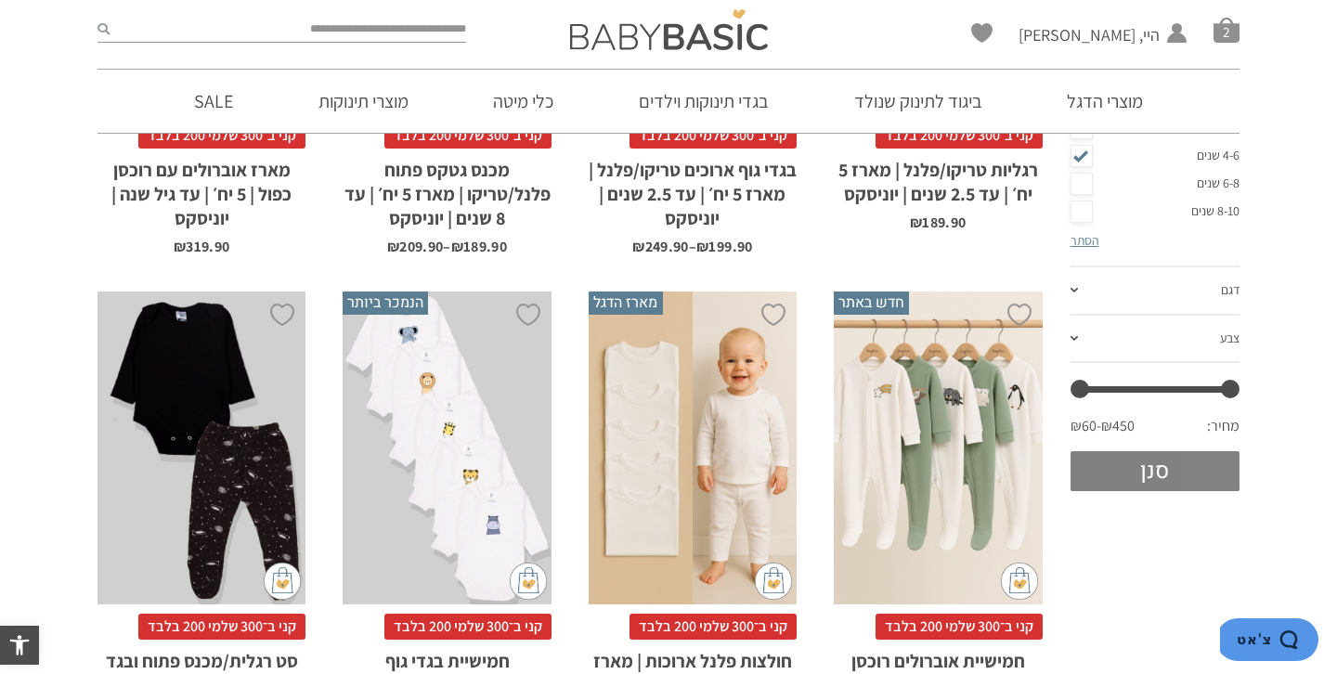
scroll to position [604, 0]
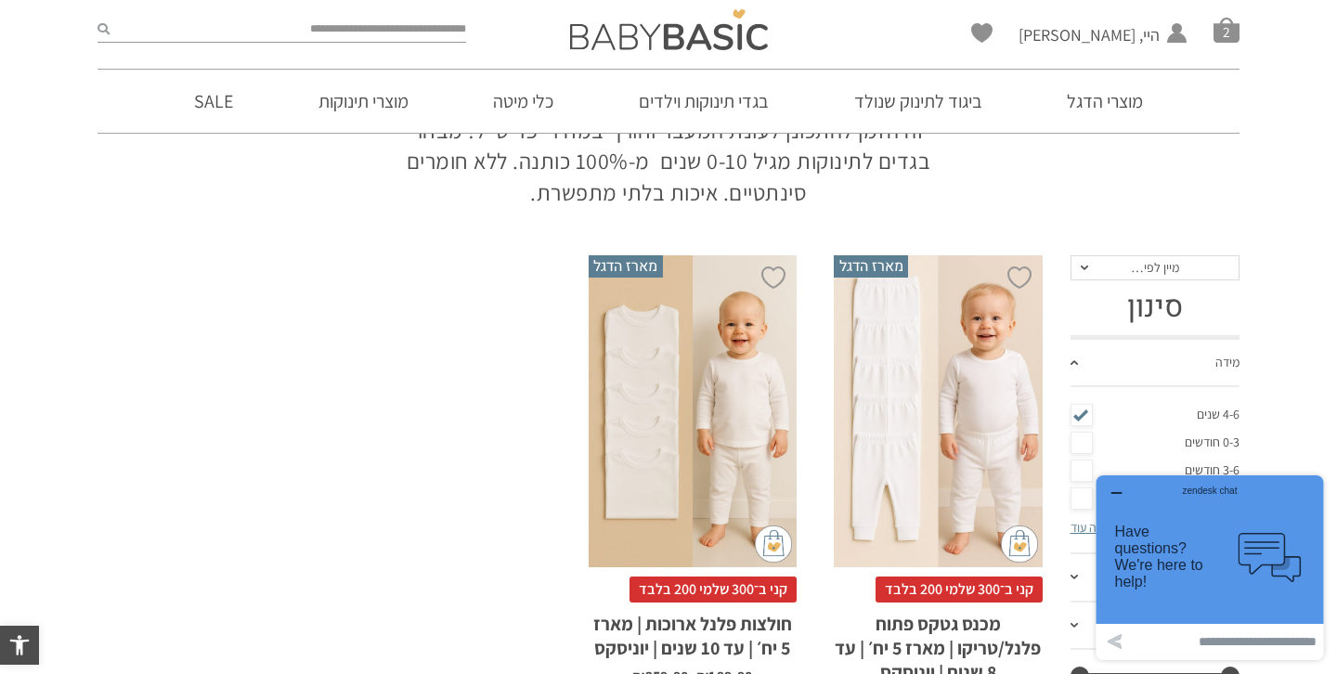
scroll to position [132, 0]
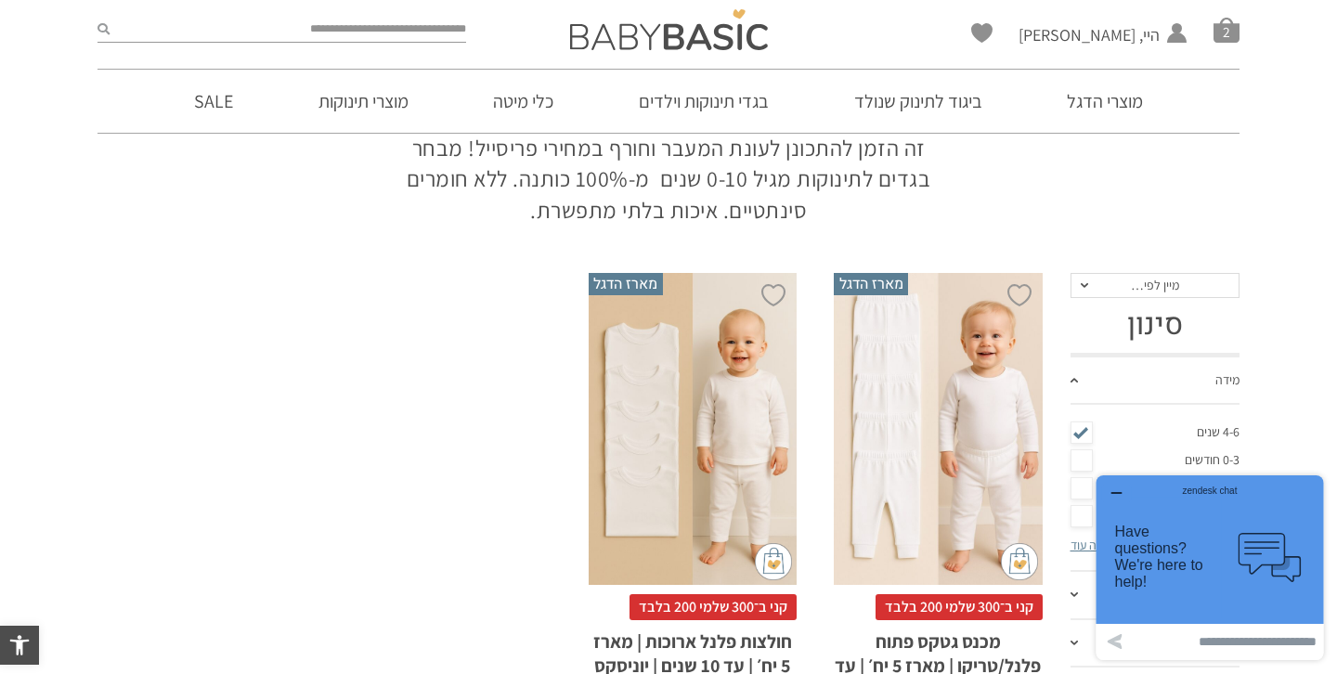
click at [759, 393] on div "x בחירת מידה 12-18m 18-24m 24-30m 2-5-4-שנים 4-6y 6-8-שנים 8-10y" at bounding box center [693, 429] width 208 height 313
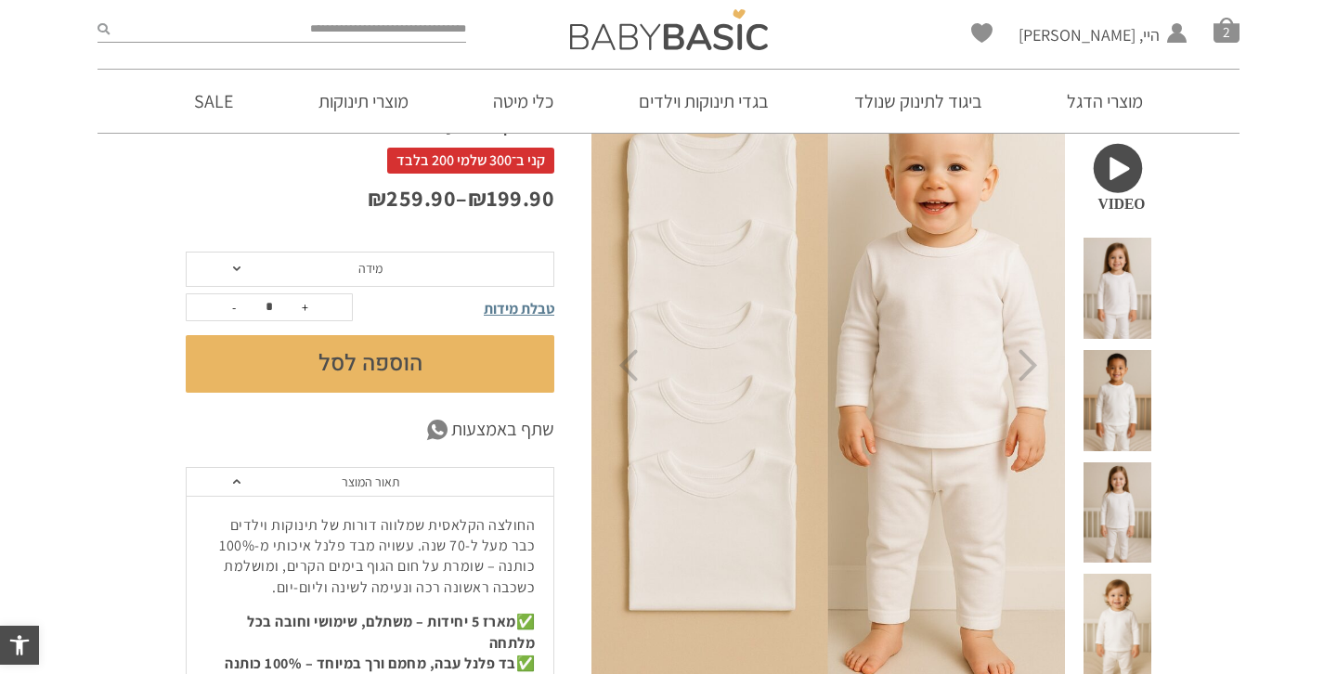
scroll to position [245, 0]
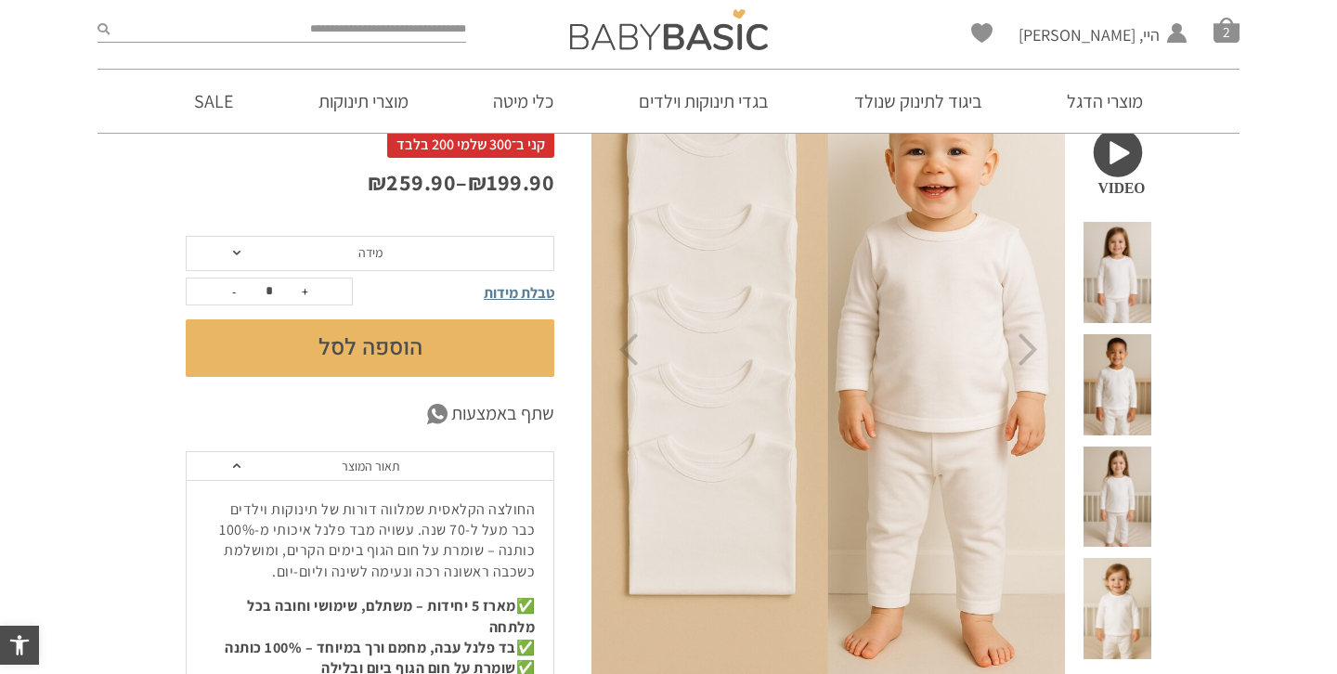
click at [501, 255] on span "מידה" at bounding box center [370, 253] width 369 height 35
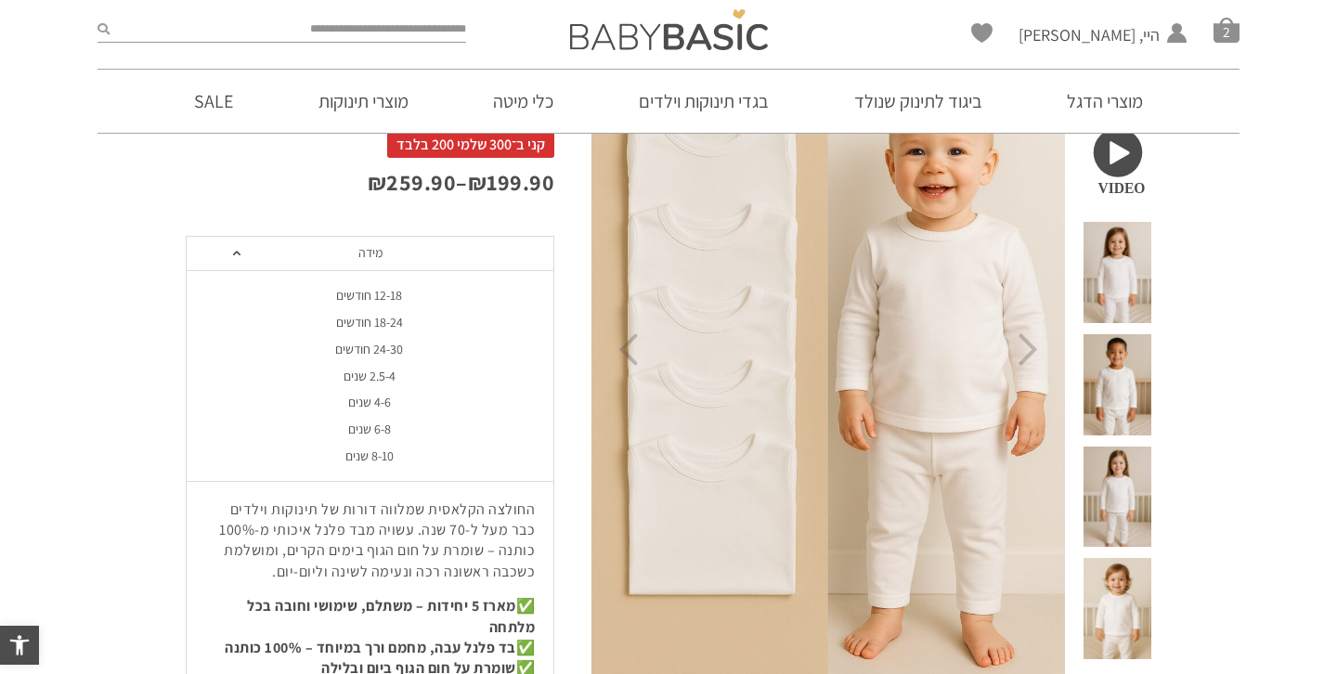
click at [386, 406] on div "4-6 שנים" at bounding box center [369, 403] width 369 height 16
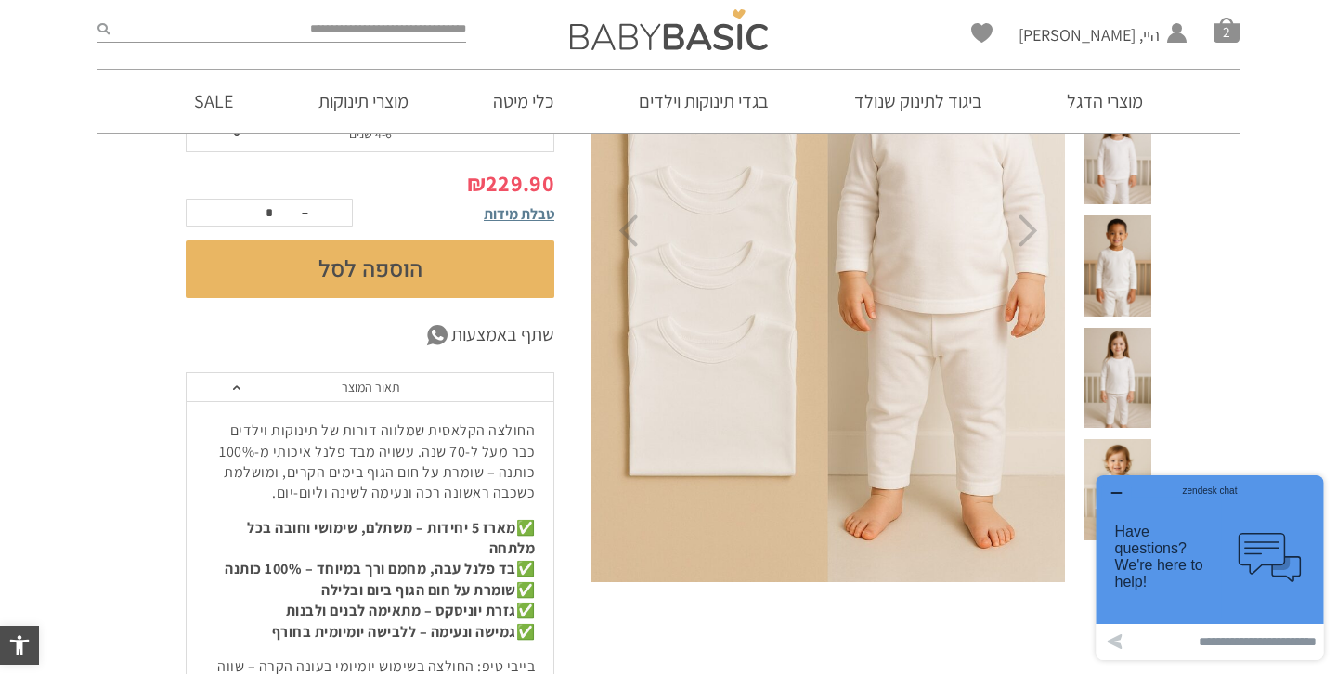
scroll to position [349, 0]
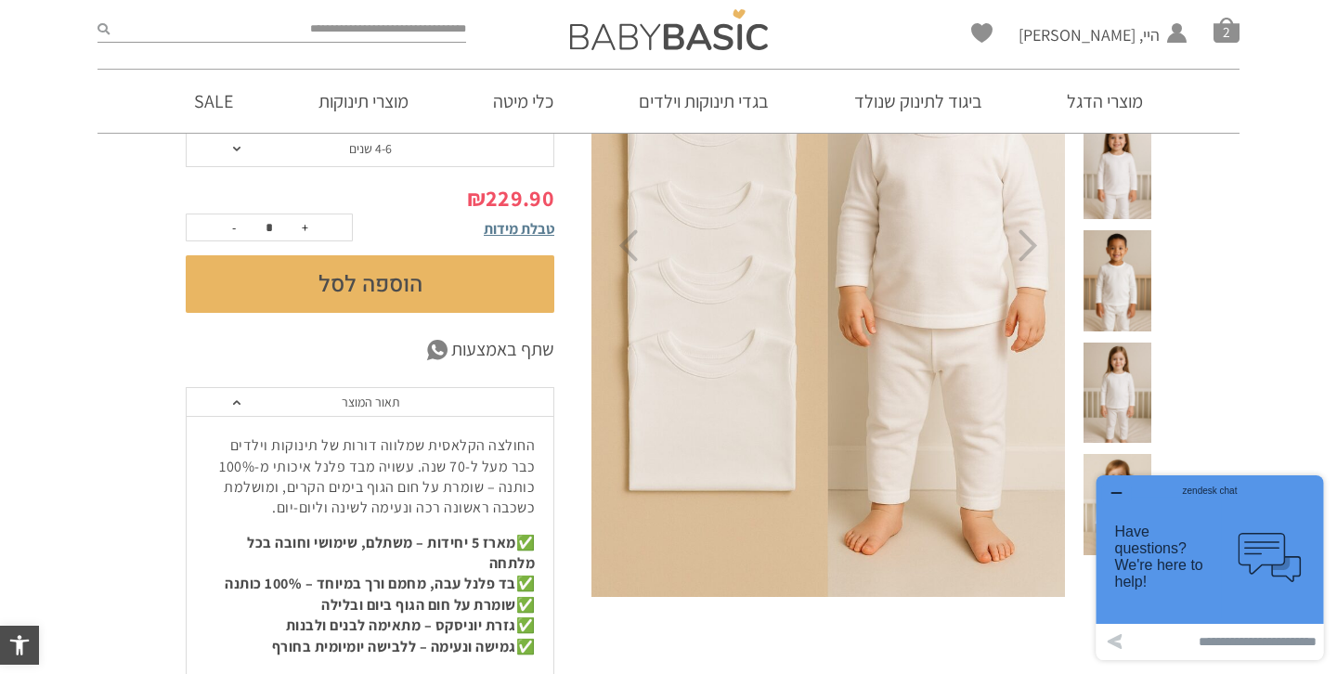
click at [481, 286] on button "הוספה לסל" at bounding box center [370, 284] width 369 height 58
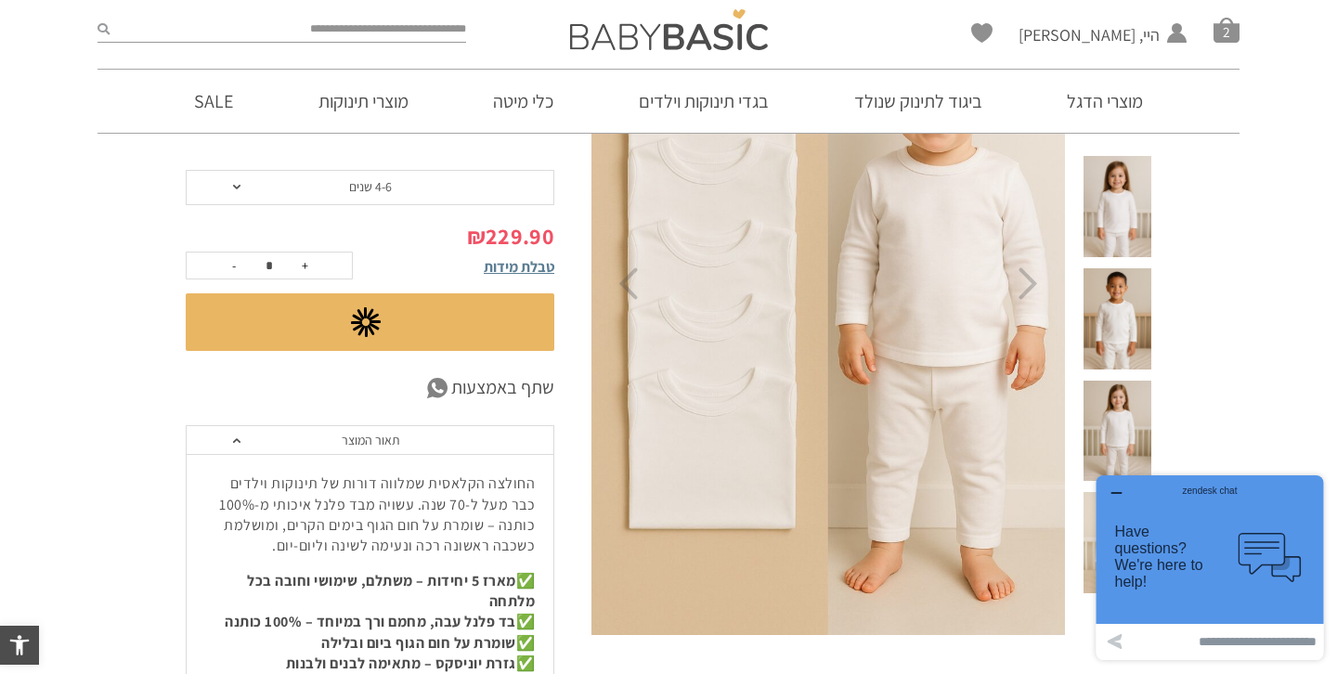
scroll to position [309, 0]
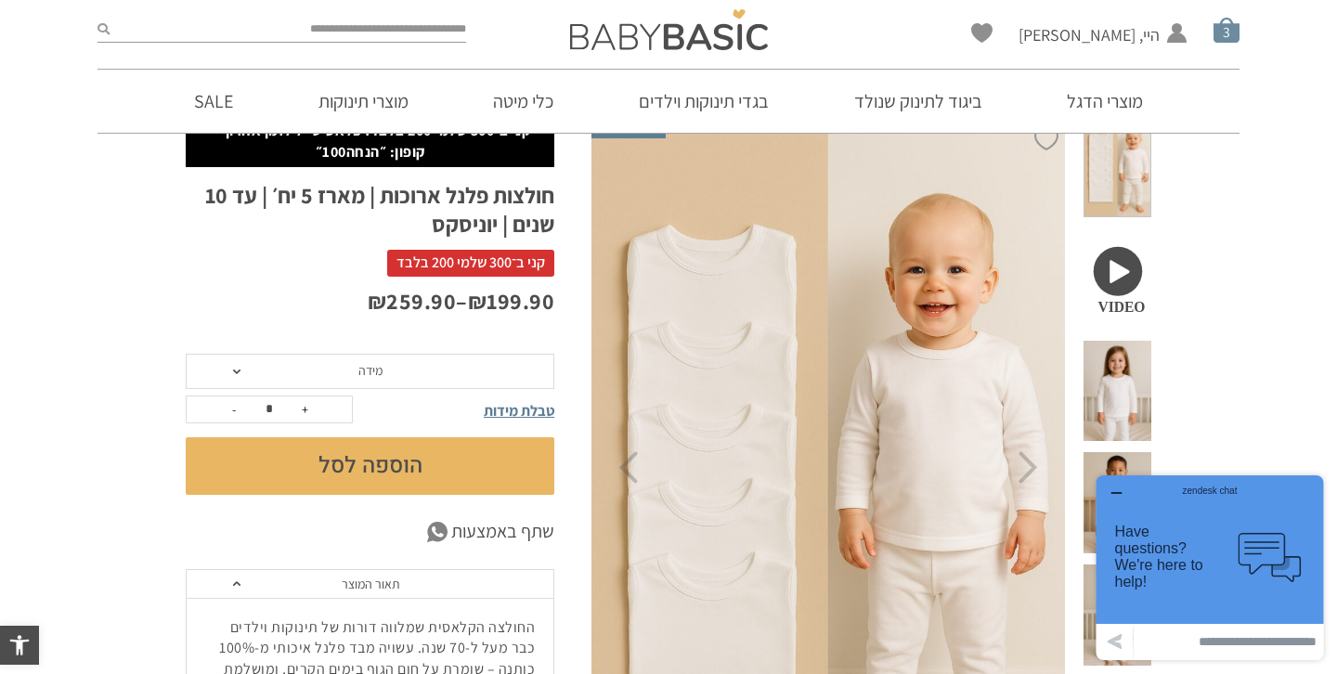
click at [1214, 21] on span "סל קניות" at bounding box center [1227, 30] width 26 height 26
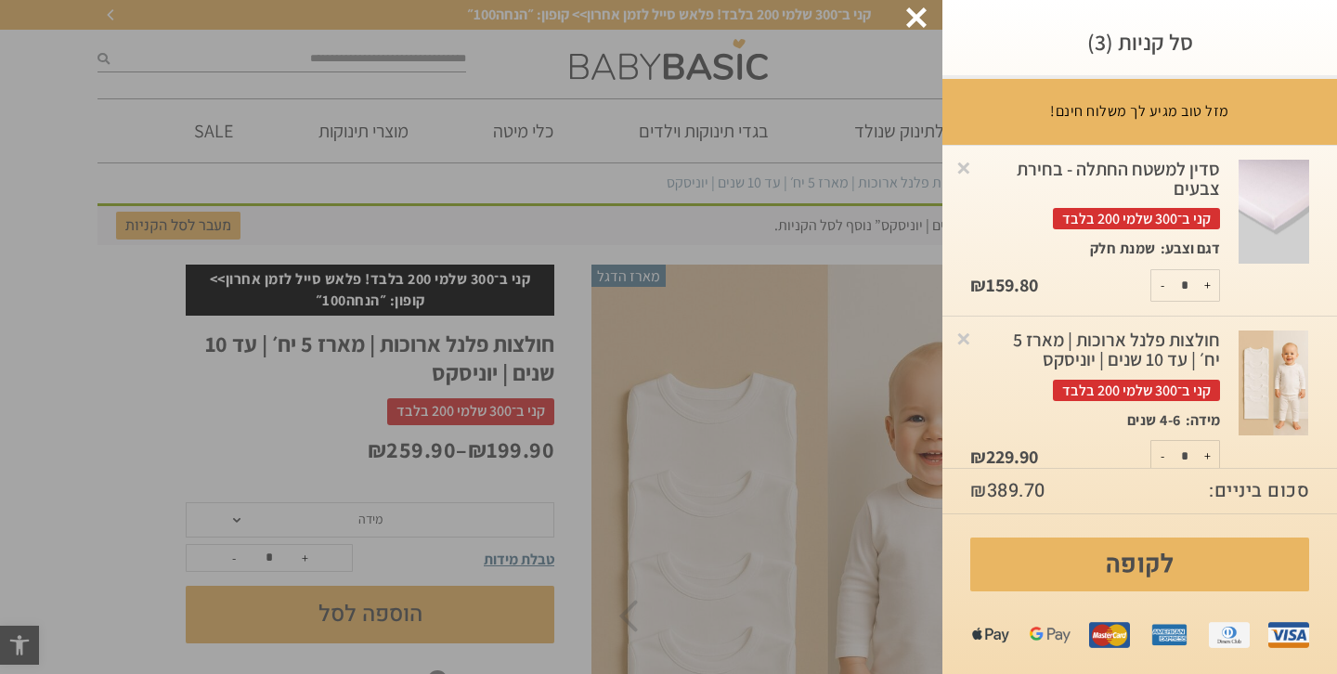
scroll to position [19, 0]
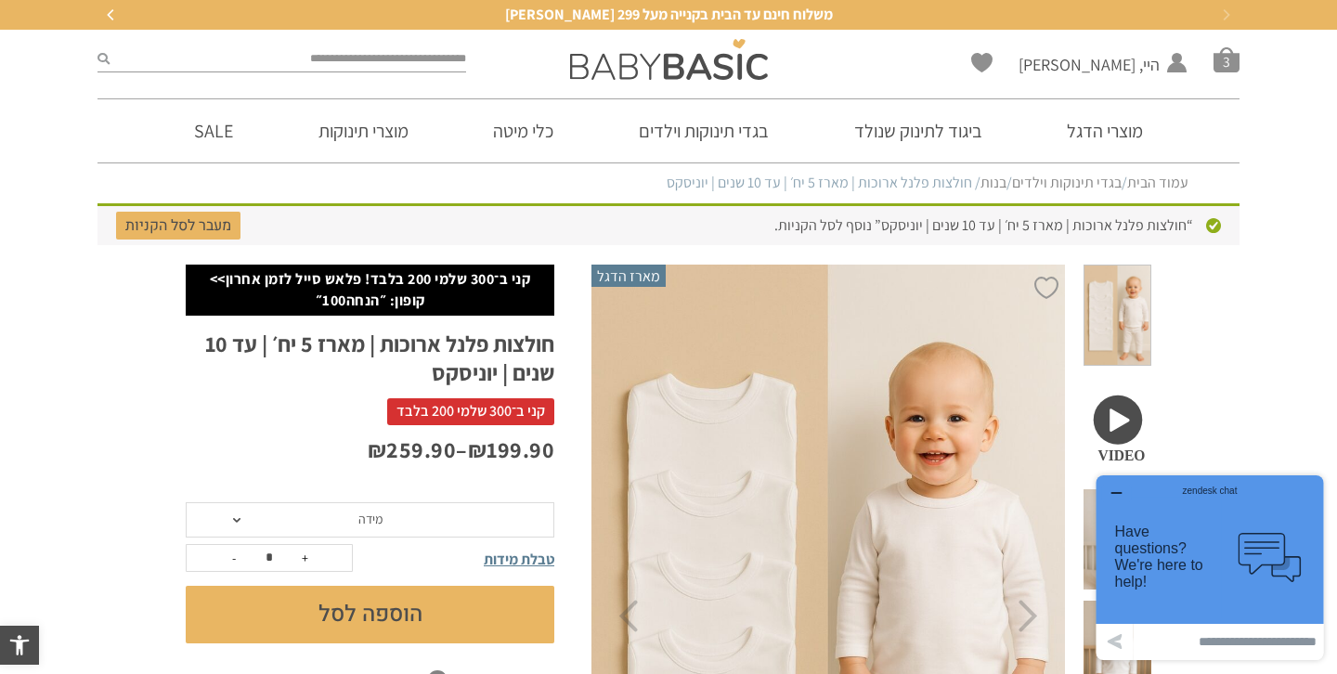
click at [349, 302] on p "קני ב־300 שלמי 200 בלבד! פלאש סייל לזמן אחרון>> קופון: ״הנחה100״" at bounding box center [370, 290] width 350 height 42
copy p "הנחה100"
click at [1234, 69] on span "סל קניות" at bounding box center [1227, 59] width 26 height 26
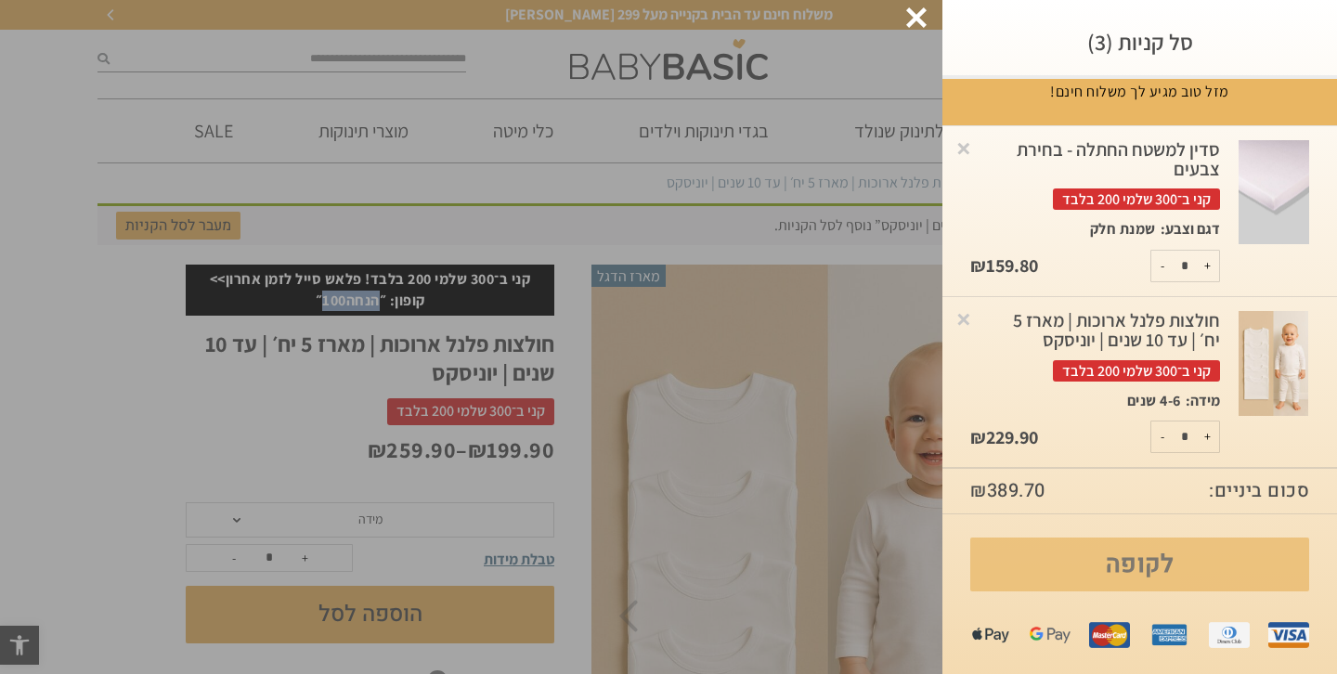
click at [1142, 574] on link "לקופה" at bounding box center [1139, 565] width 339 height 54
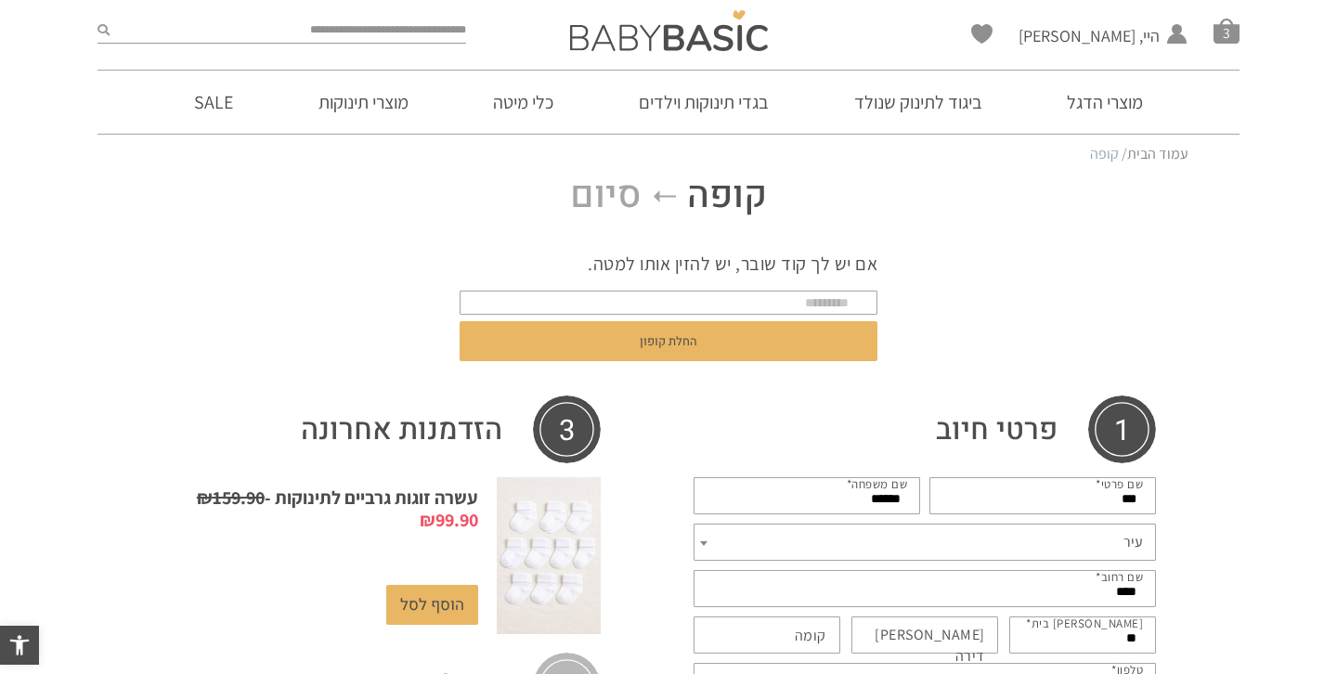
select select "****"
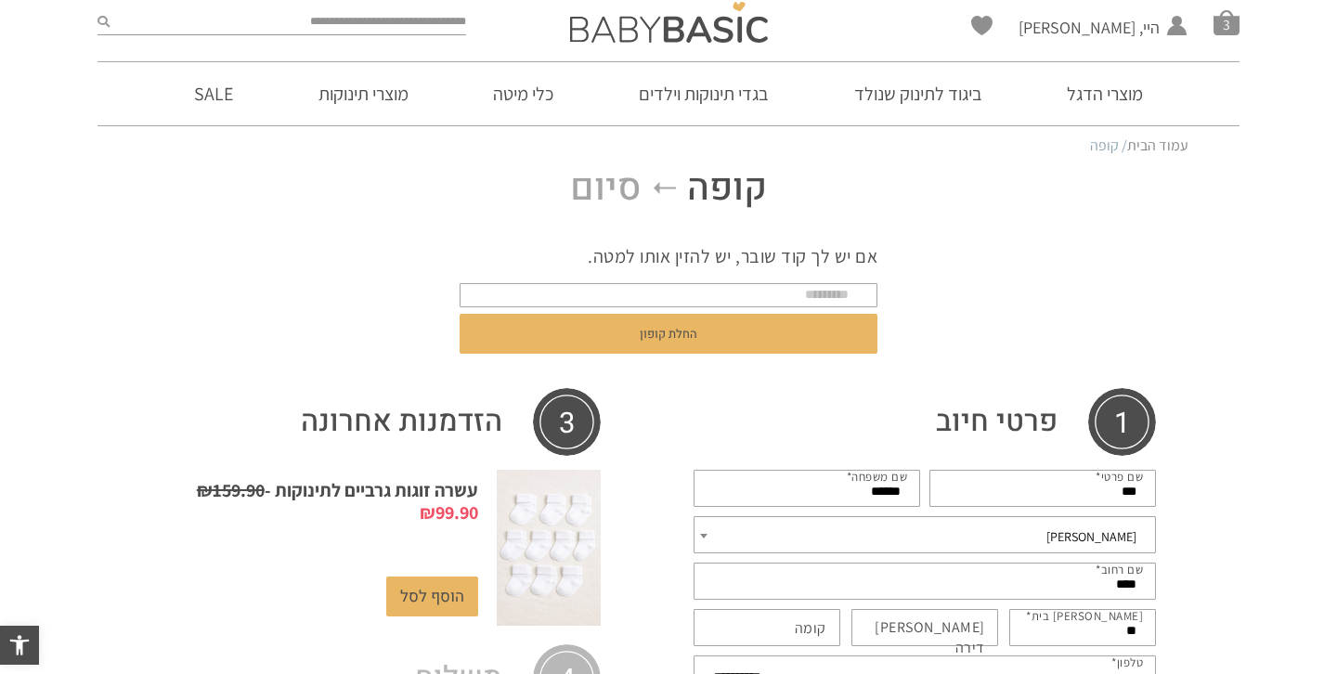
scroll to position [68, 0]
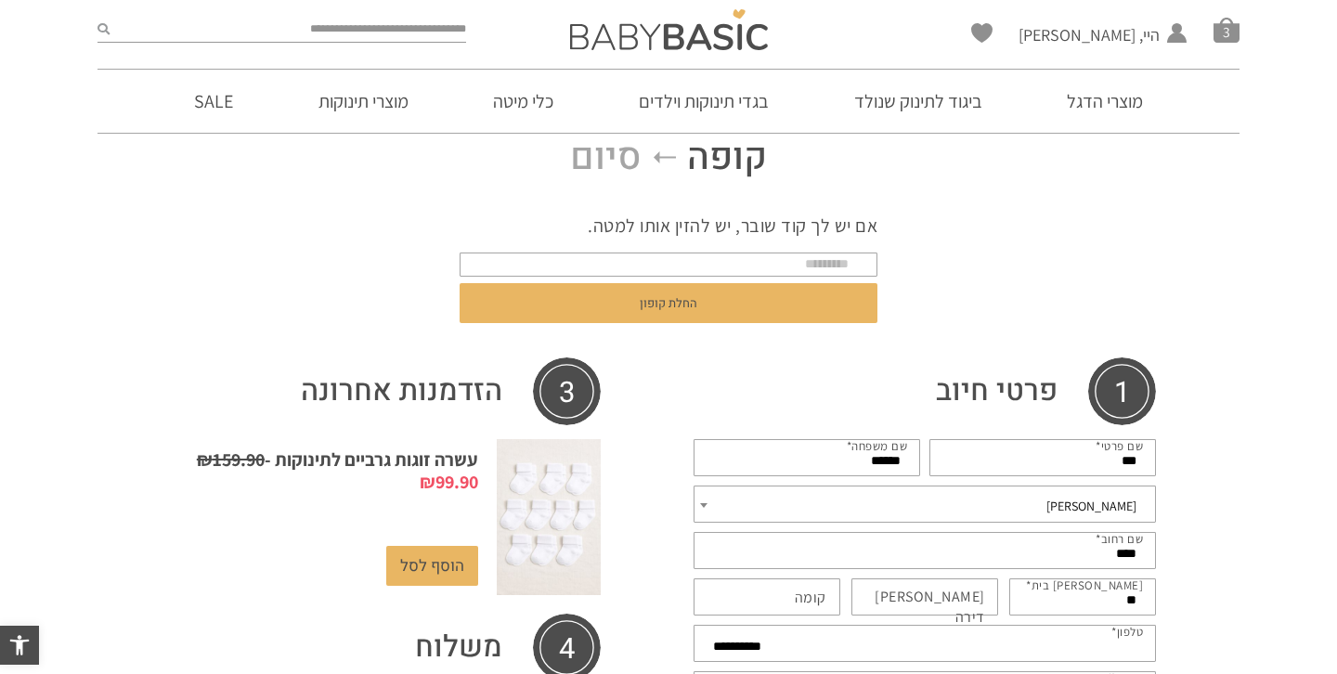
click at [843, 279] on form "אם יש לך קוד שובר, יש להזין אותו למטה. החלת קופון" at bounding box center [669, 271] width 418 height 145
click at [845, 268] on input "text" at bounding box center [669, 265] width 418 height 24
paste input "*******"
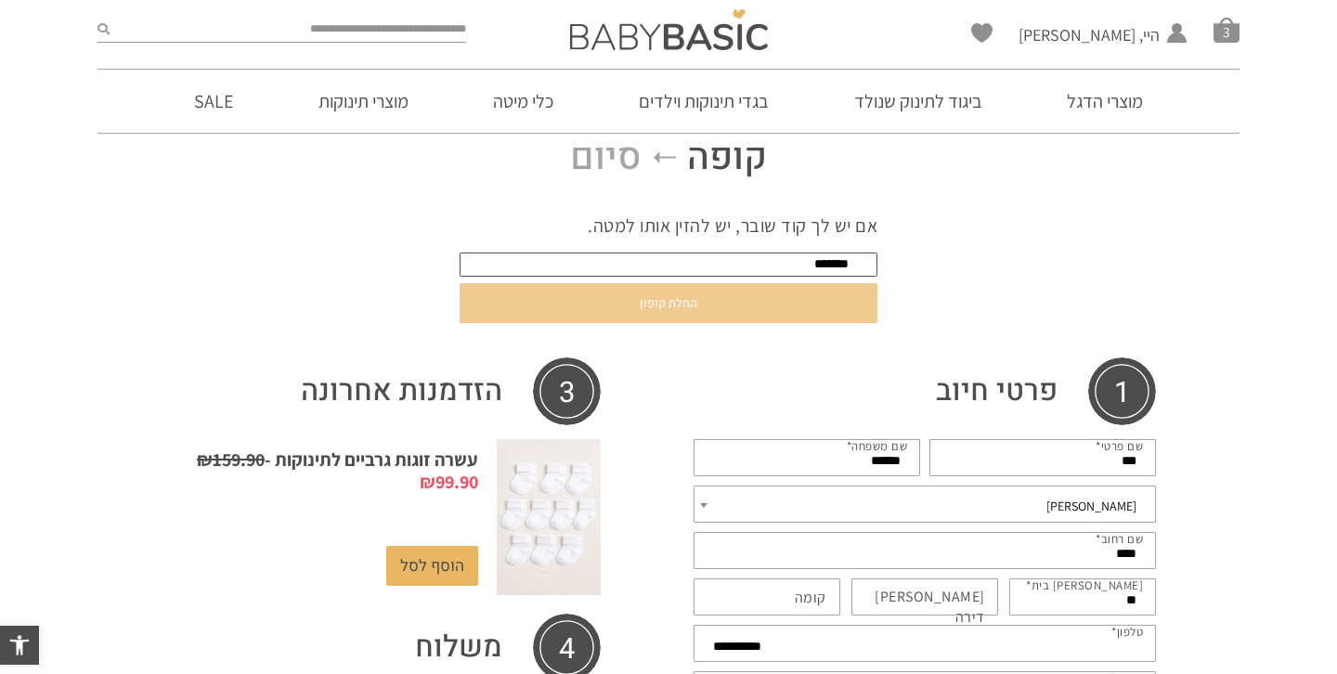
type input "*******"
click at [821, 304] on button "החלת קופון" at bounding box center [669, 303] width 418 height 40
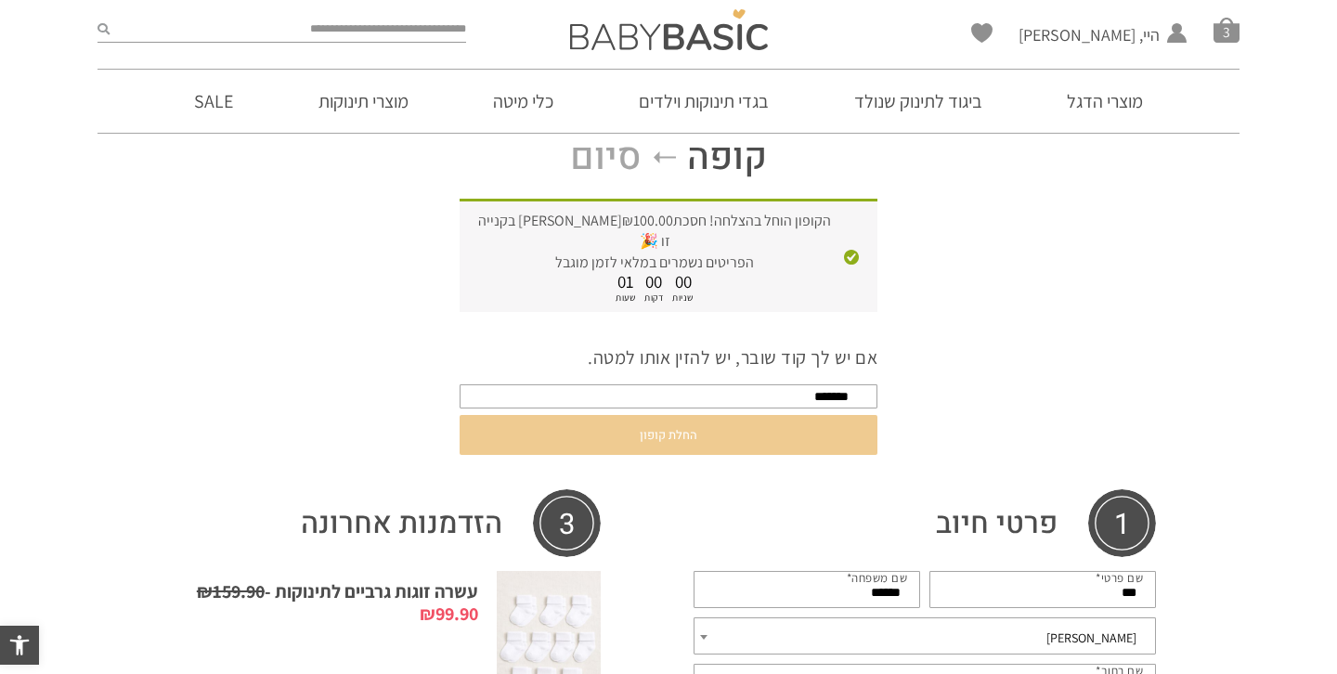
scroll to position [0, 0]
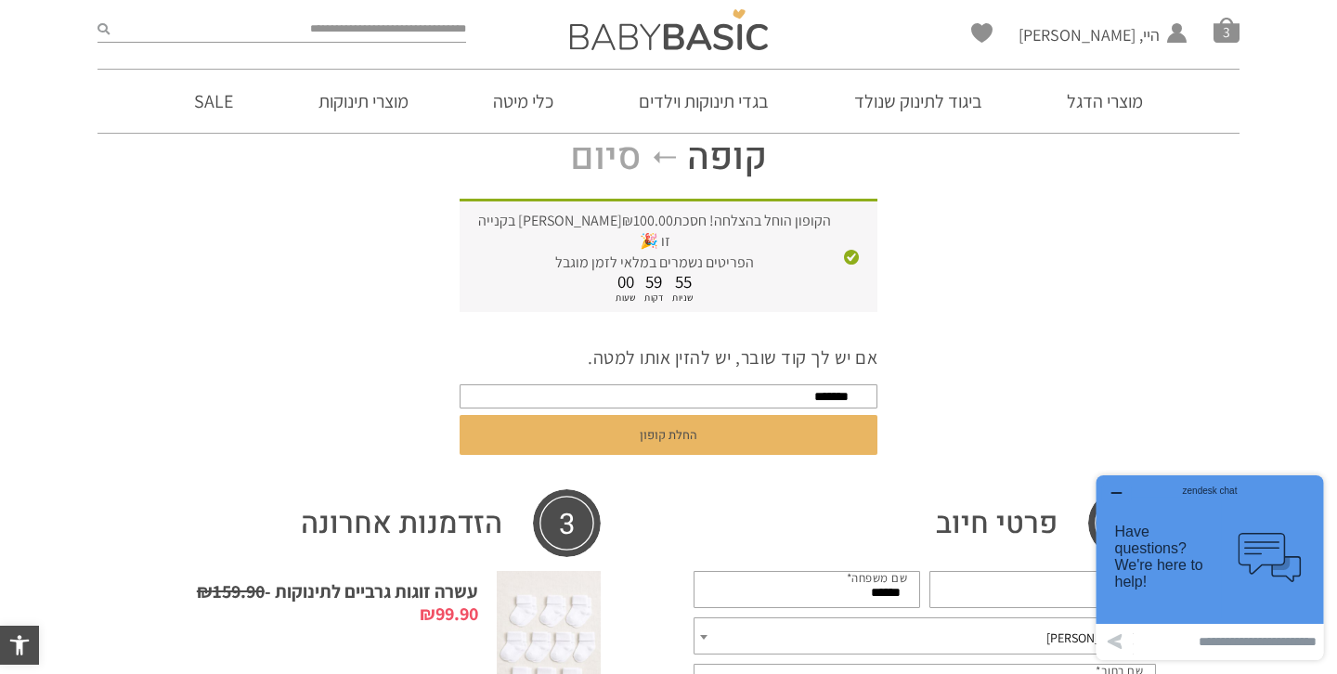
click at [1117, 487] on icon "button" at bounding box center [1116, 493] width 15 height 15
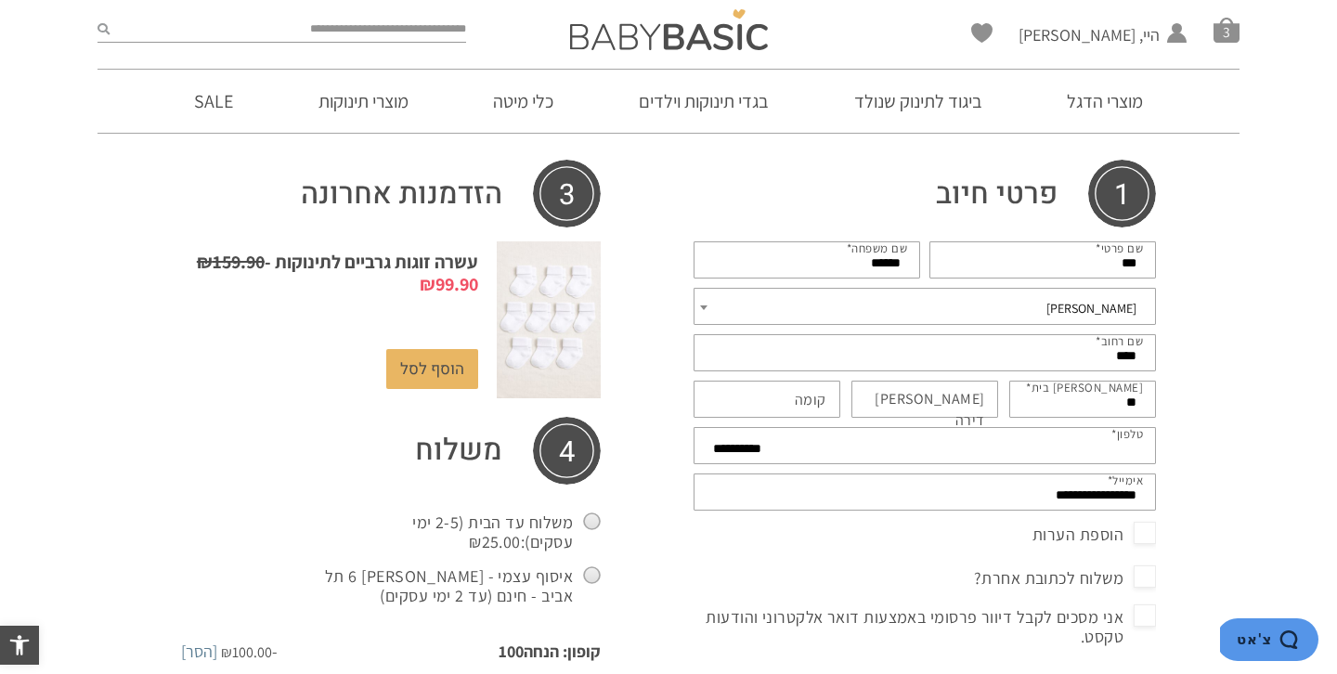
scroll to position [392, 0]
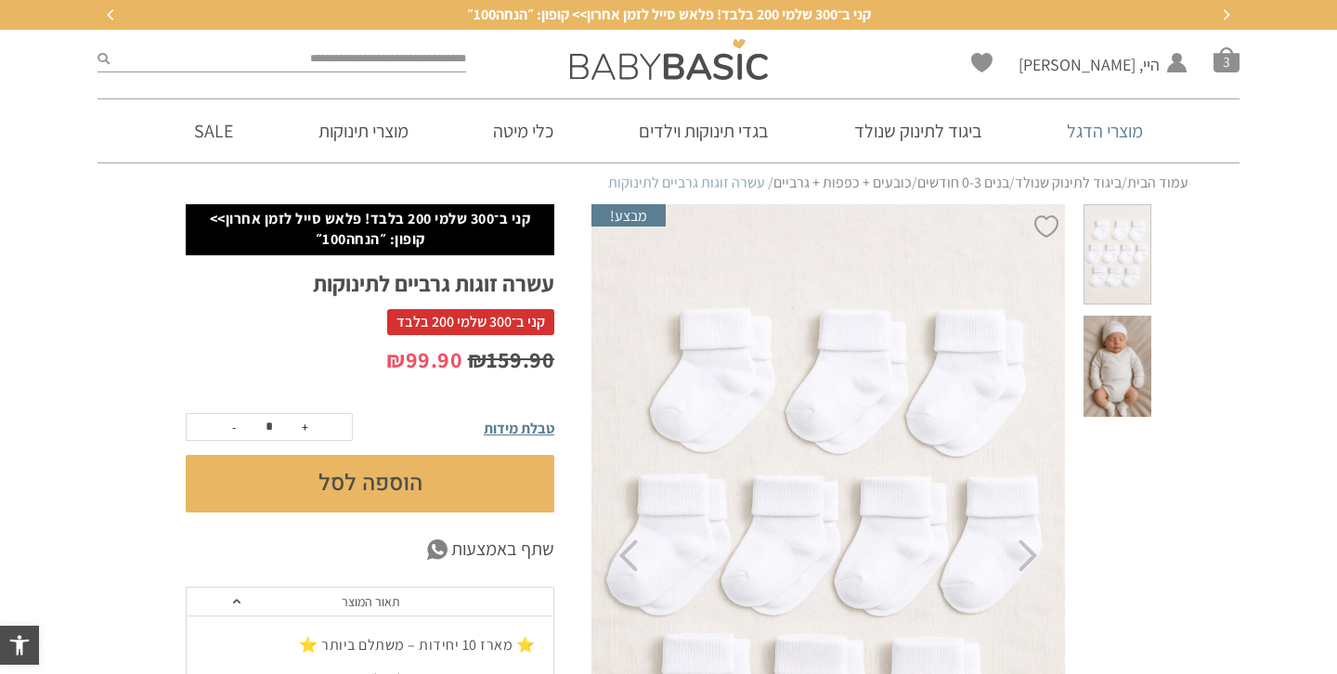
click at [1105, 126] on link "מוצרי הדגל" at bounding box center [1105, 130] width 132 height 63
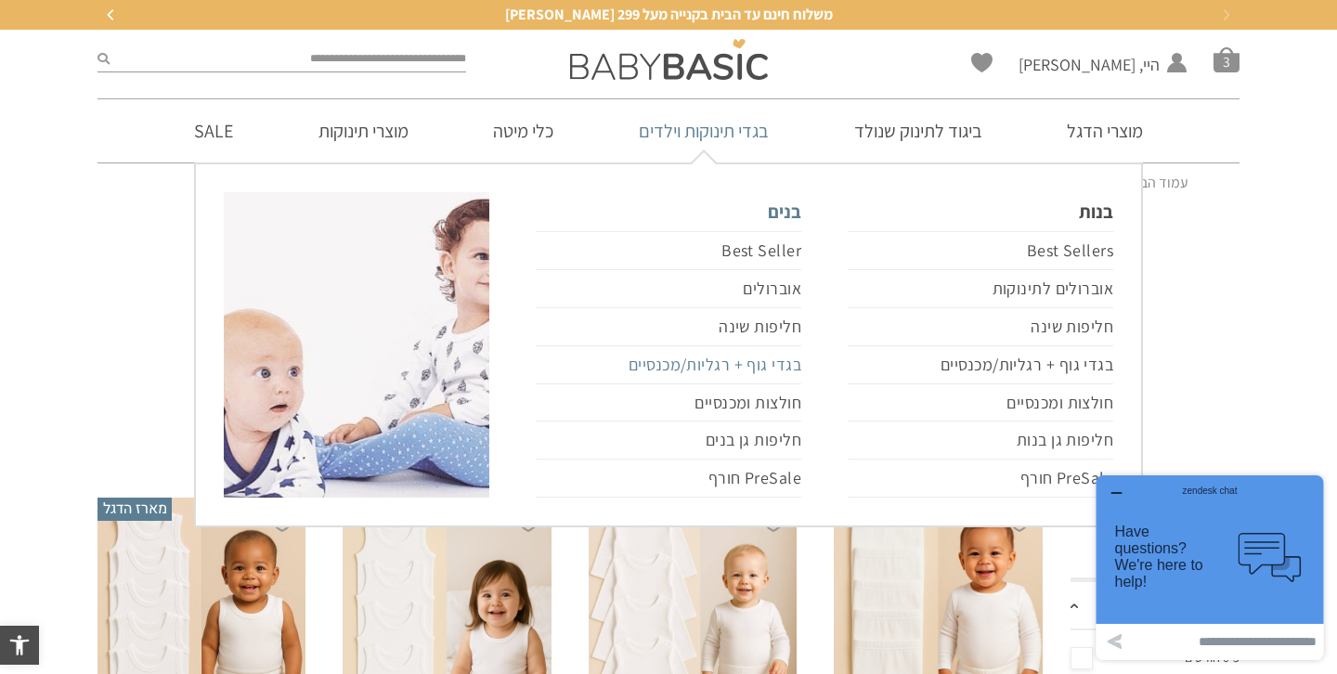
click at [740, 362] on link "בגדי גוף + רגליות/מכנסיים" at bounding box center [669, 365] width 266 height 38
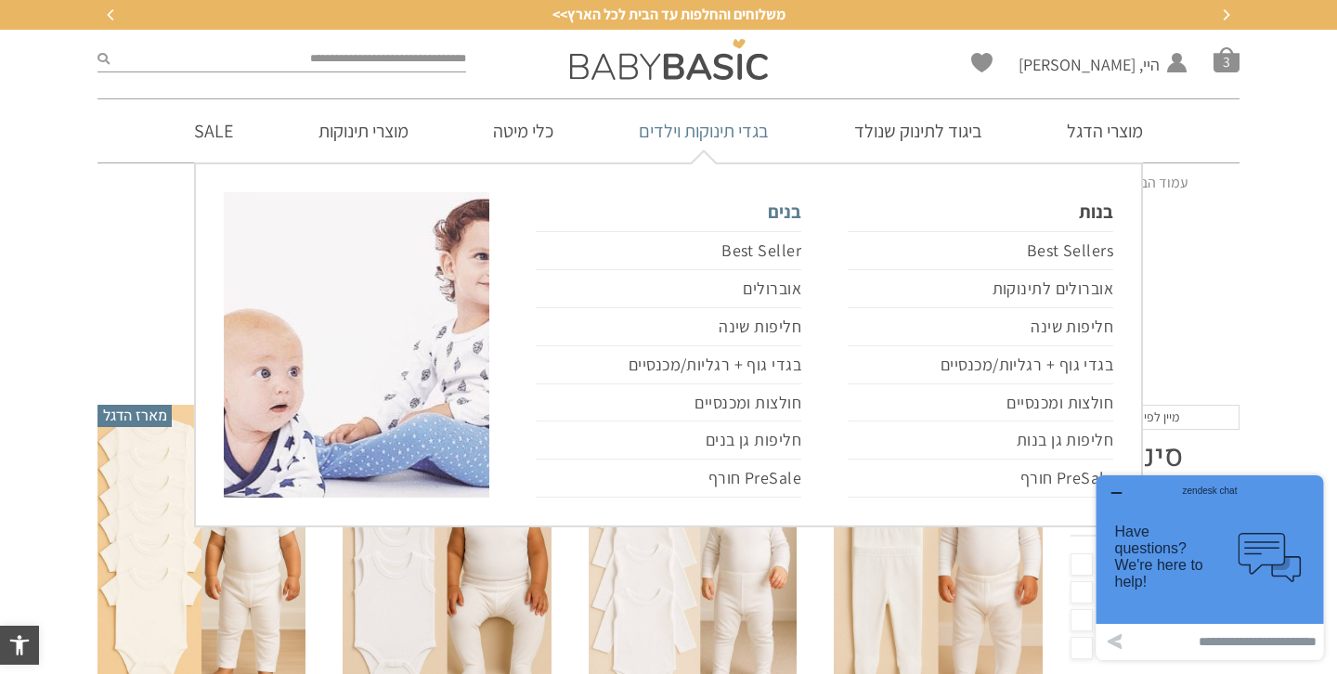
click at [788, 209] on link "בנים" at bounding box center [669, 211] width 266 height 39
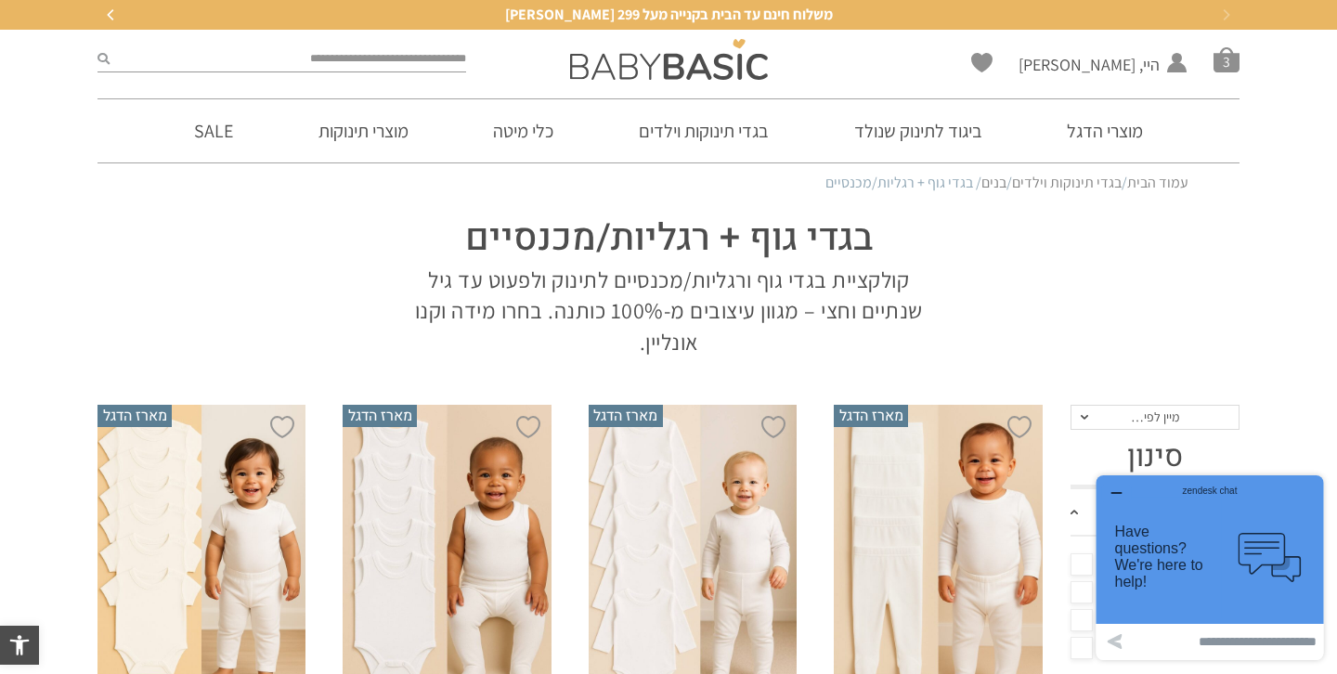
click at [1118, 492] on icon "button" at bounding box center [1116, 493] width 15 height 15
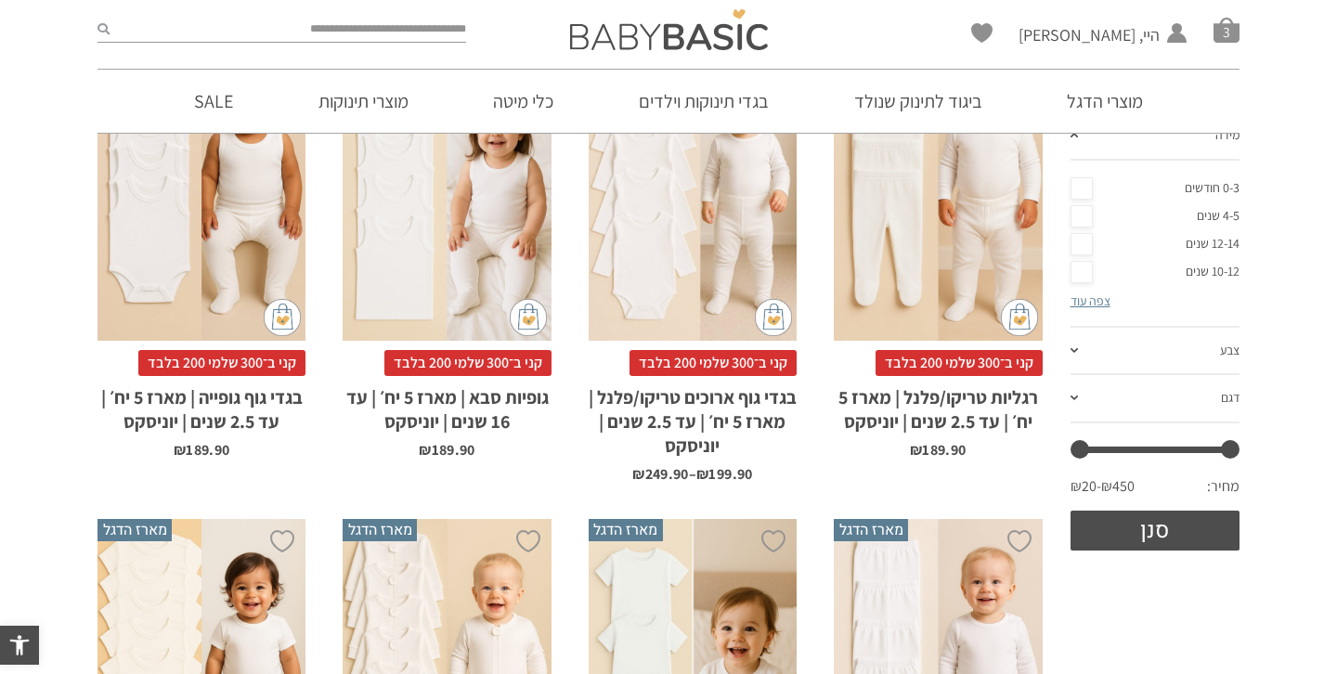
scroll to position [345, 0]
click at [1135, 353] on link "צבע" at bounding box center [1156, 352] width 170 height 48
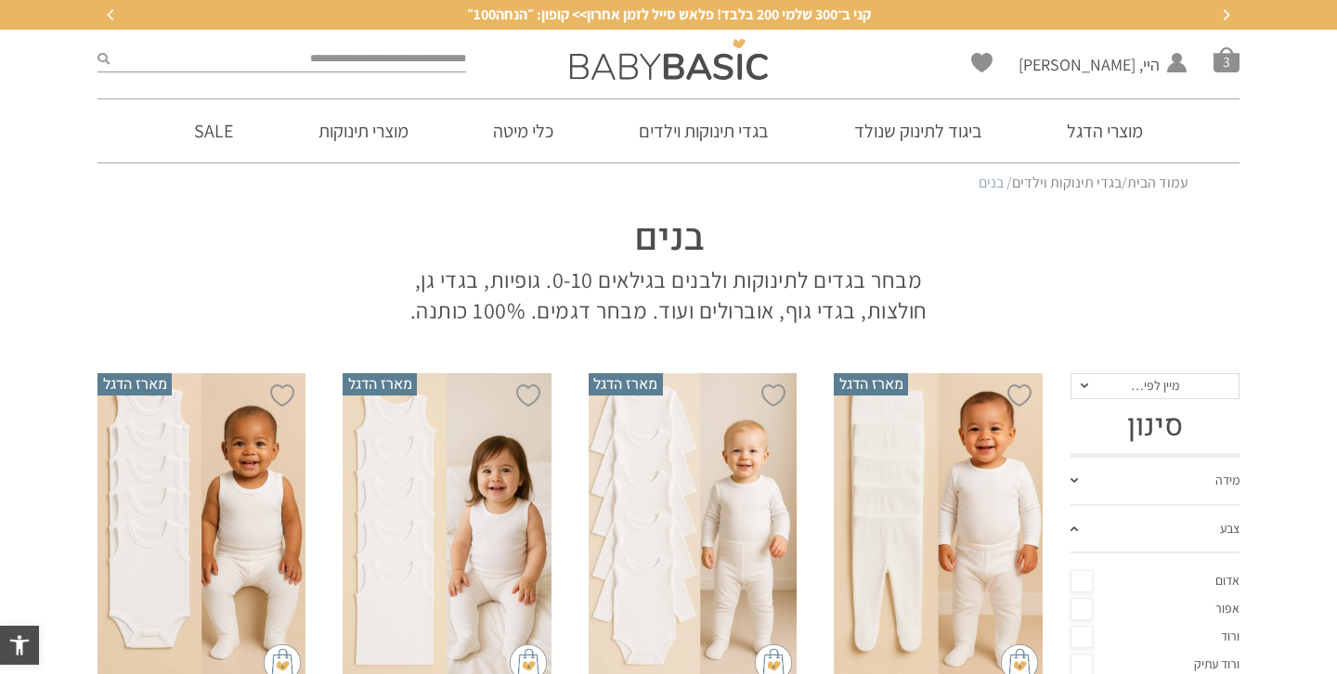
scroll to position [0, 0]
click at [424, 50] on input "search" at bounding box center [288, 59] width 357 height 24
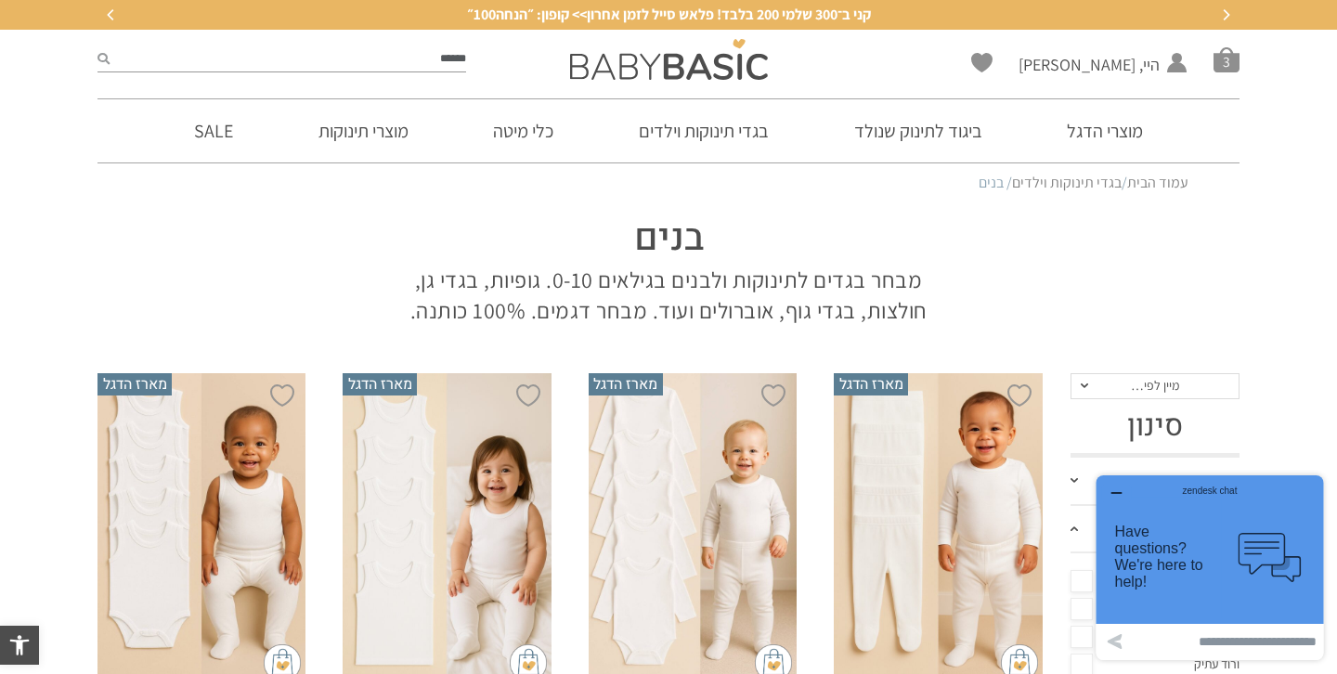
type input "******"
click at [97, 47] on button "submit" at bounding box center [103, 59] width 12 height 24
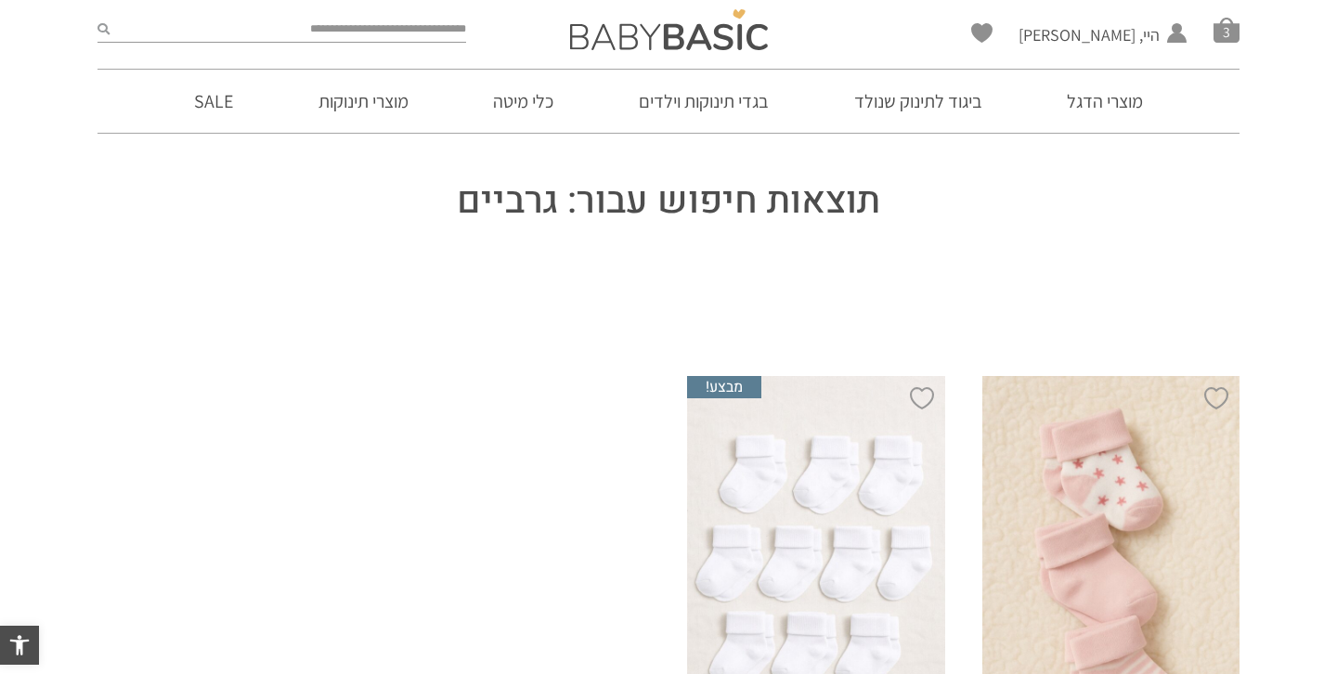
scroll to position [185, 0]
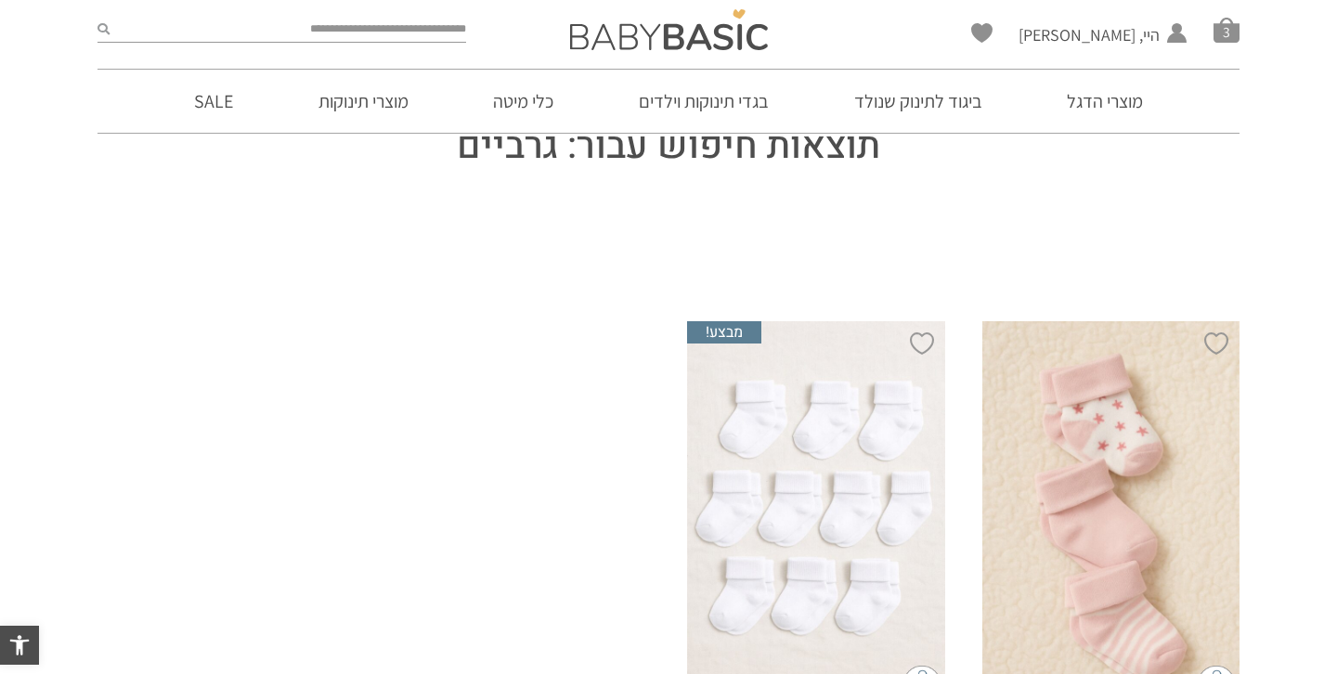
click at [780, 438] on div "x הוספה לסל" at bounding box center [816, 514] width 258 height 386
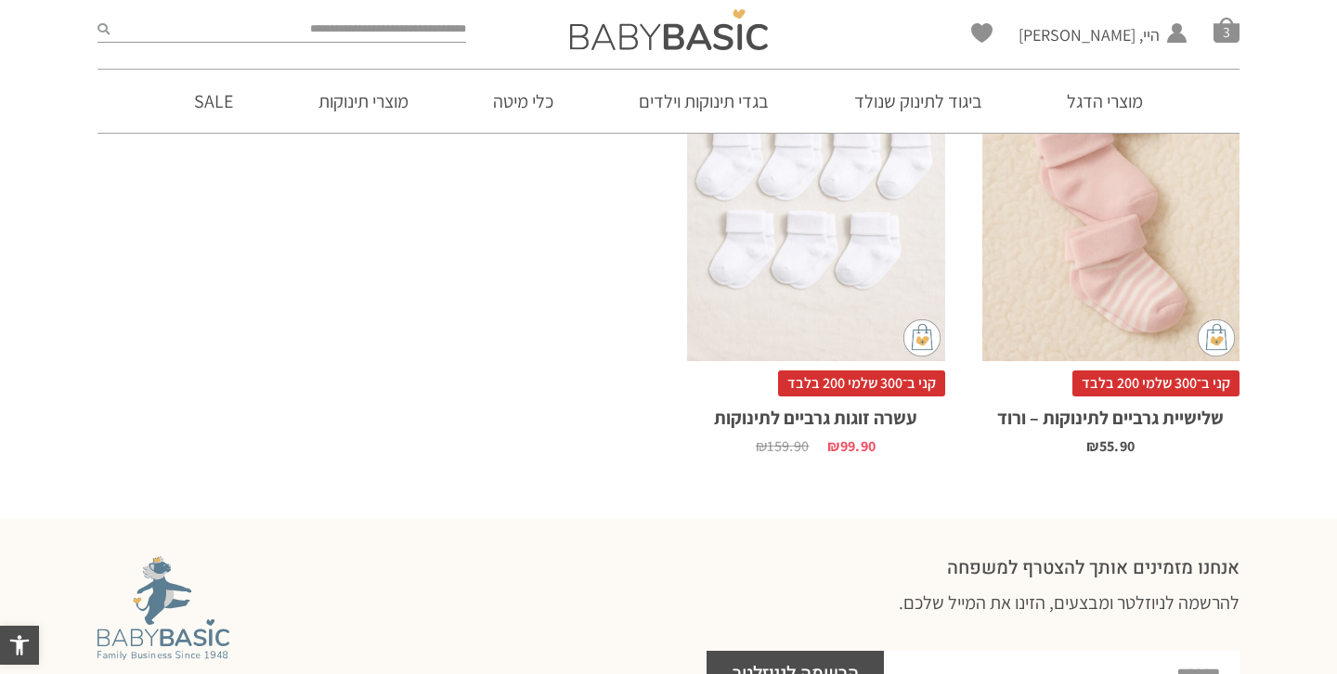
scroll to position [533, 0]
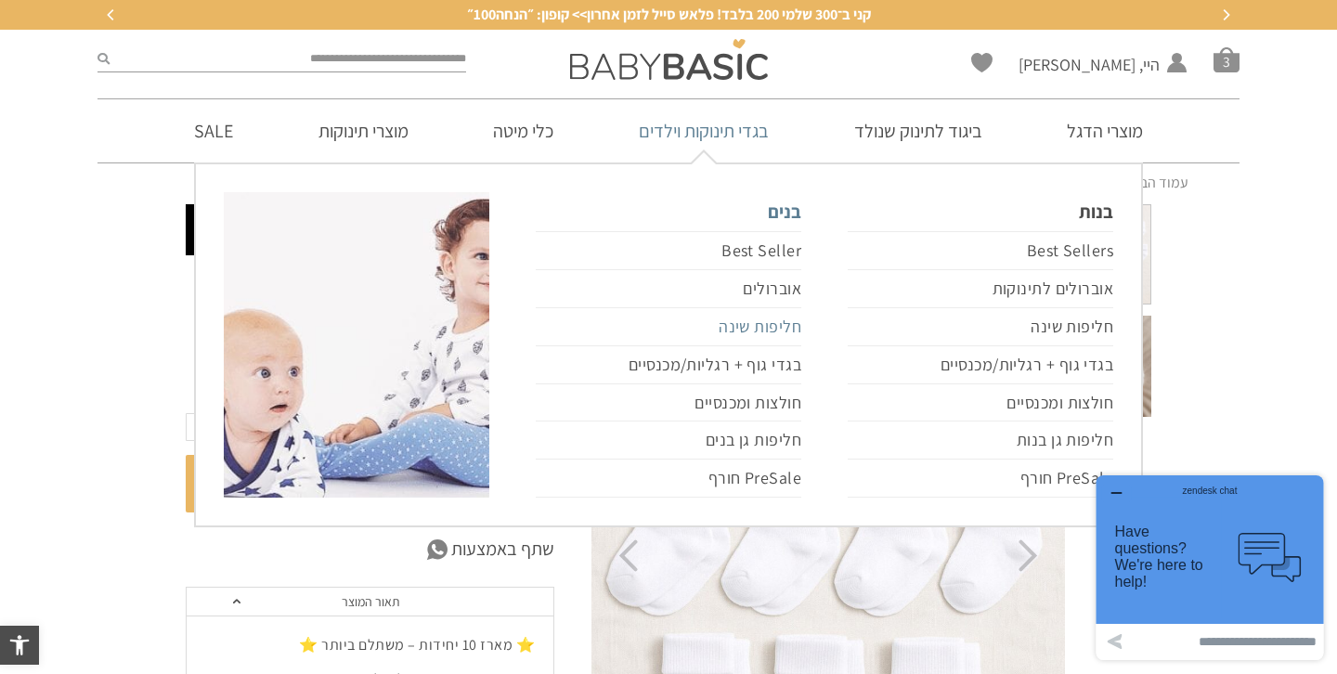
click at [782, 326] on link "חליפות שינה" at bounding box center [669, 327] width 266 height 38
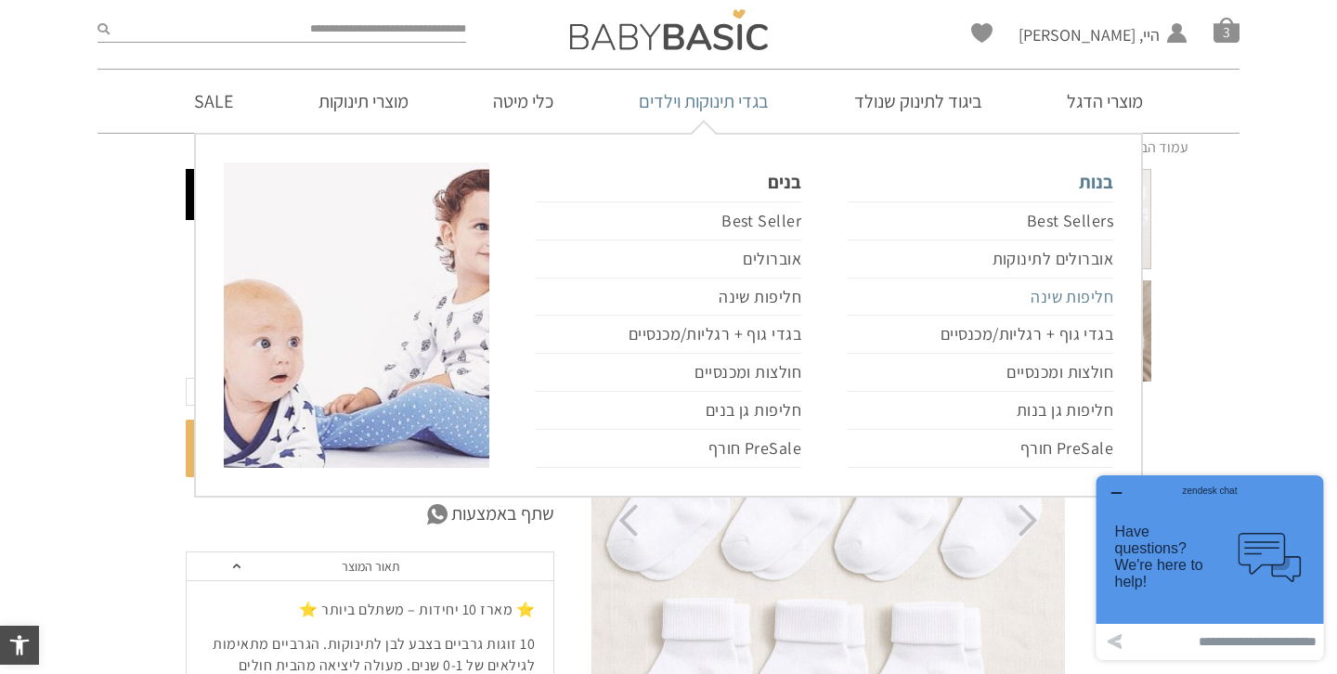
scroll to position [65, 0]
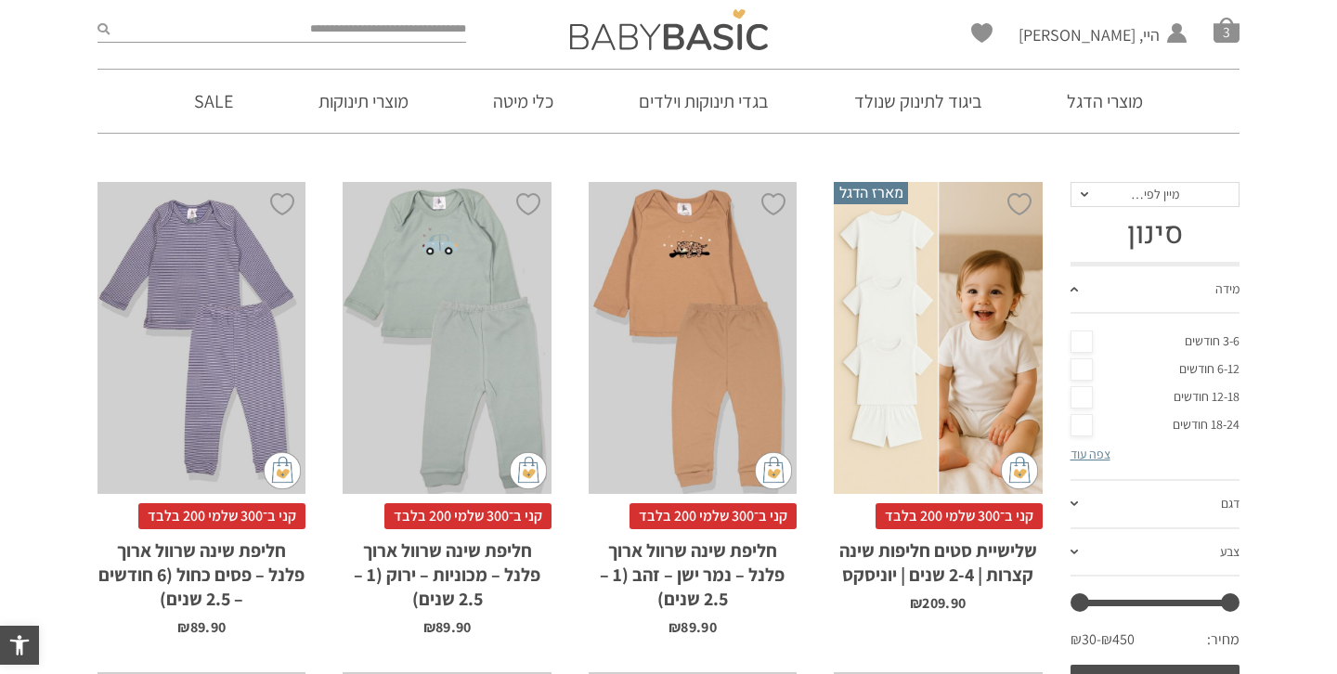
scroll to position [252, 0]
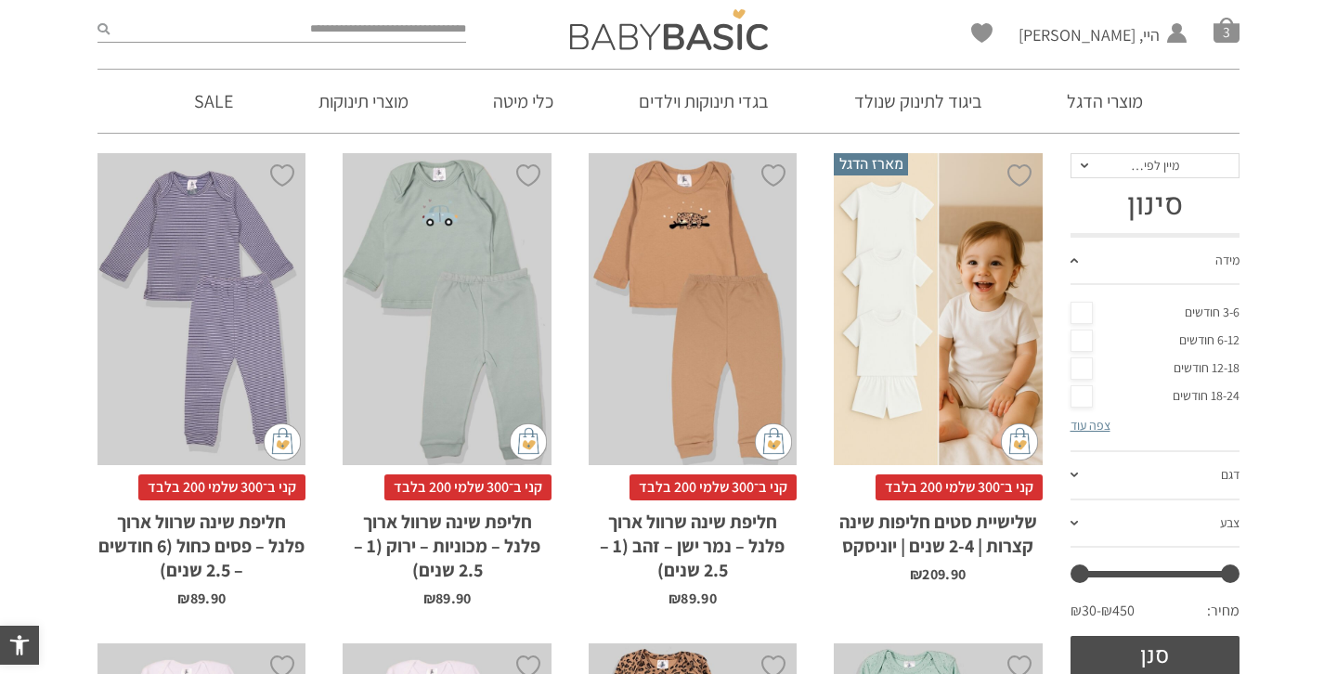
click at [1094, 421] on link "צפה עוד" at bounding box center [1091, 425] width 40 height 17
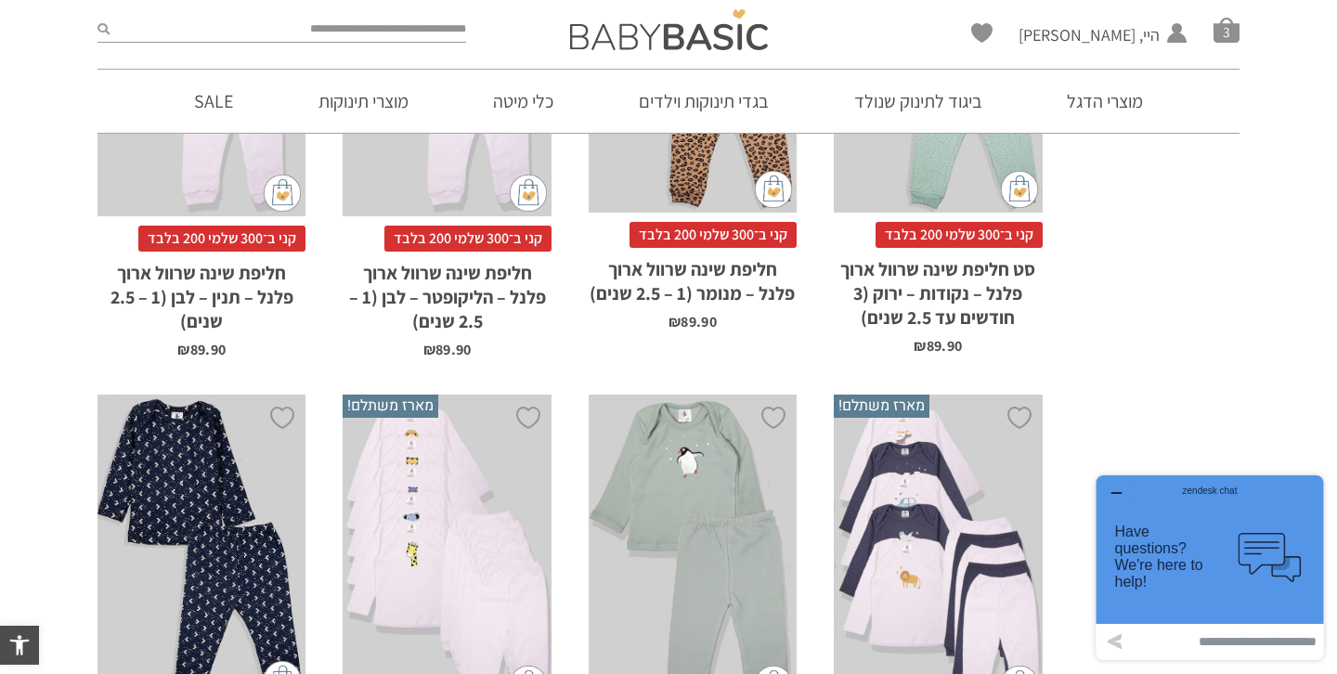
scroll to position [674, 0]
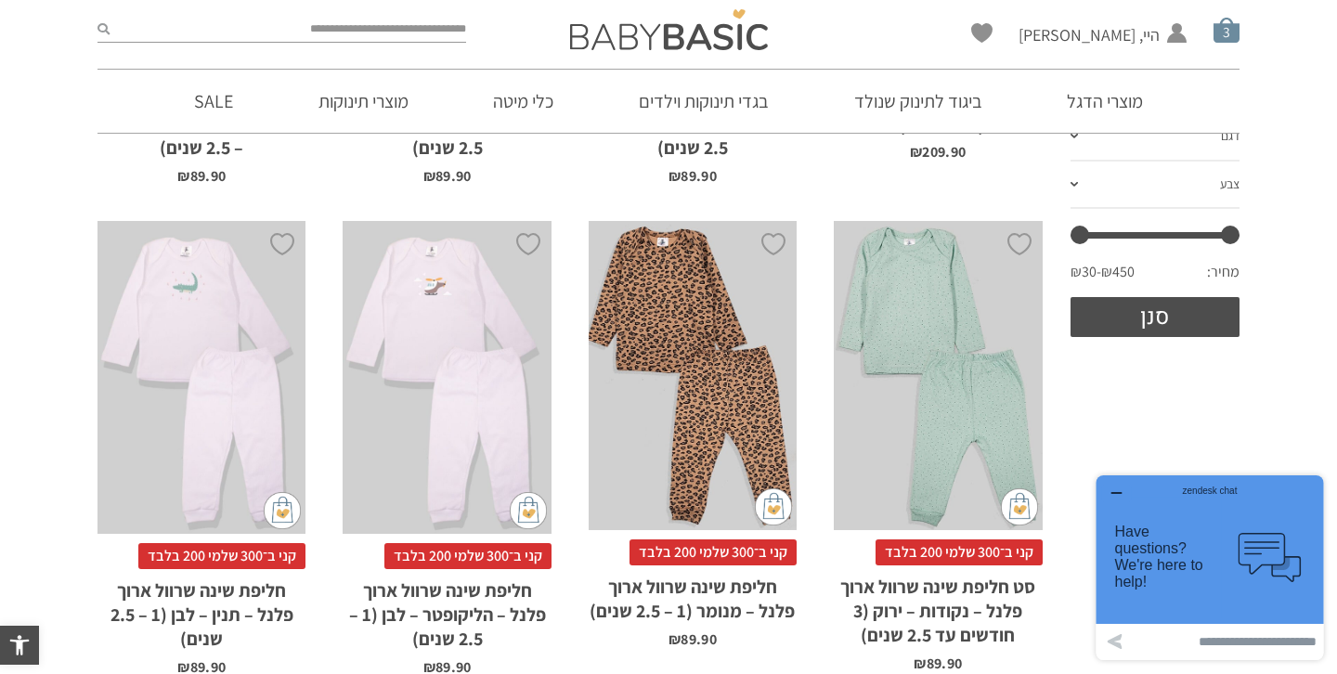
click at [1236, 36] on span "סל קניות" at bounding box center [1227, 30] width 26 height 26
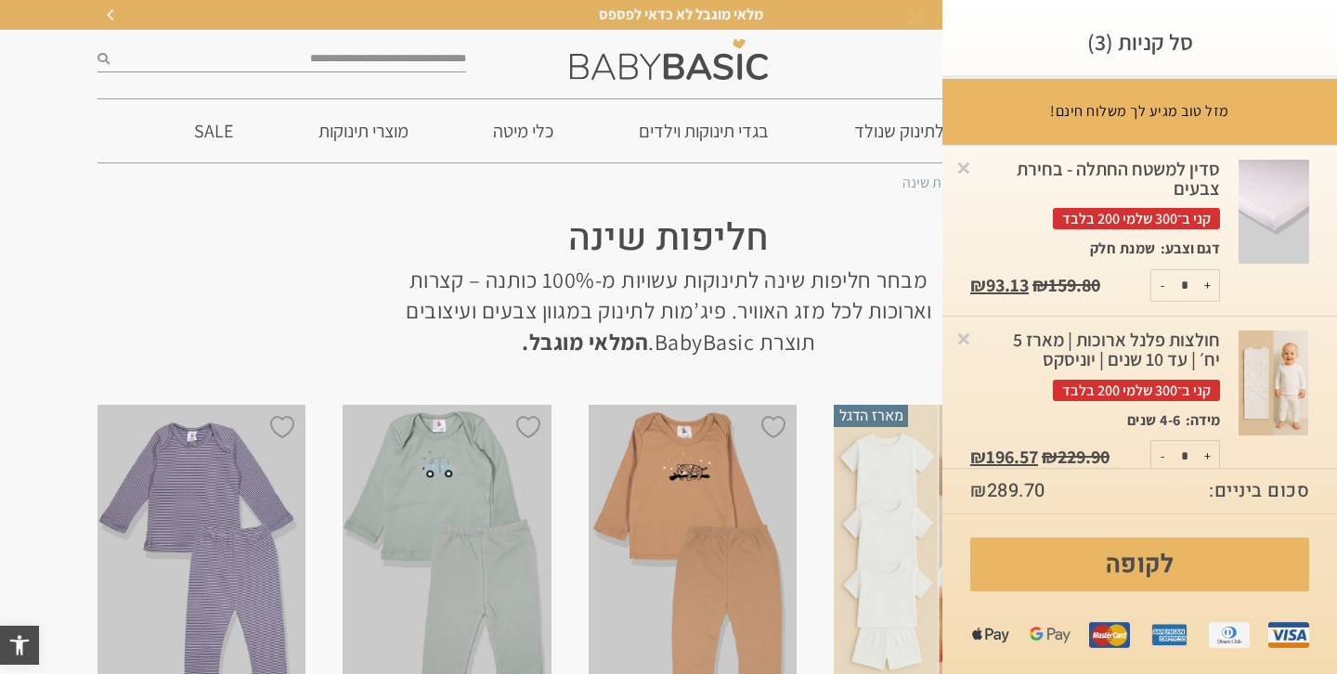
scroll to position [0, 0]
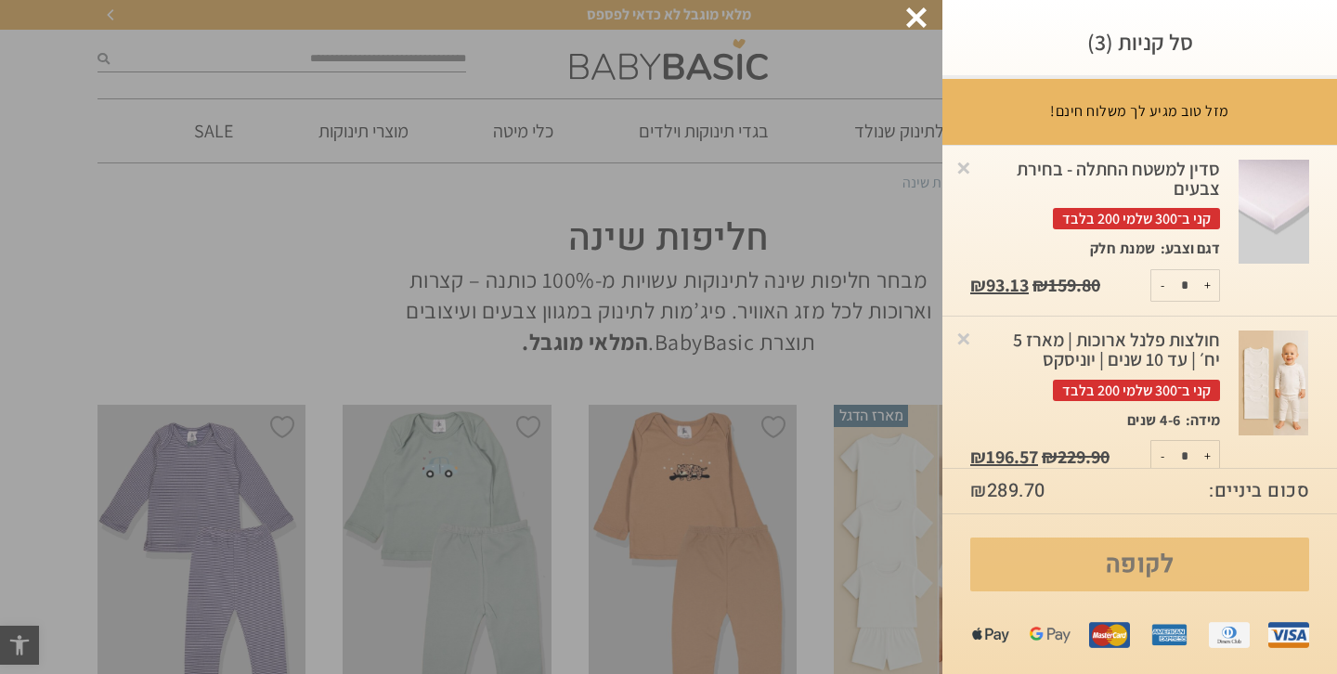
click at [1128, 566] on link "לקופה" at bounding box center [1139, 565] width 339 height 54
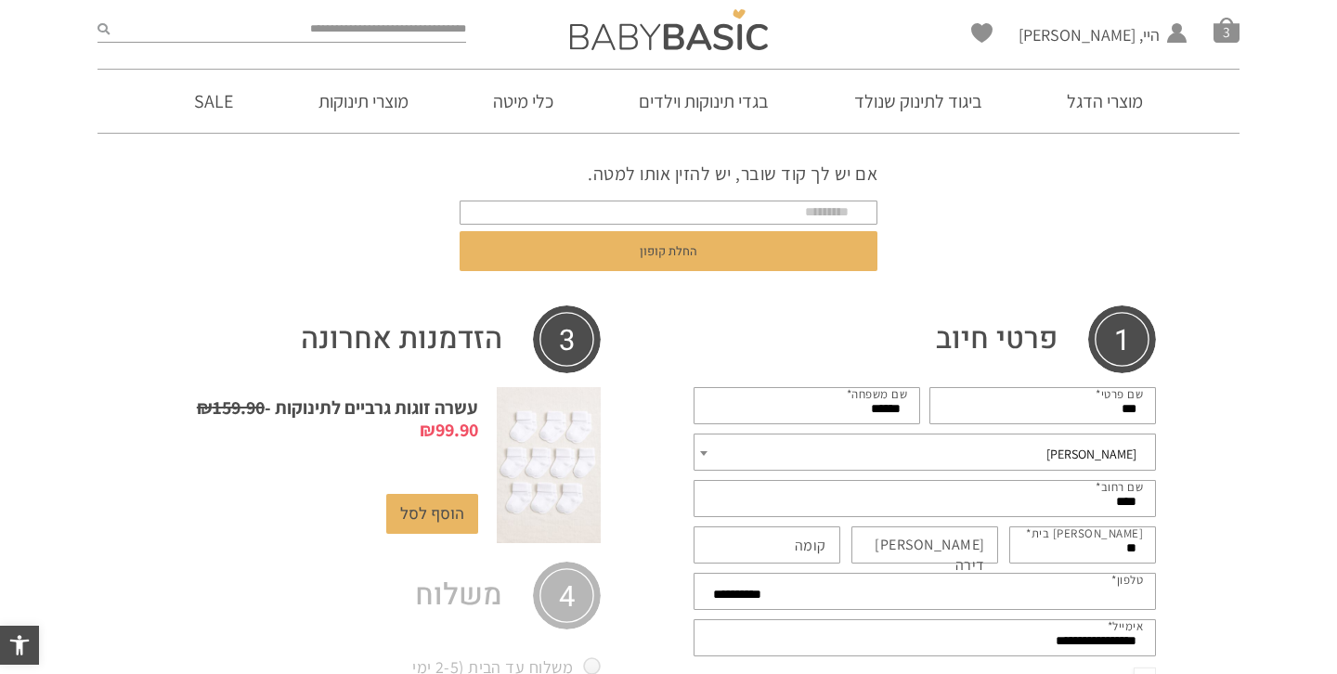
scroll to position [51, 0]
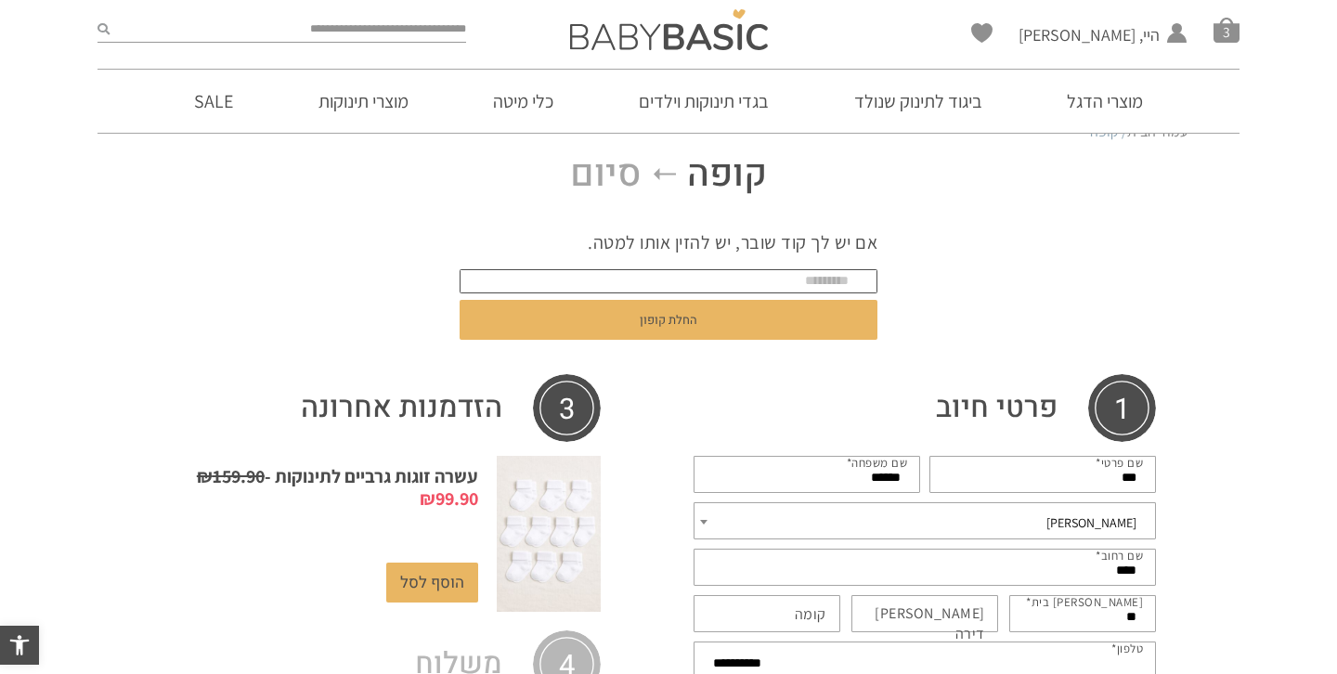
click at [836, 280] on input "text" at bounding box center [669, 281] width 418 height 24
paste input "*******"
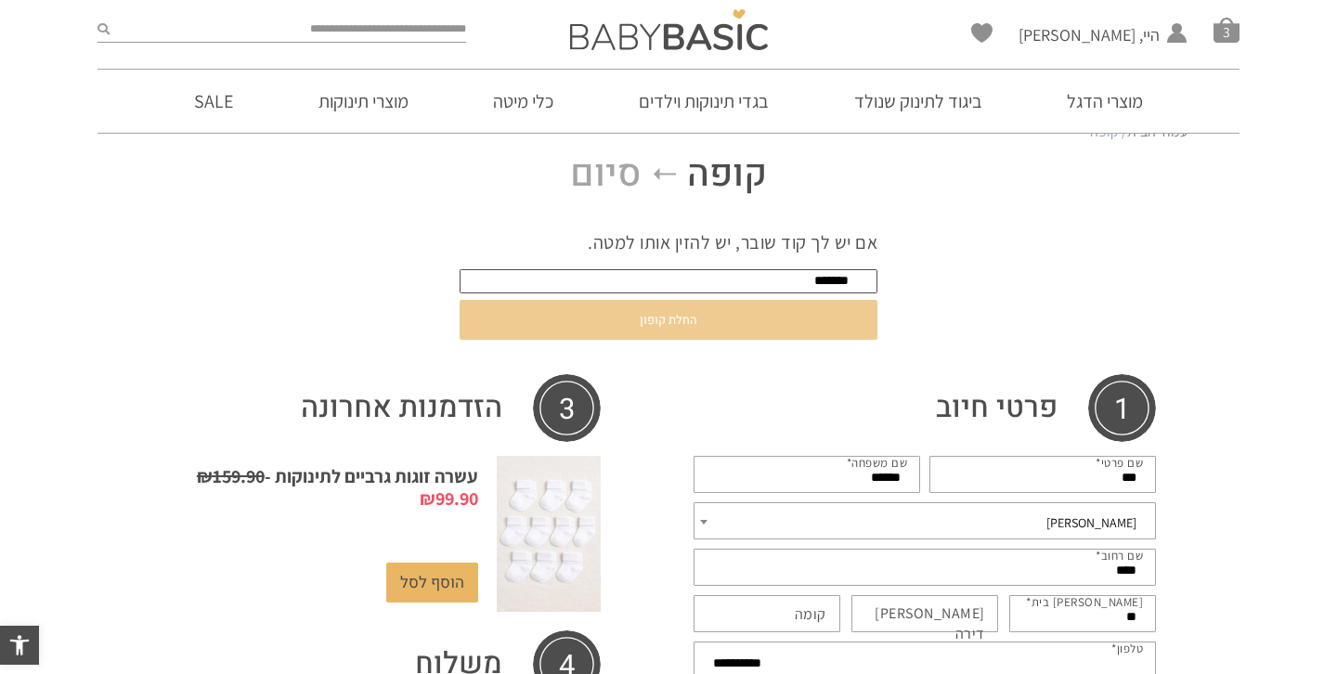
type input "*******"
click at [823, 322] on button "החלת קופון" at bounding box center [669, 320] width 418 height 40
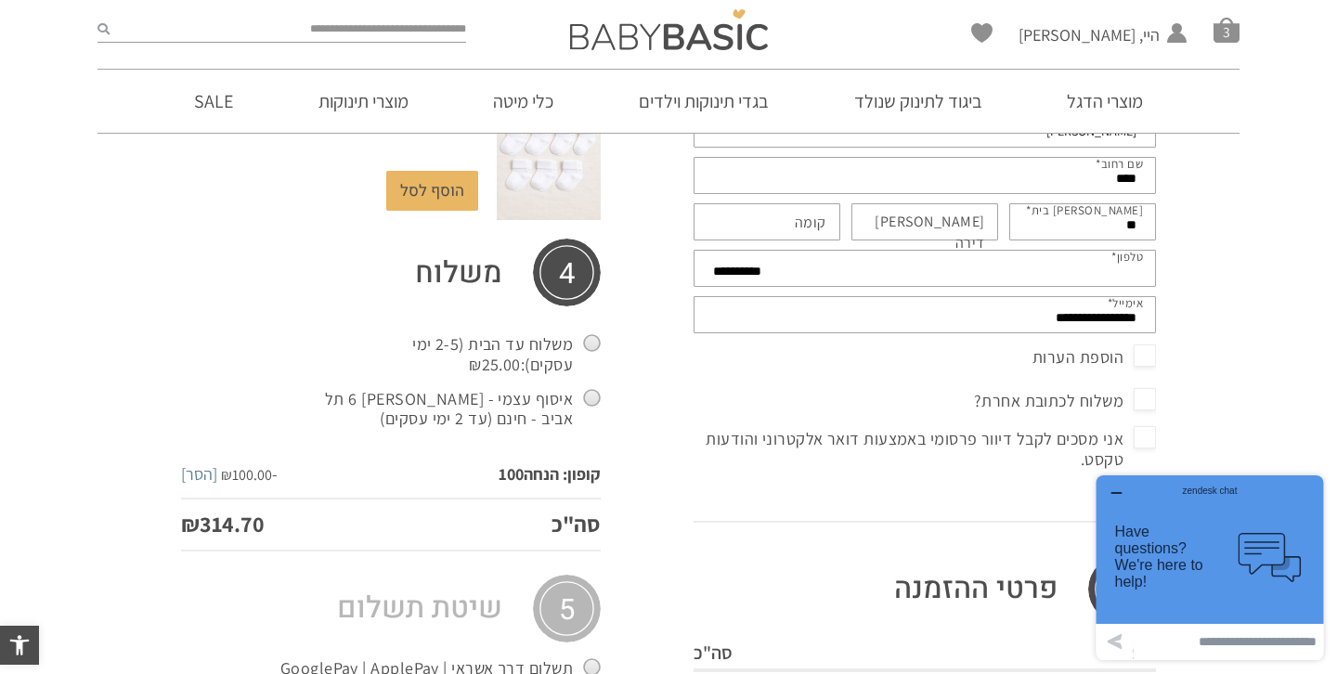
scroll to position [477, 0]
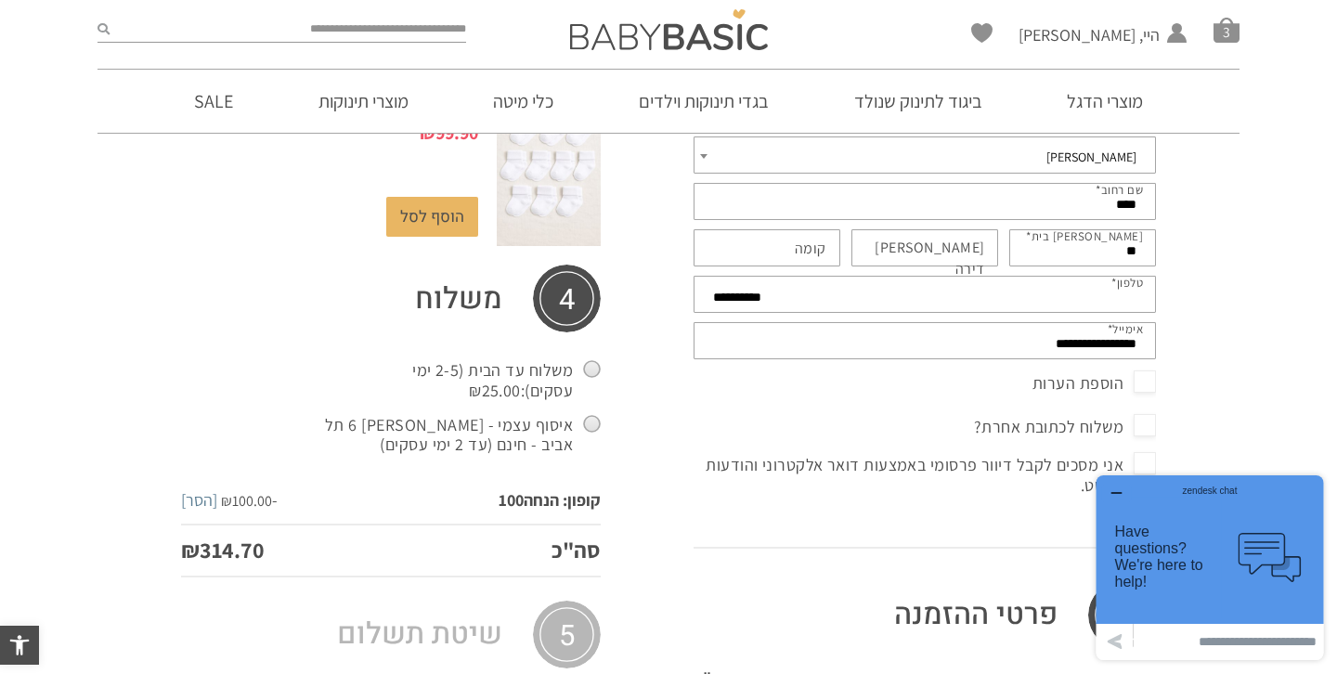
click at [1121, 497] on icon "button" at bounding box center [1116, 493] width 15 height 15
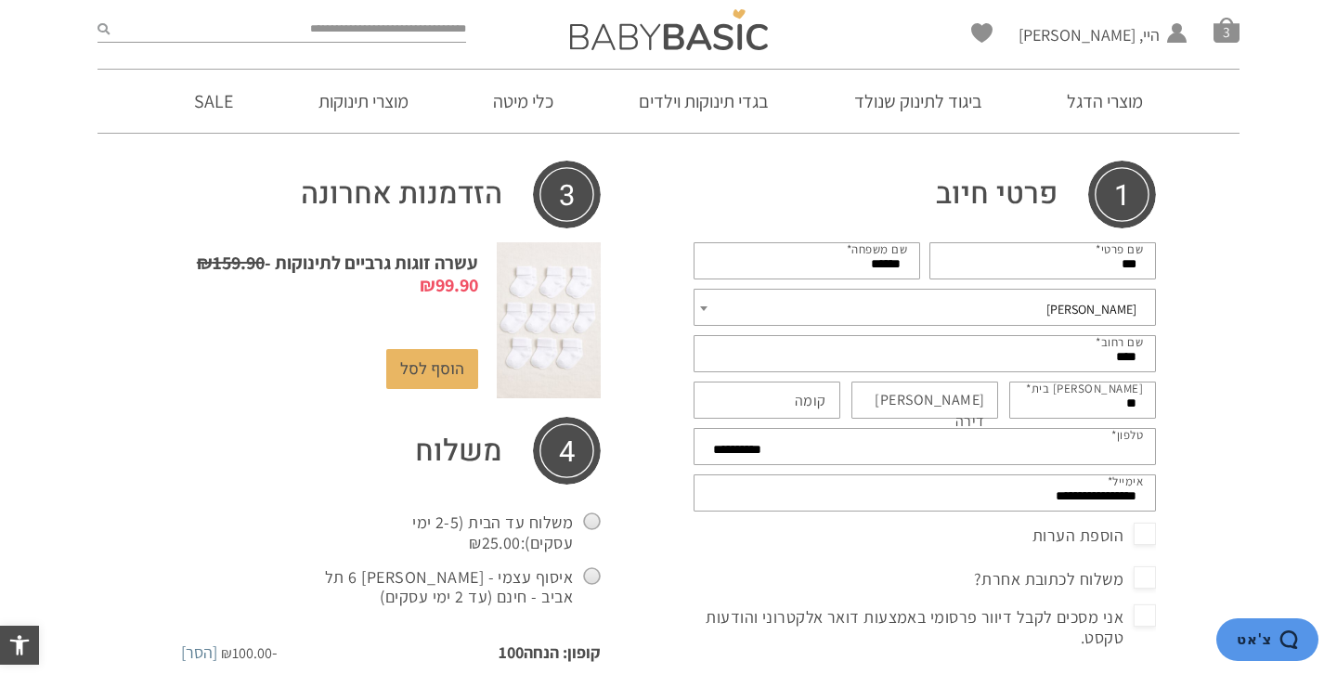
scroll to position [283, 0]
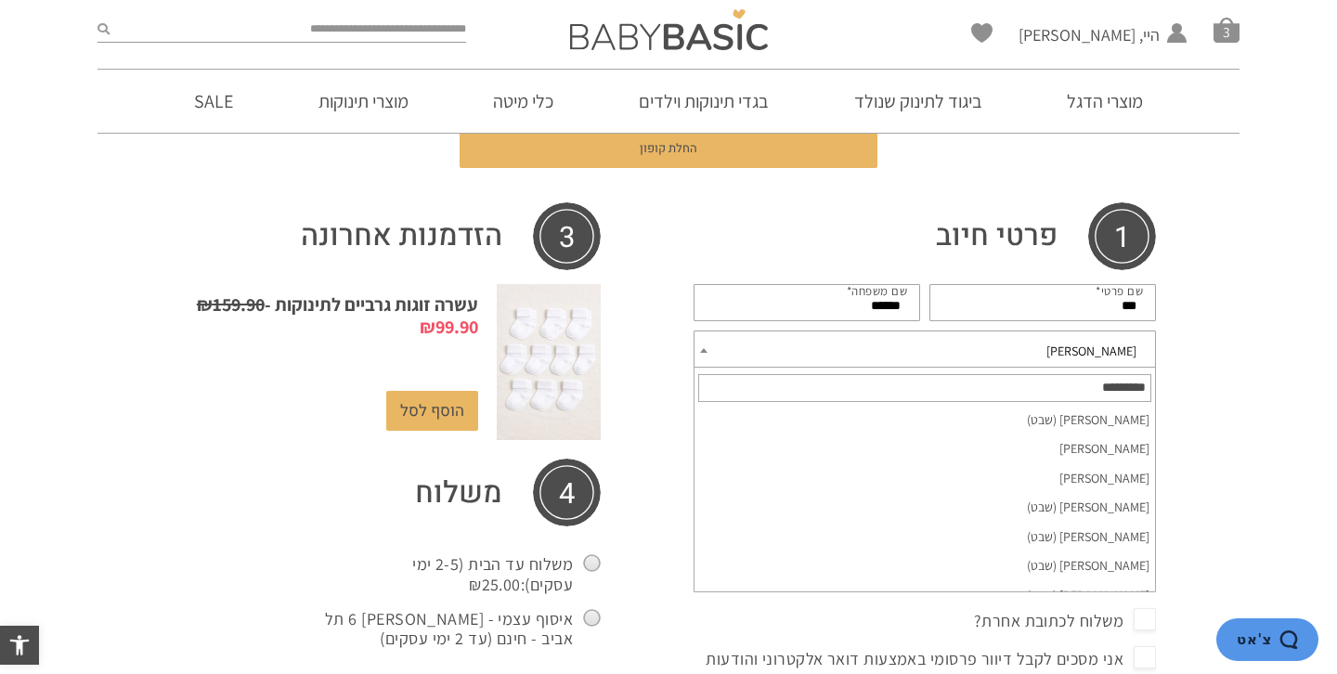
click at [1116, 354] on span "לפיד" at bounding box center [924, 351] width 423 height 26
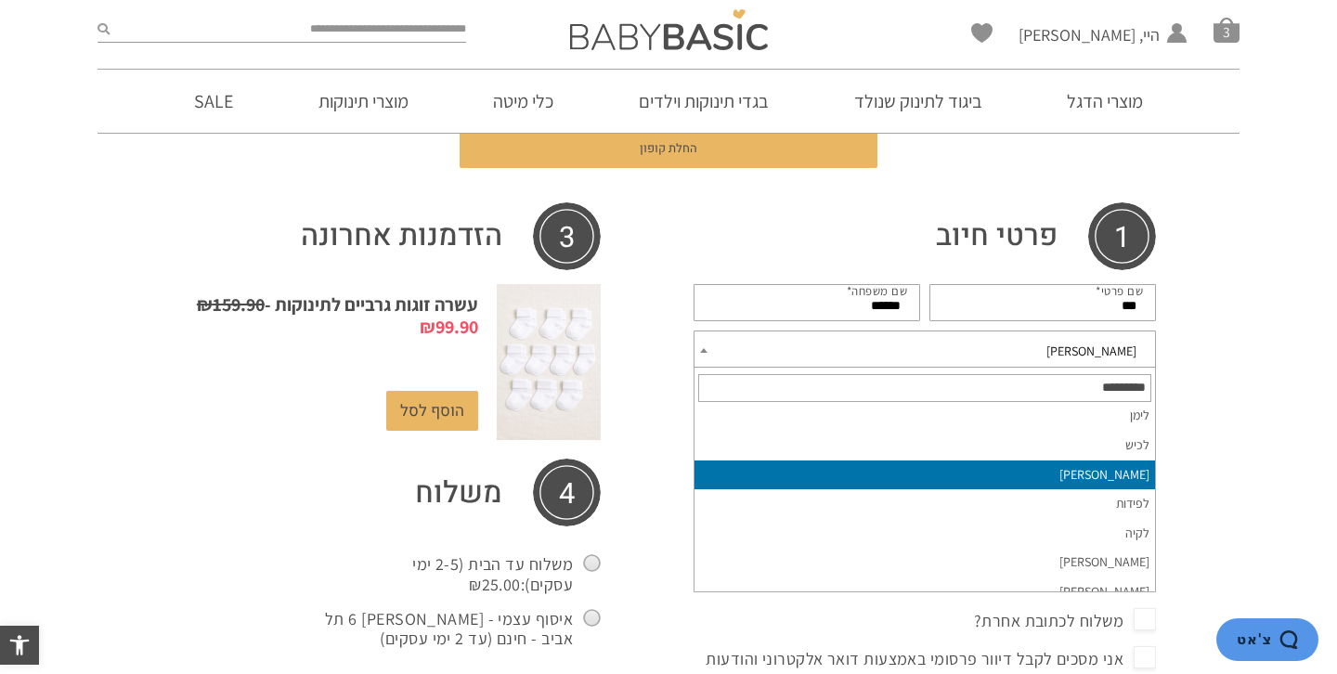
click at [1116, 354] on span "לפיד" at bounding box center [924, 351] width 423 height 26
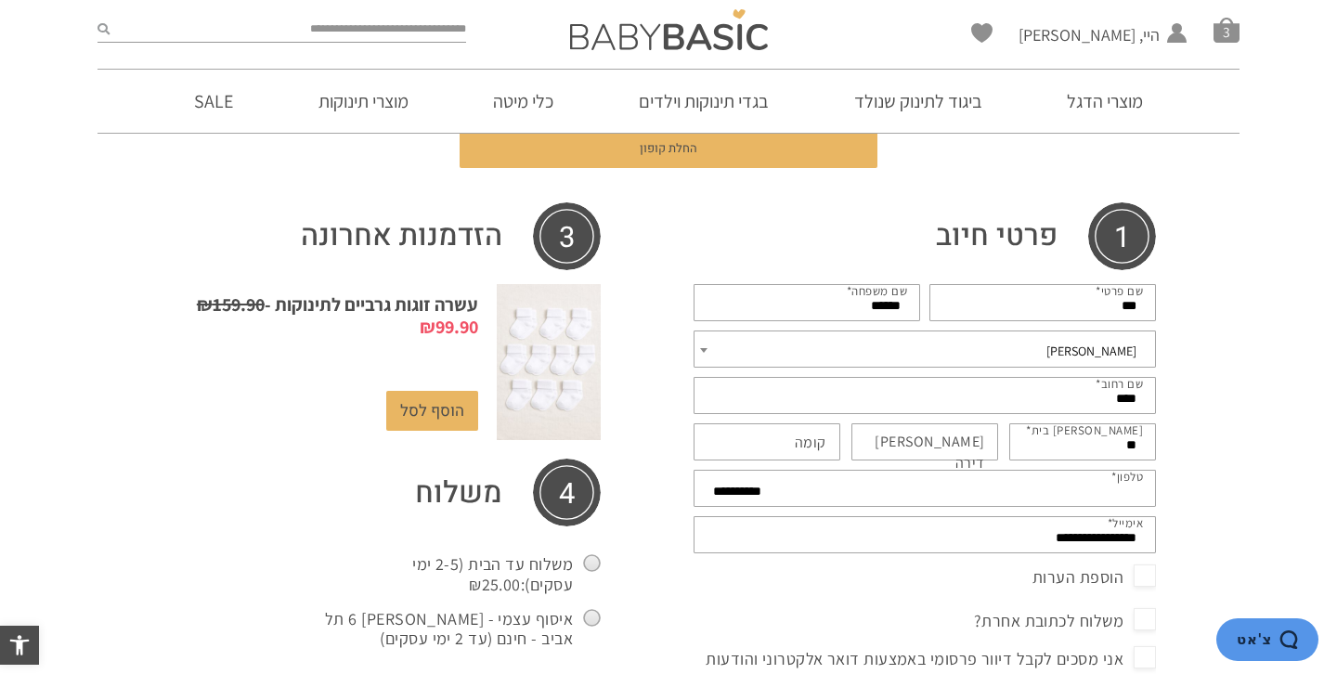
click at [1116, 354] on span "לפיד" at bounding box center [924, 351] width 423 height 26
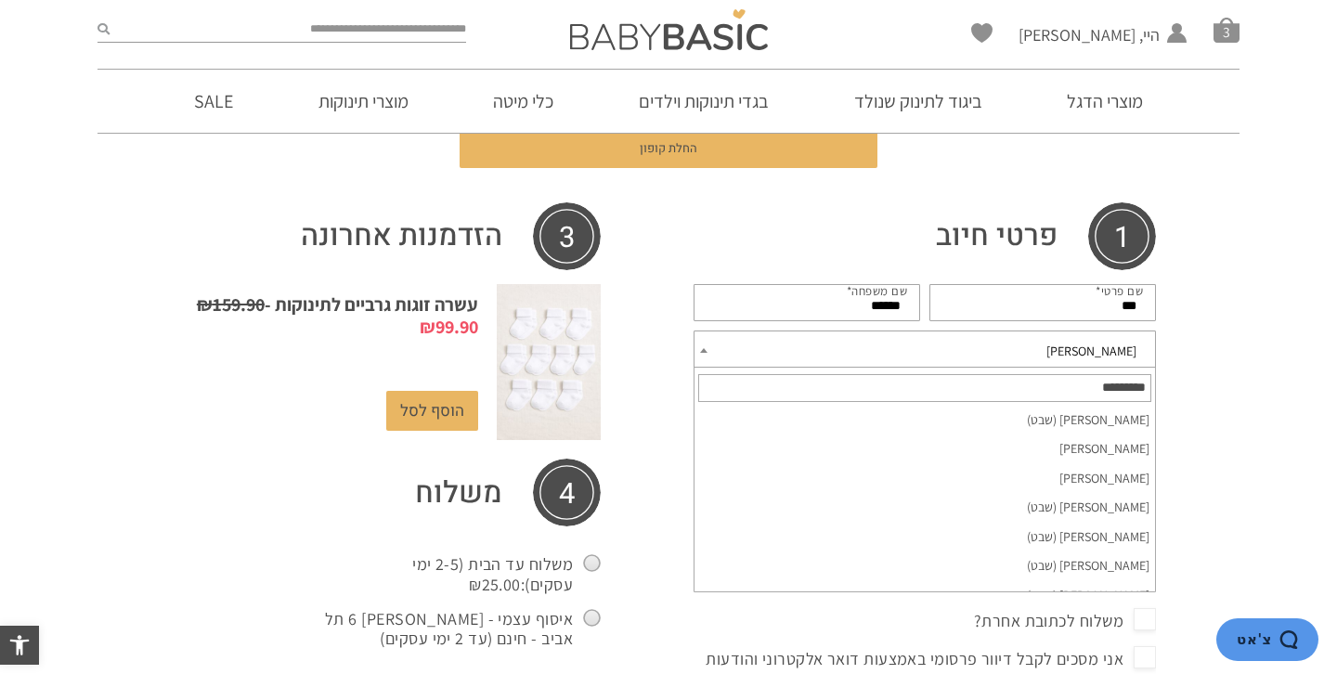
scroll to position [19099, 0]
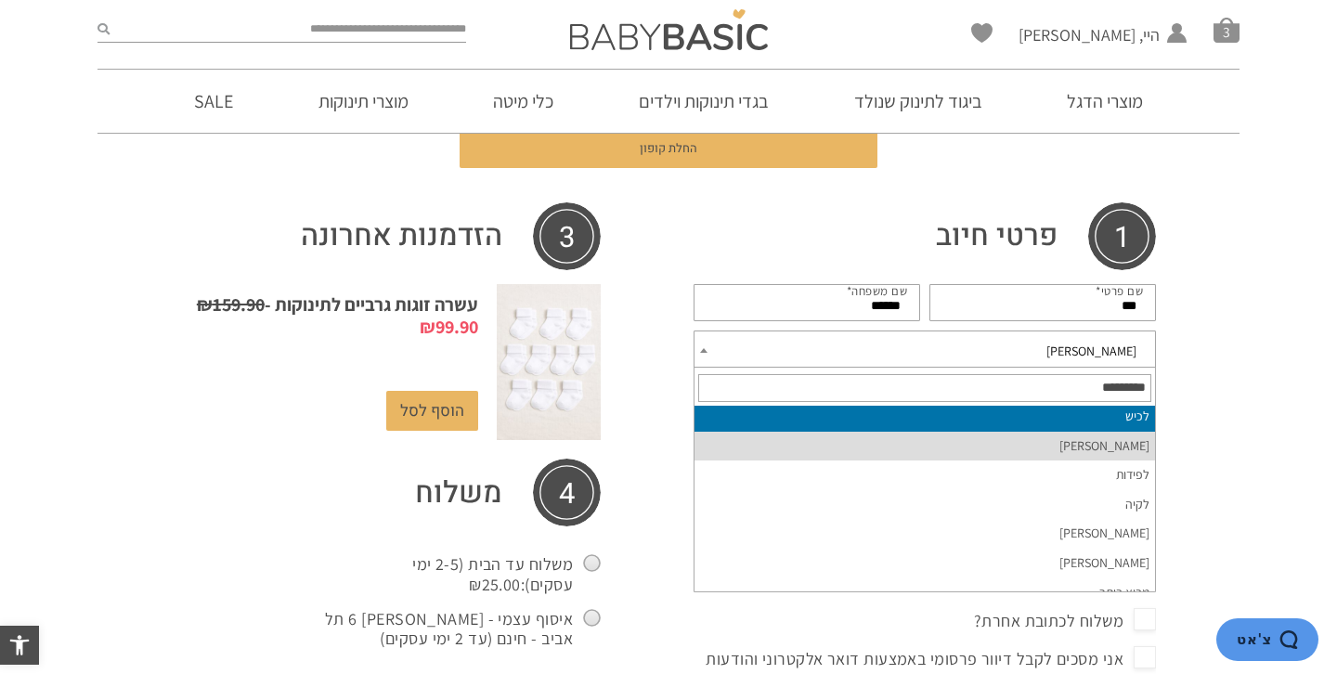
click at [1102, 386] on input "text" at bounding box center [924, 388] width 453 height 28
type input "*"
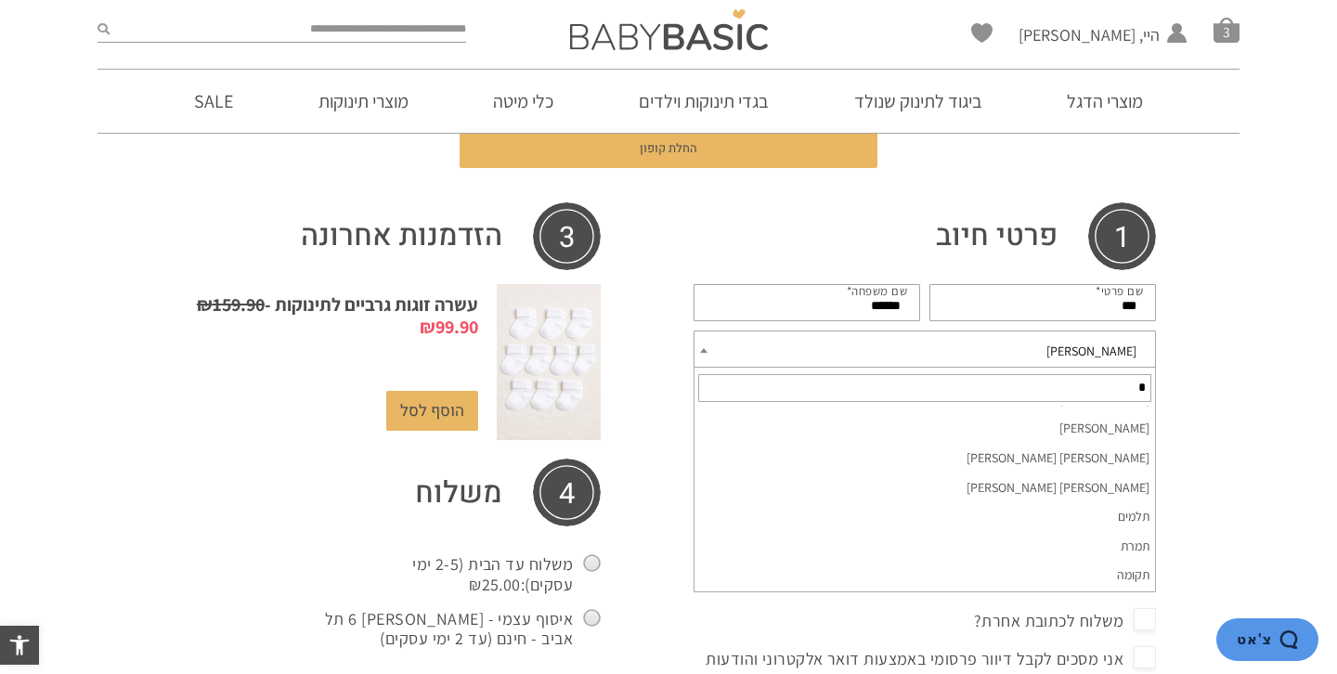
scroll to position [0, 0]
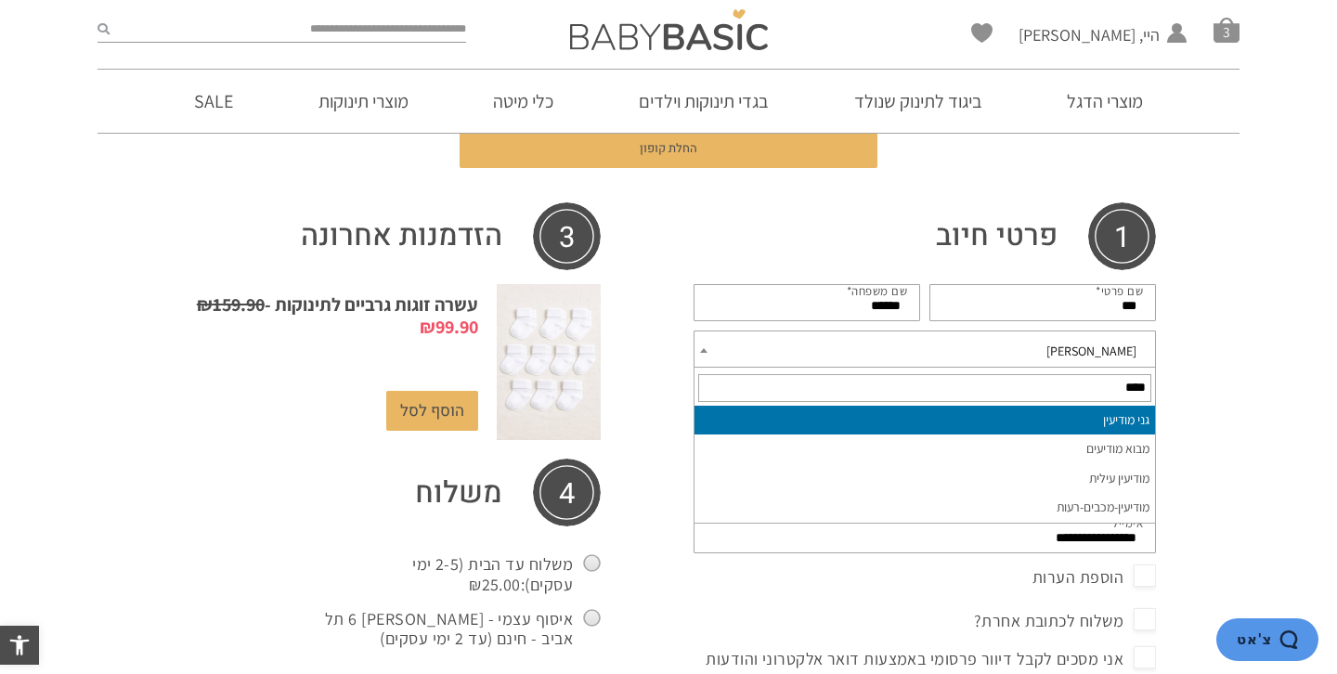
type input "****"
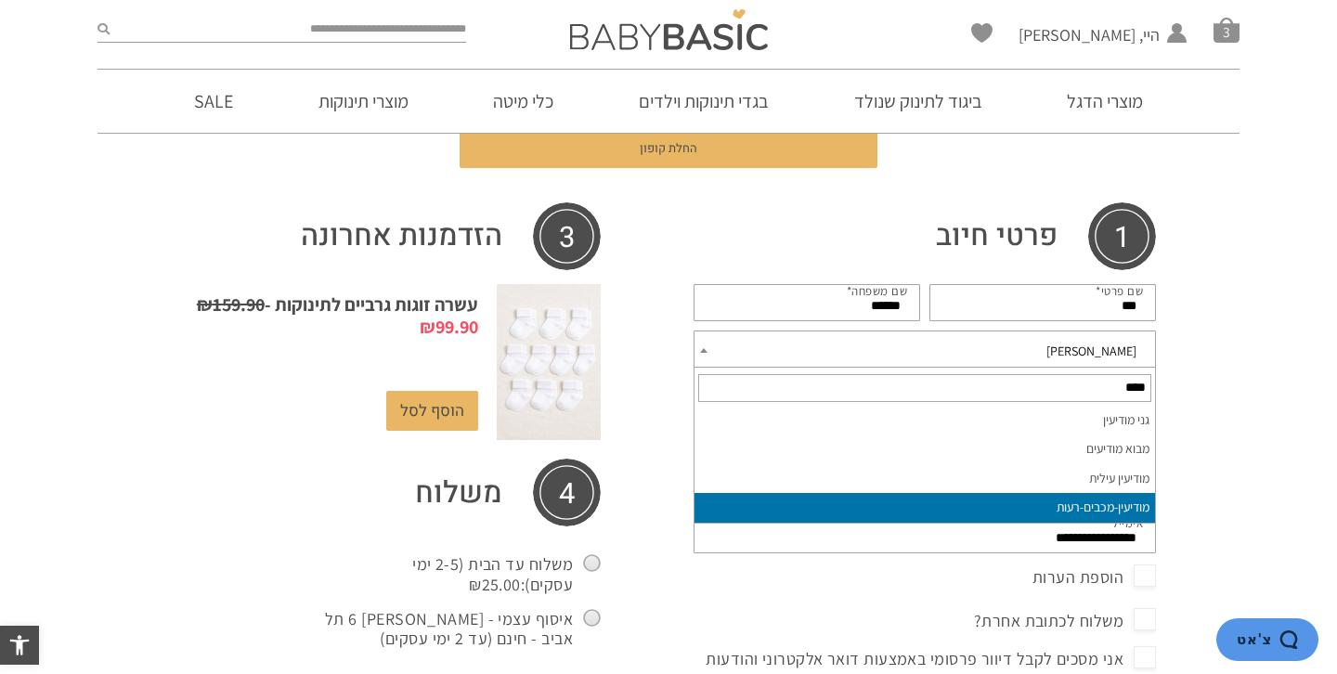
select select "**********"
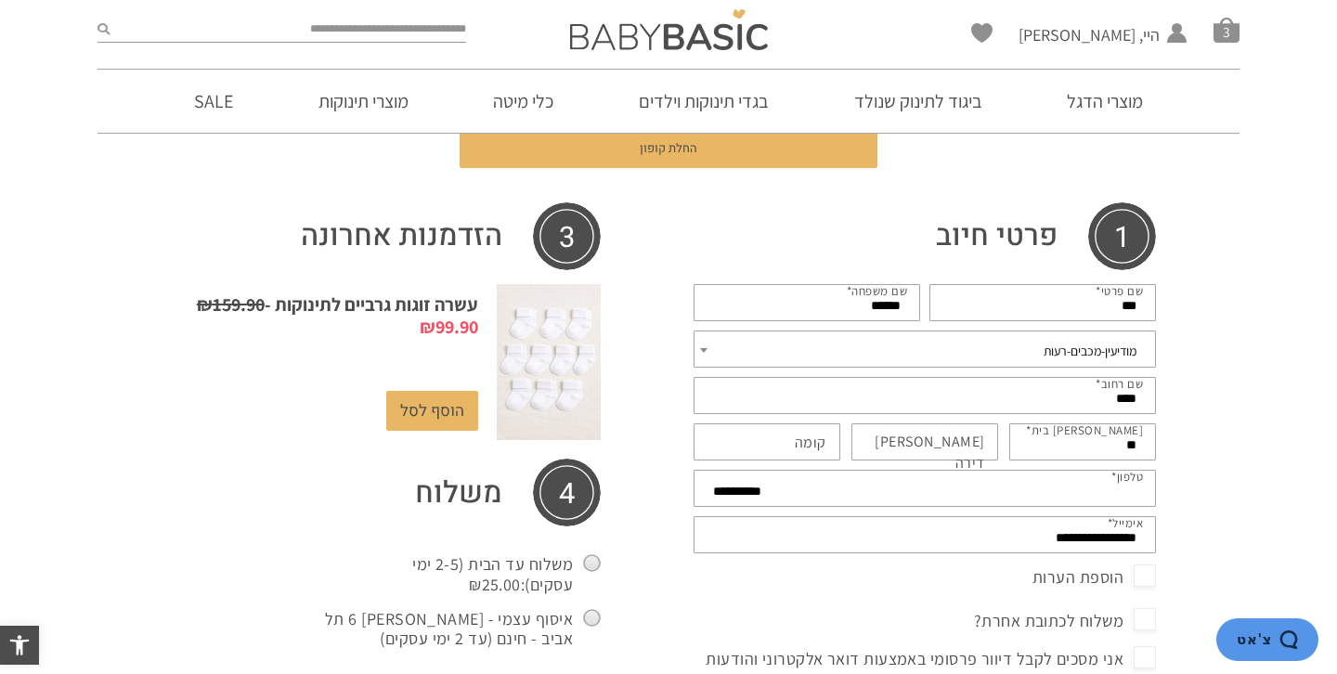
click at [1101, 403] on input "****" at bounding box center [925, 395] width 462 height 37
type input "**********"
type input "*"
type input "**"
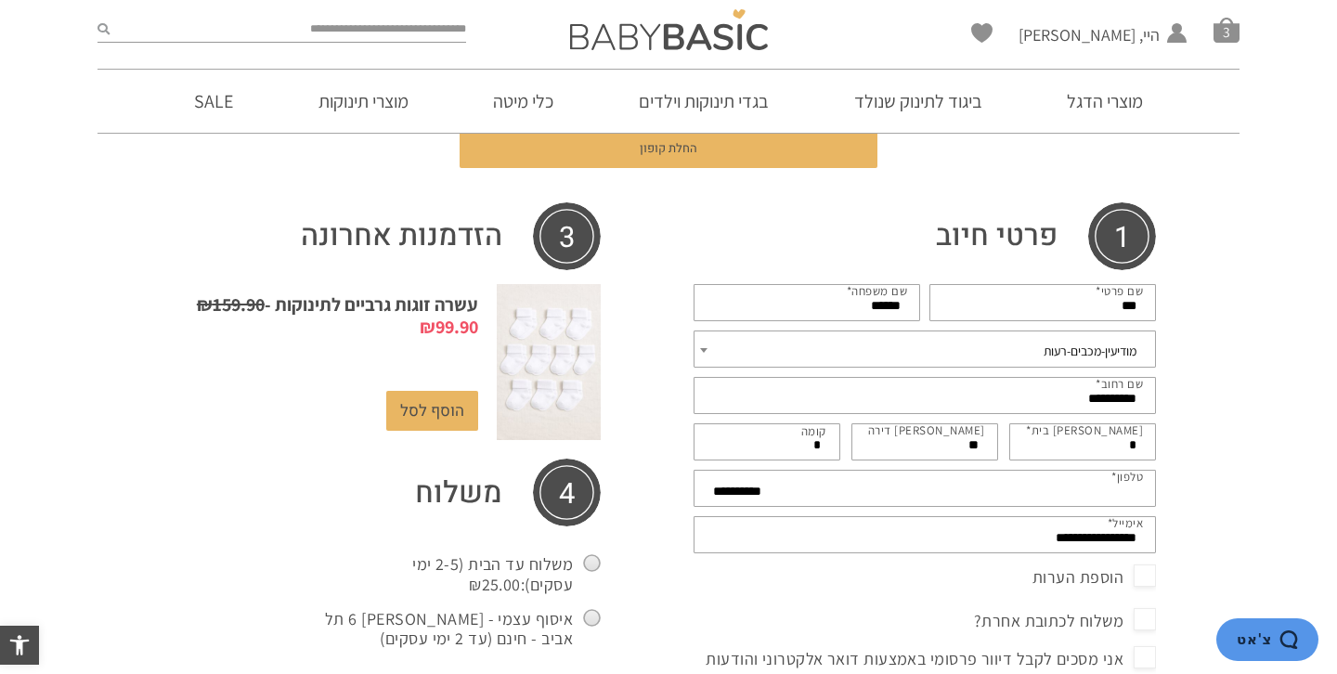
type input "*"
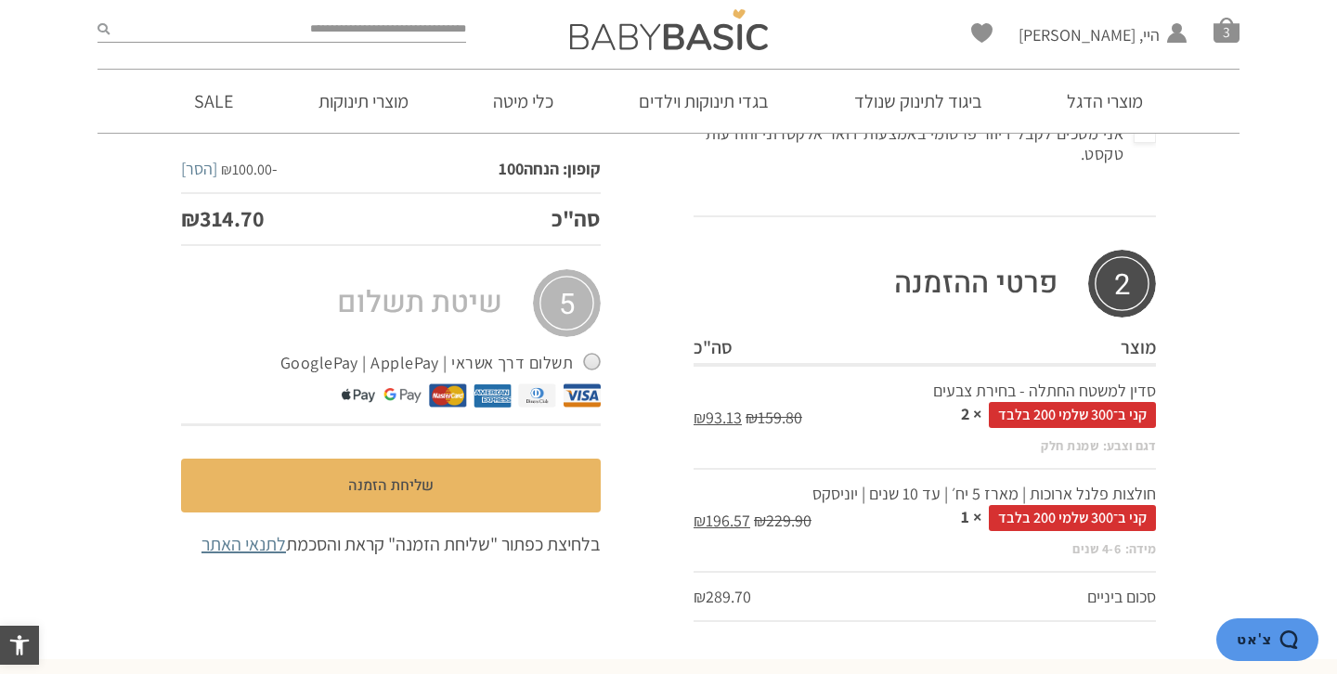
scroll to position [814, 0]
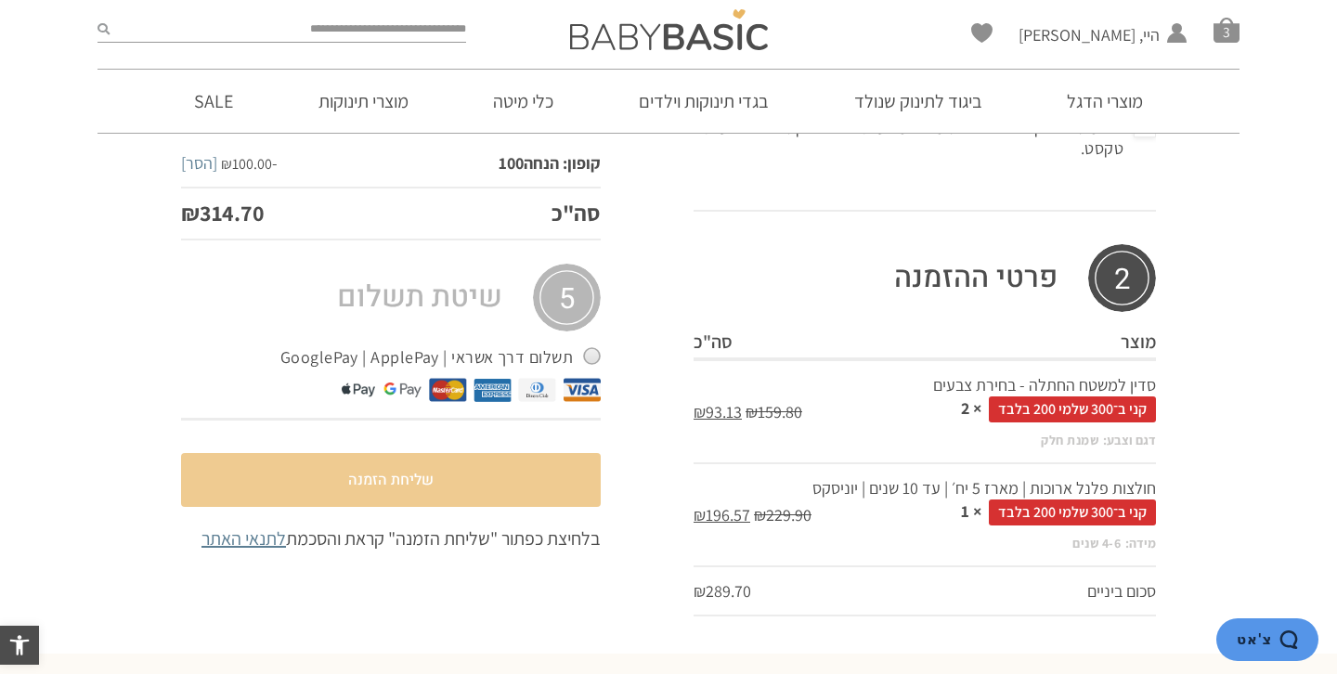
click at [429, 478] on button "שליחת הזמנה" at bounding box center [391, 480] width 420 height 54
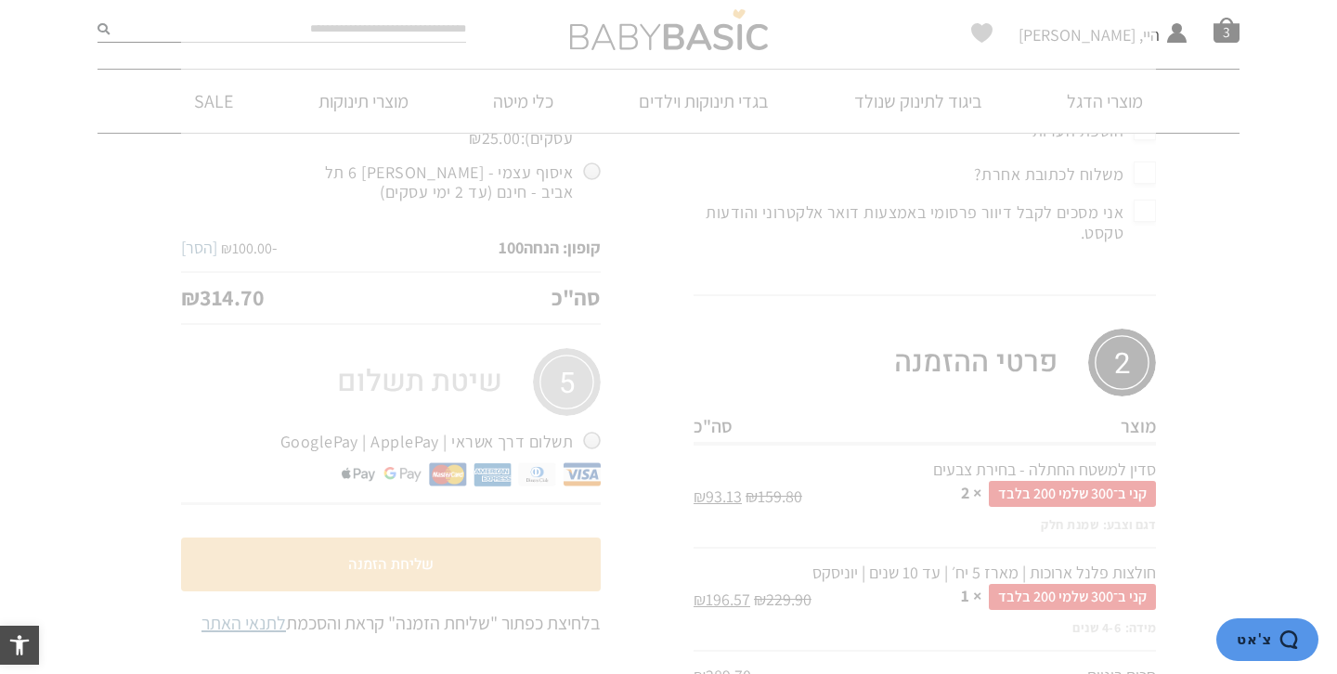
scroll to position [730, 0]
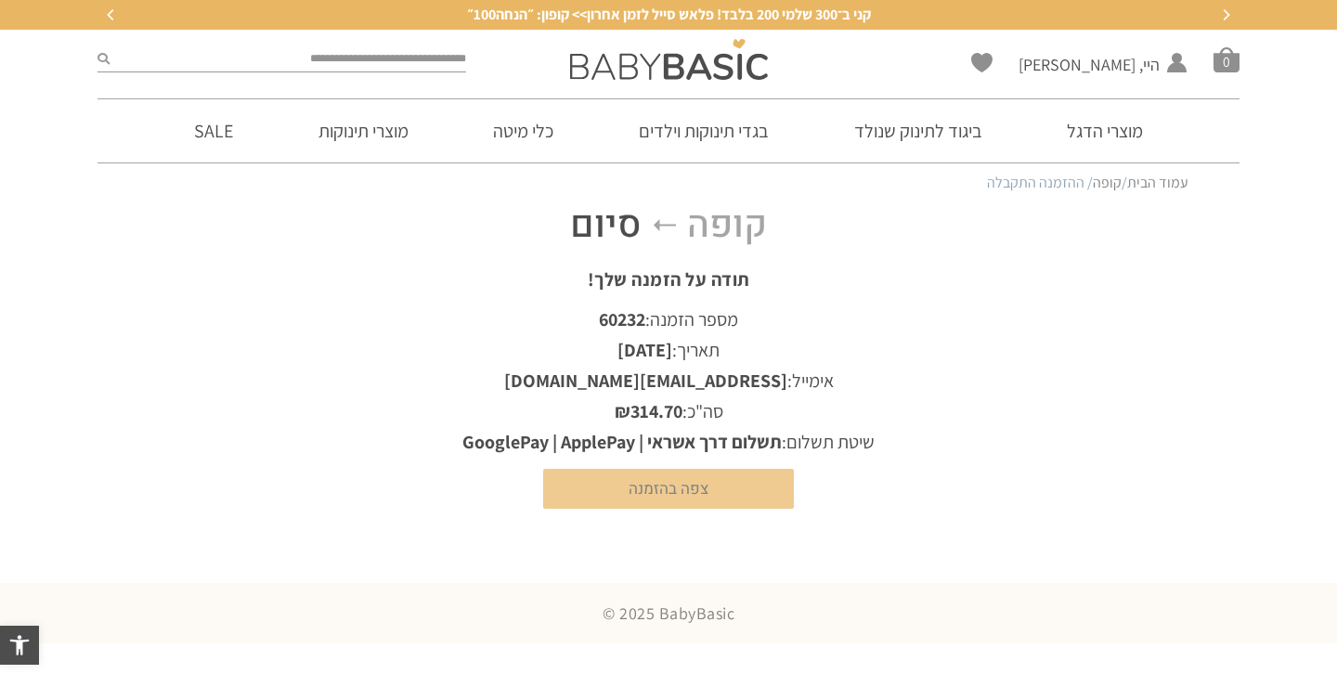
click at [716, 494] on link "צפה בהזמנה" at bounding box center [668, 489] width 251 height 40
